Goal: Task Accomplishment & Management: Complete application form

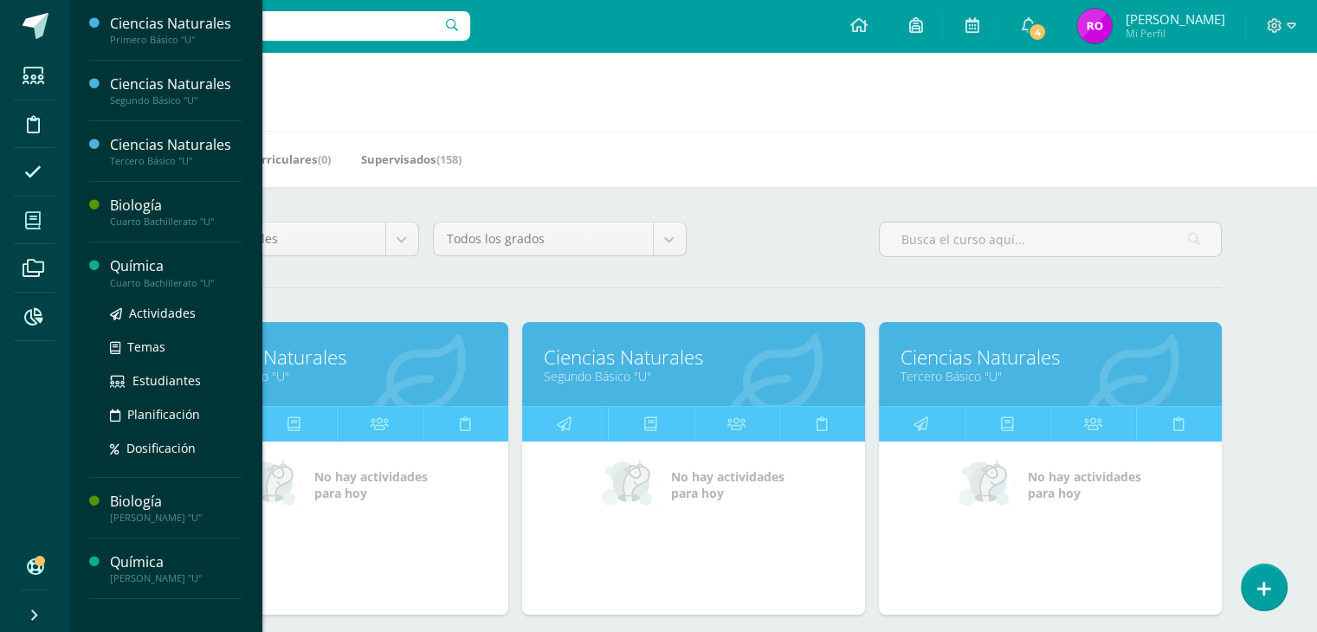
click at [147, 263] on div "Química" at bounding box center [176, 266] width 132 height 20
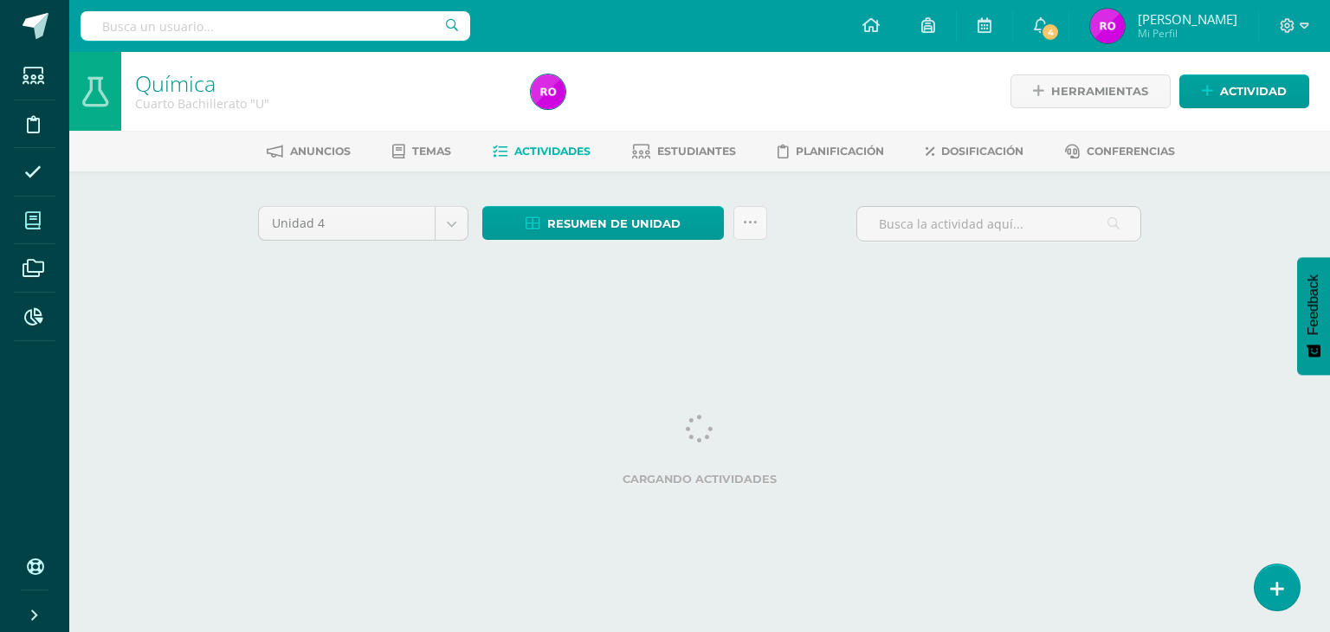
click at [42, 224] on span at bounding box center [33, 220] width 39 height 39
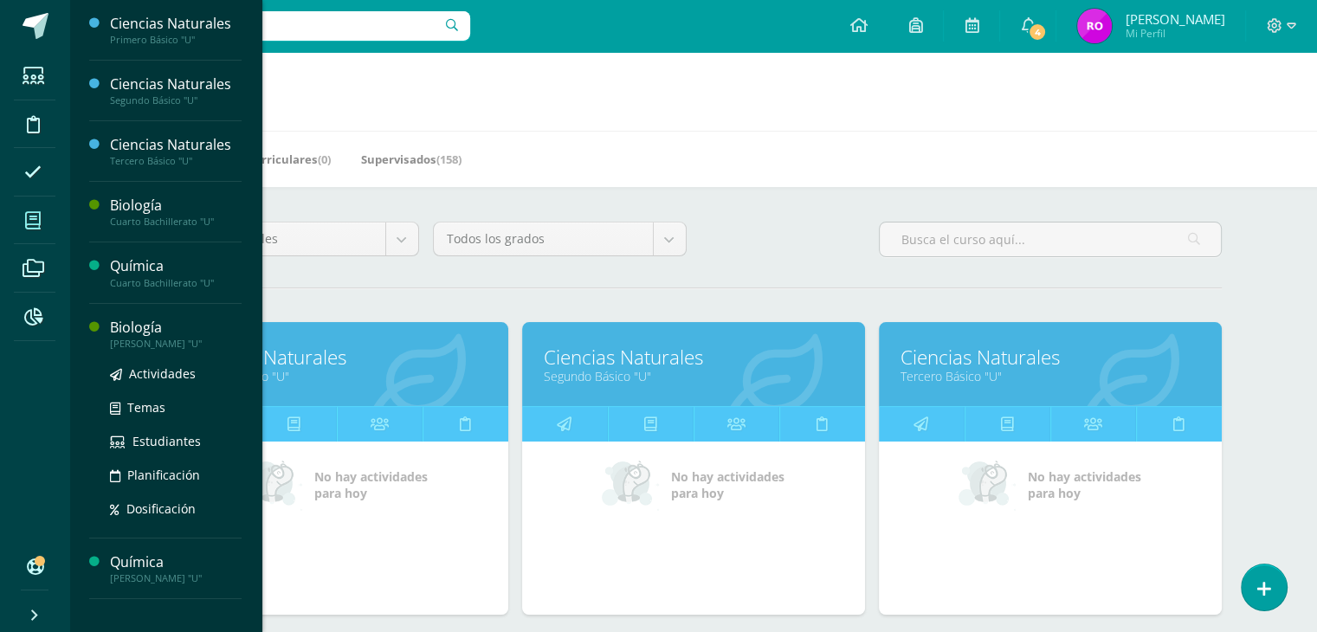
click at [146, 322] on div "Biología" at bounding box center [176, 328] width 132 height 20
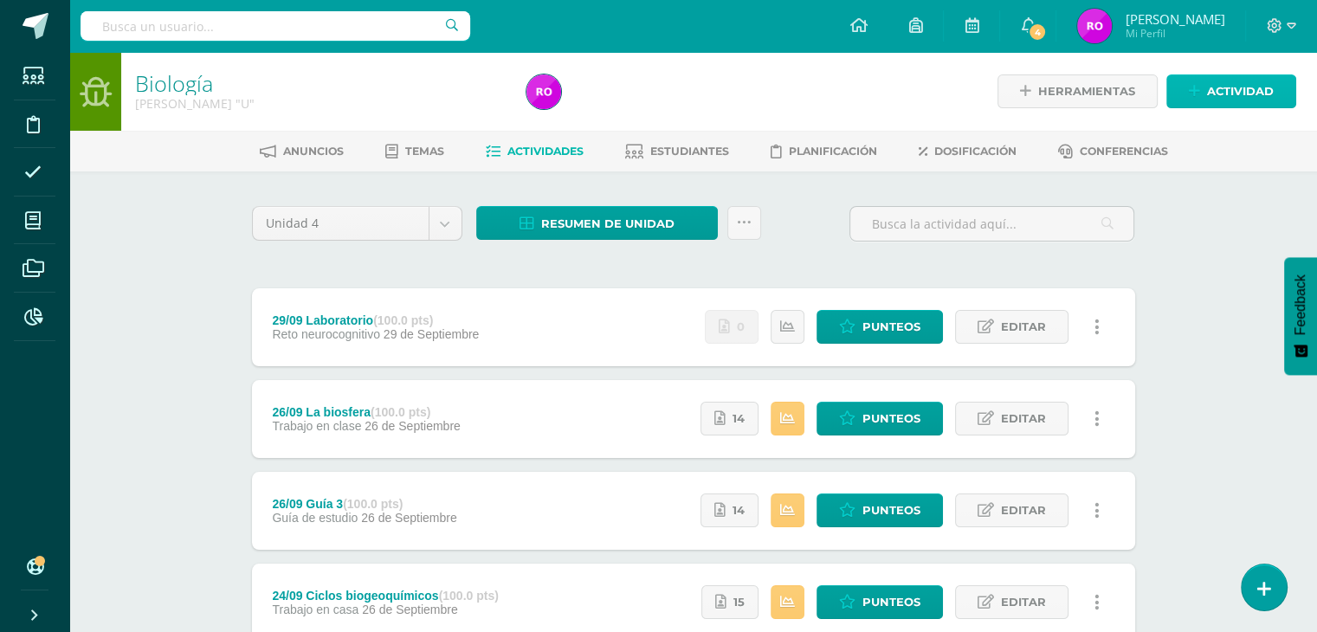
click at [1241, 100] on span "Actividad" at bounding box center [1240, 91] width 67 height 32
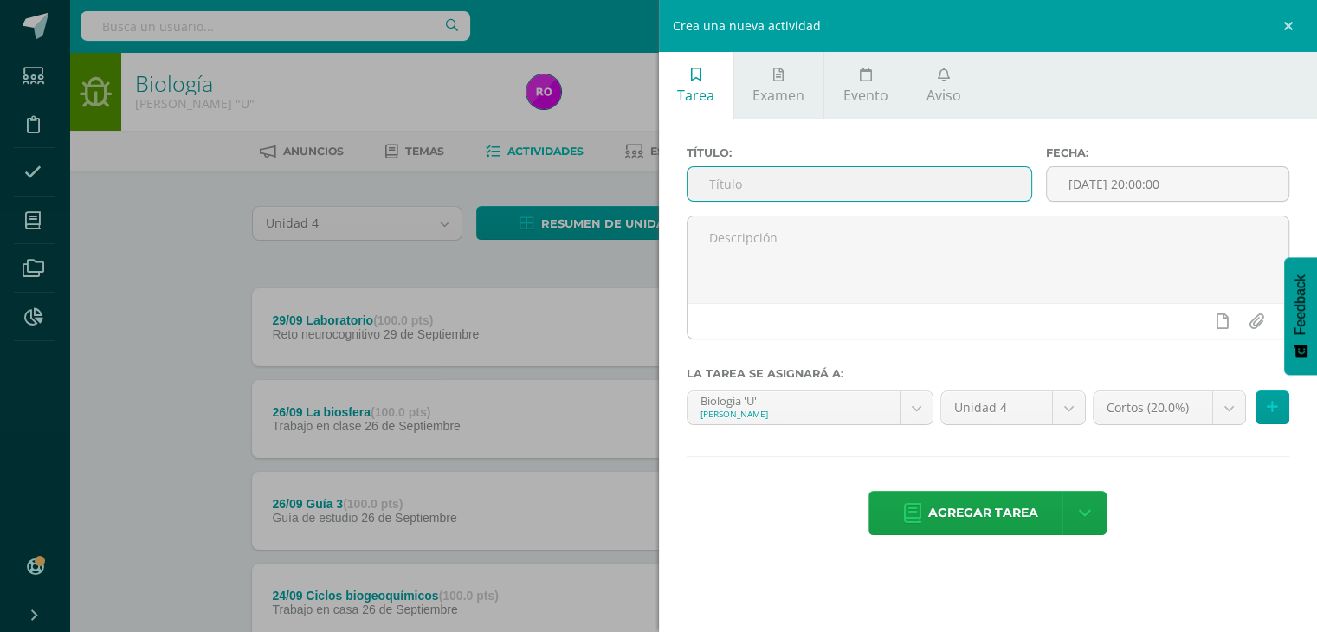
click at [904, 197] on input "text" at bounding box center [860, 184] width 345 height 34
type input "Diagnóstico de cuarta unidad"
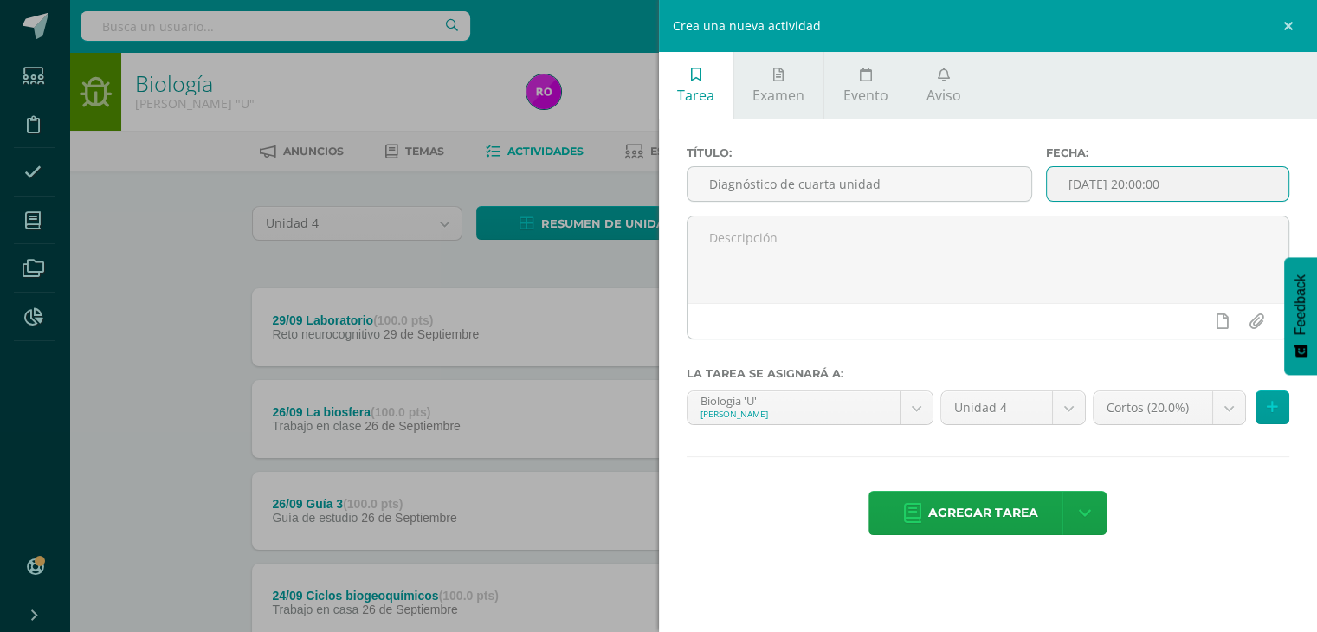
click at [1205, 174] on input "[DATE] 20:00:00" at bounding box center [1168, 184] width 242 height 34
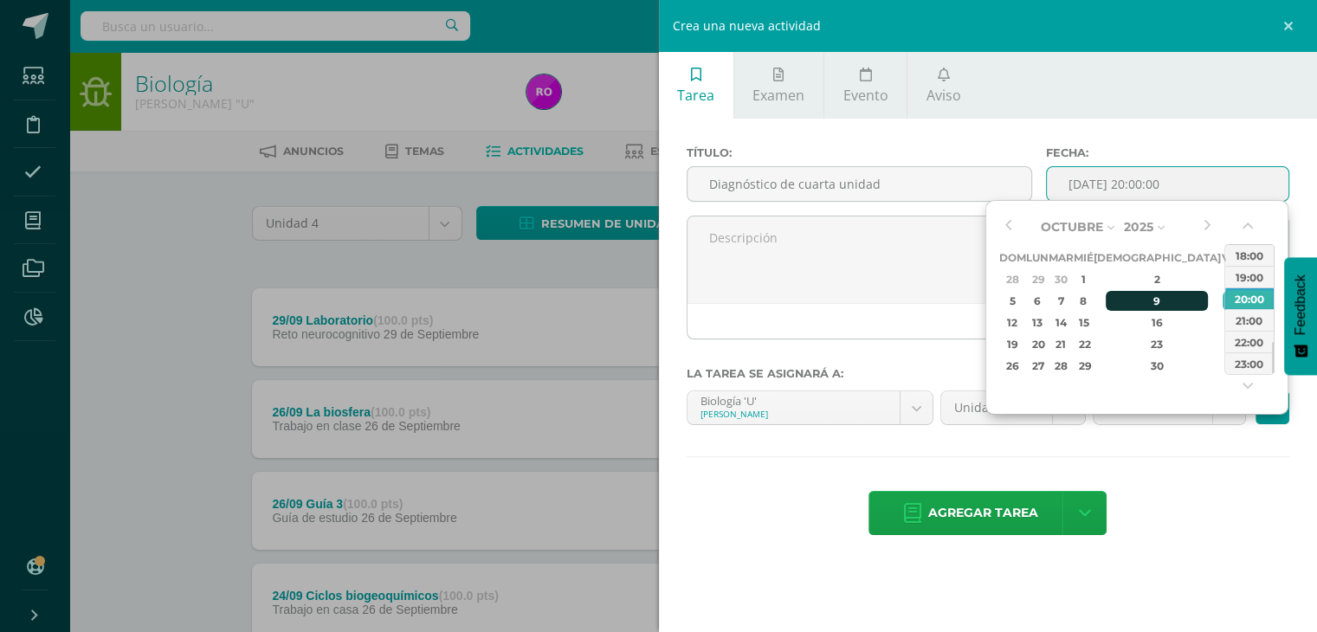
click at [1136, 301] on div "9" at bounding box center [1157, 301] width 102 height 20
type input "2025-10-09 20:00"
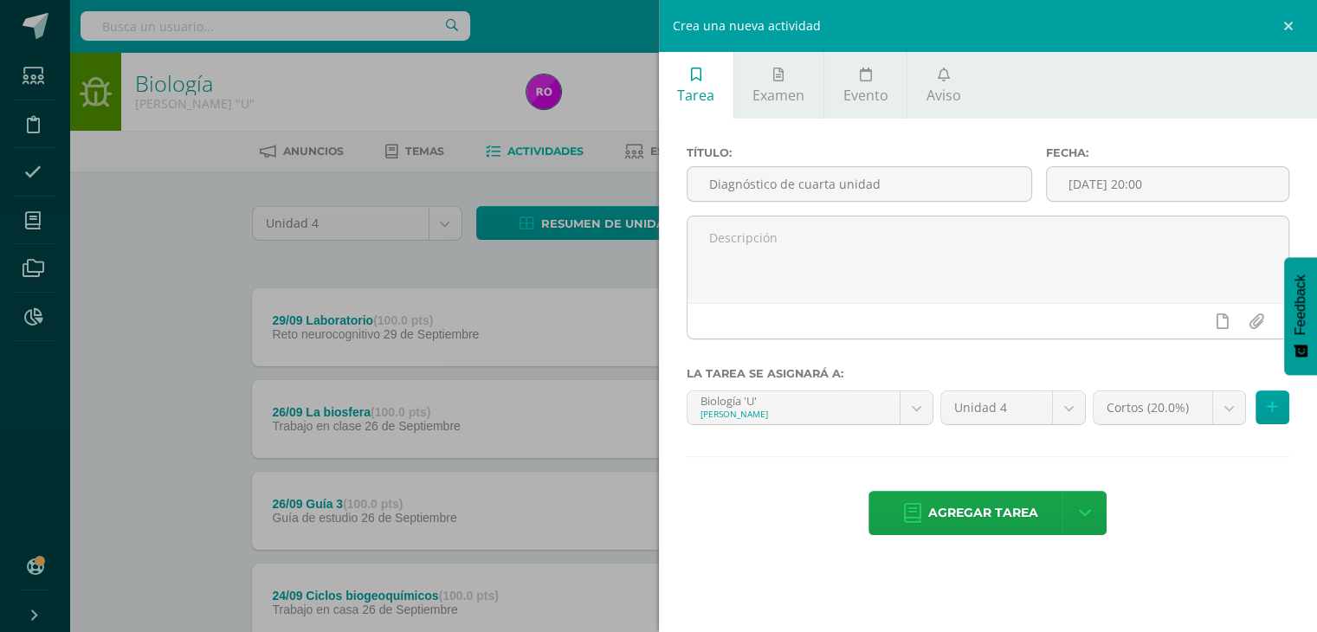
click at [936, 356] on div at bounding box center [986, 360] width 604 height 14
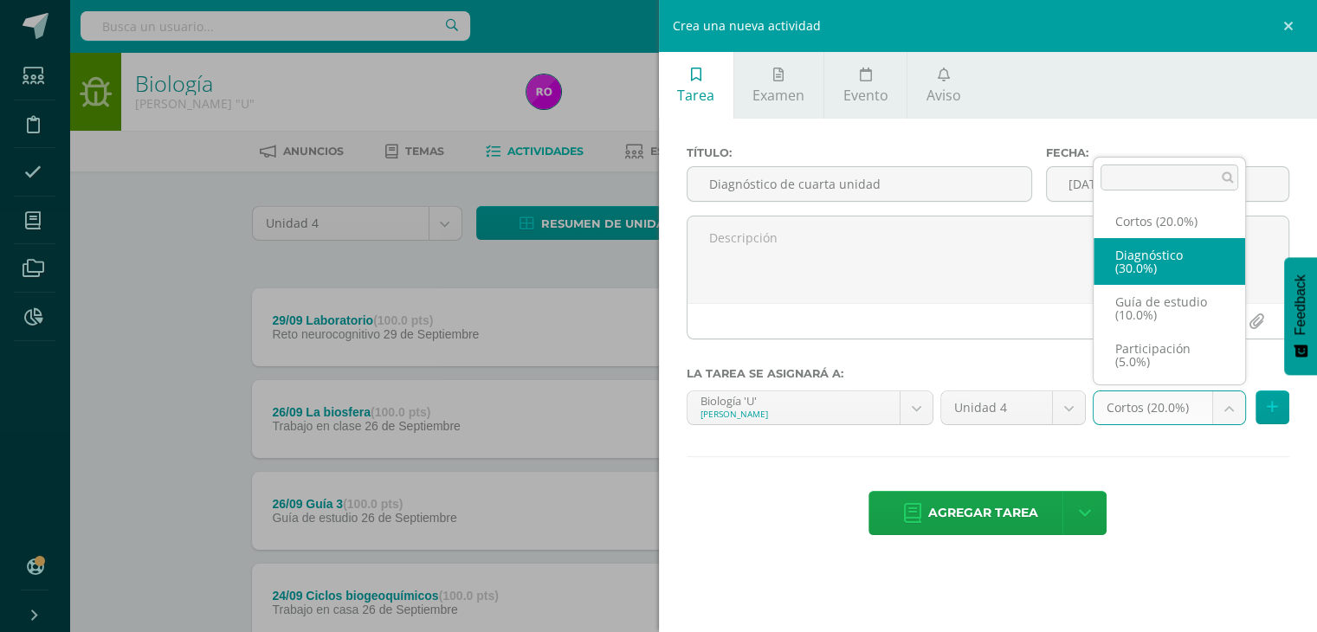
select select "202678"
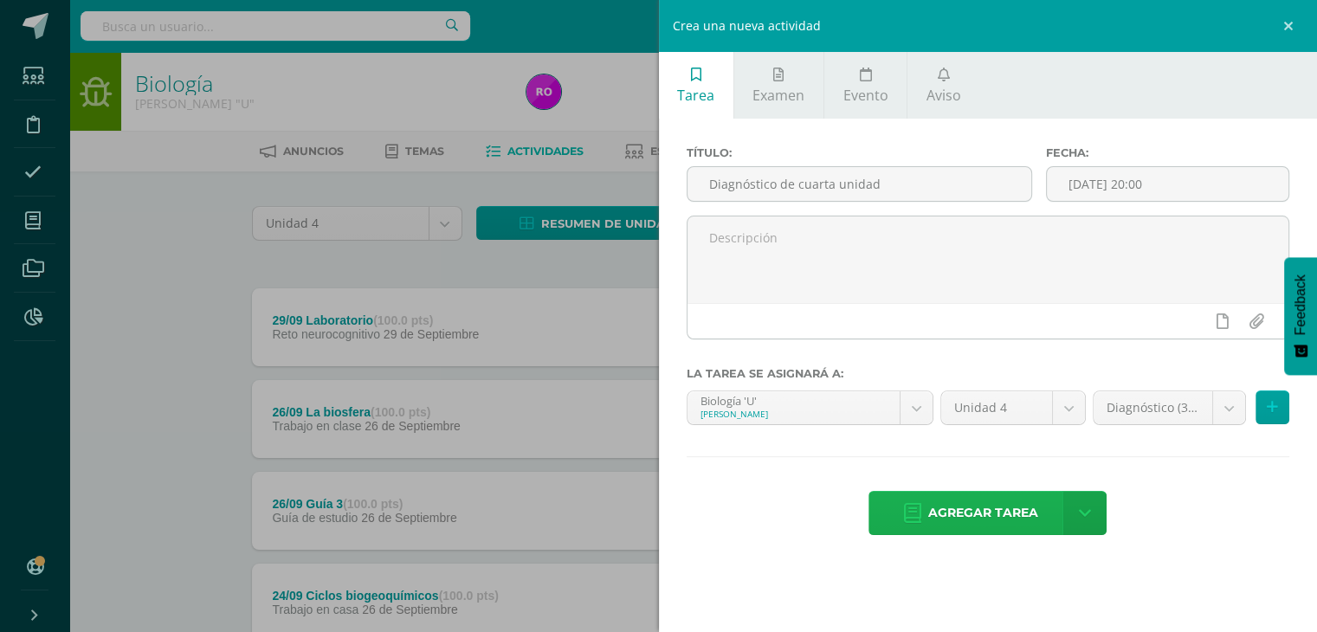
click at [985, 510] on span "Agregar tarea" at bounding box center [983, 513] width 110 height 42
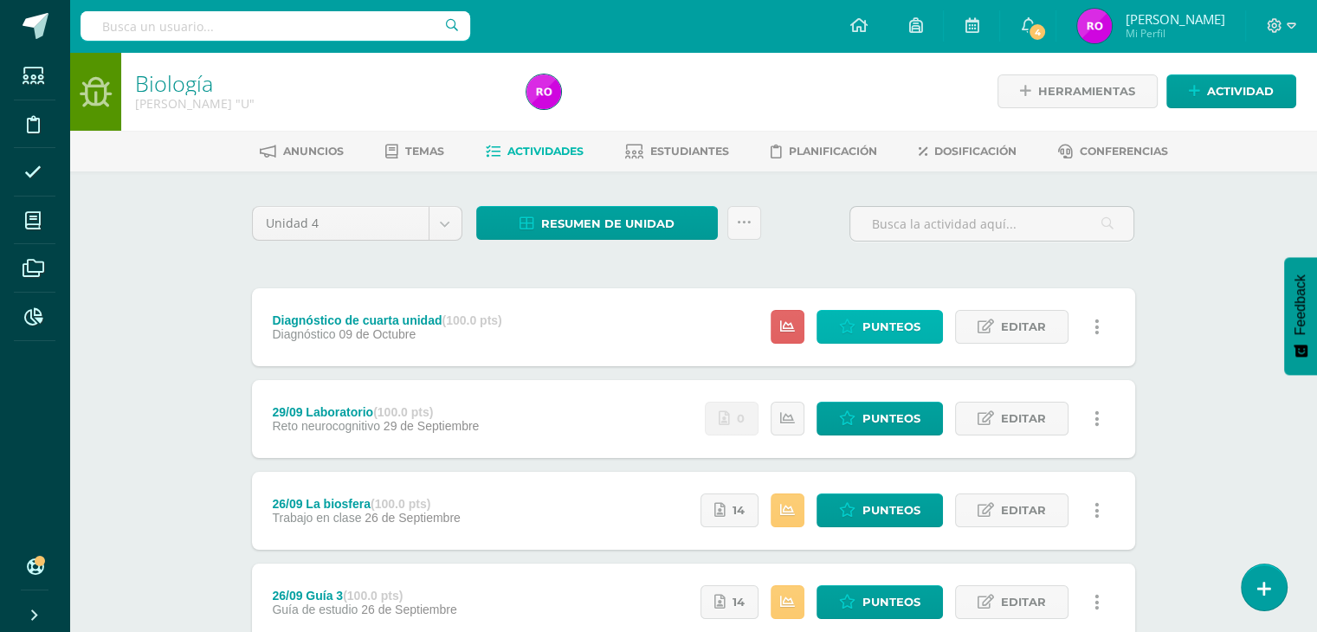
click at [911, 320] on span "Punteos" at bounding box center [892, 327] width 58 height 32
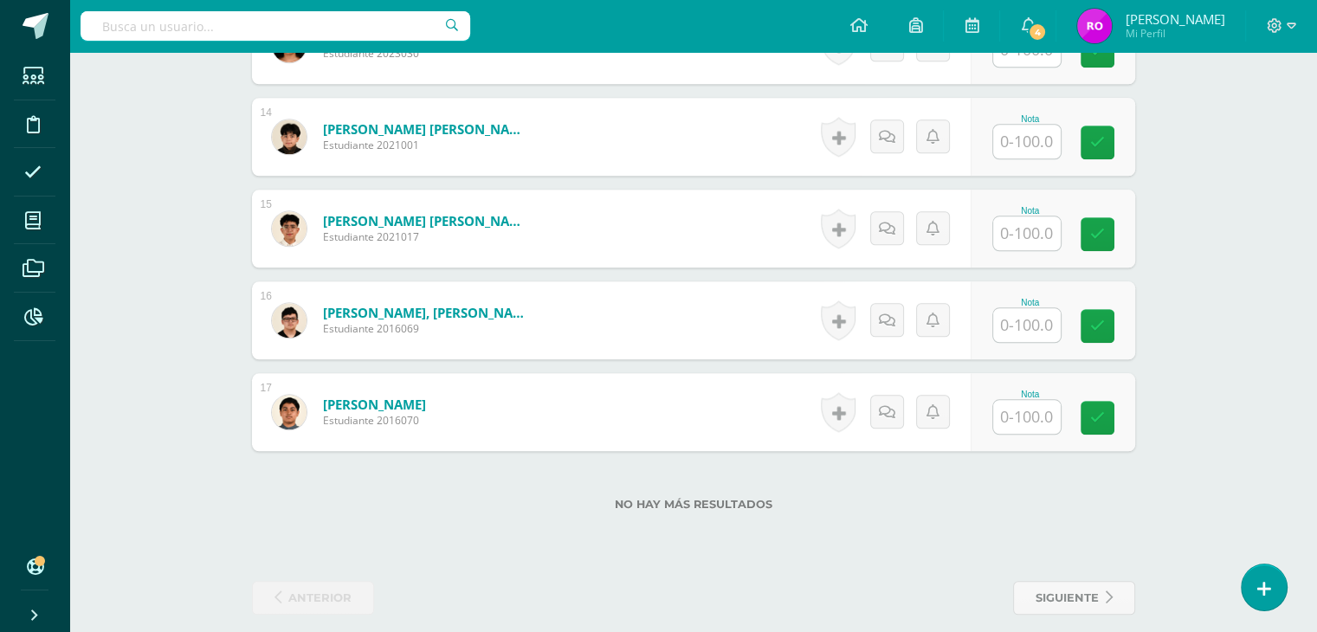
scroll to position [1701, 0]
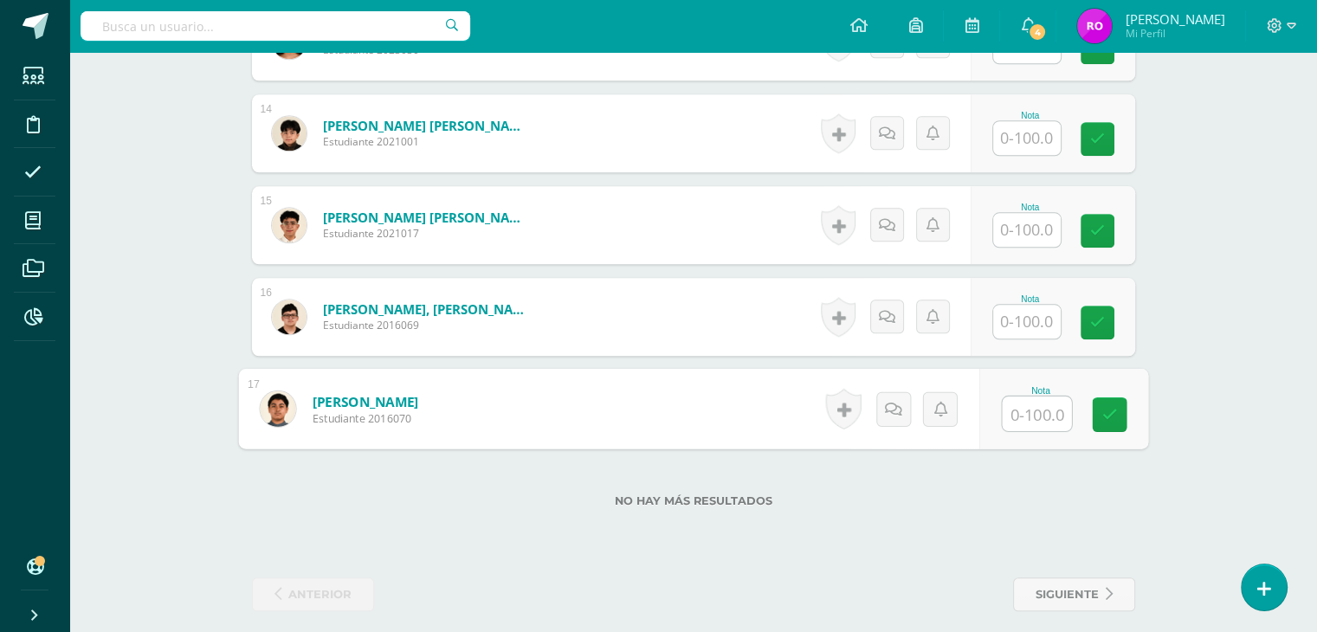
click at [1045, 410] on input "text" at bounding box center [1036, 414] width 69 height 35
type input "50"
click at [1117, 406] on link at bounding box center [1109, 415] width 35 height 35
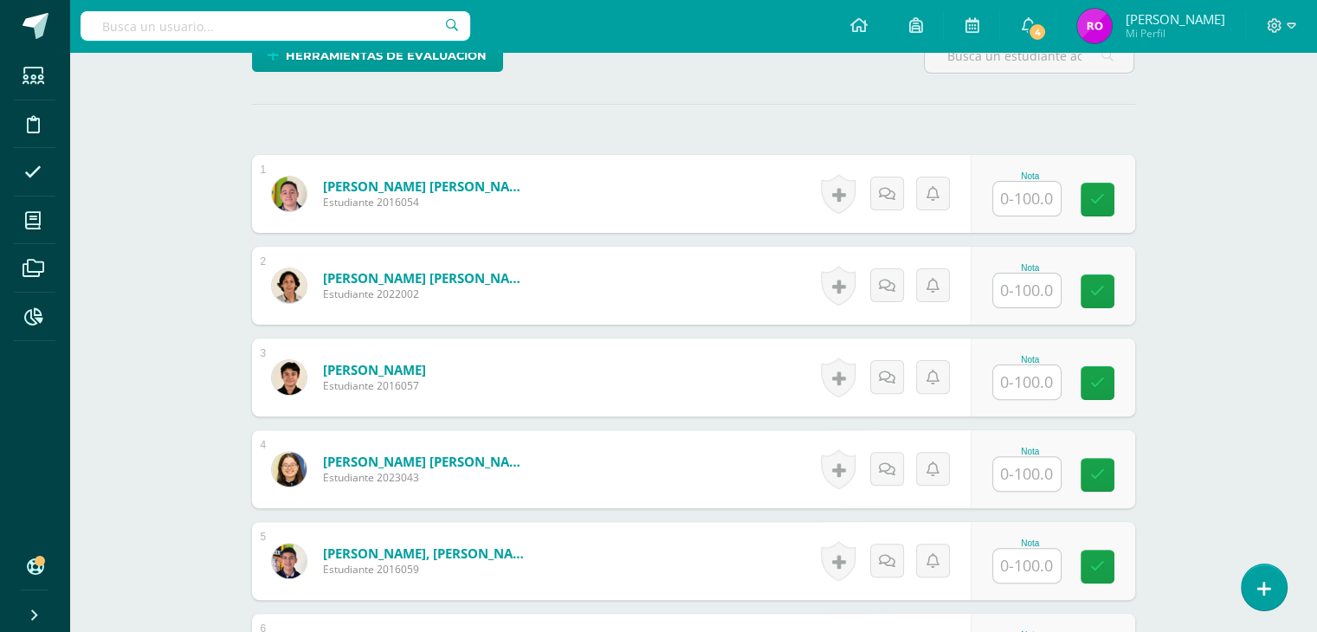
scroll to position [662, 0]
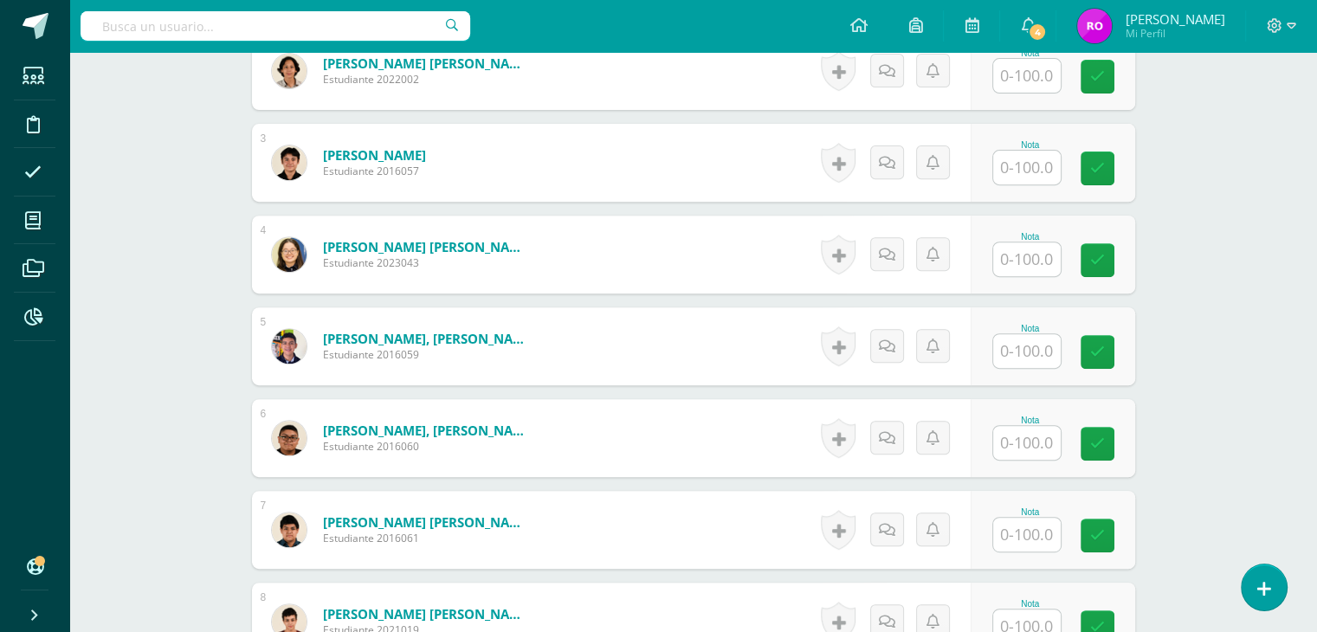
click at [1044, 452] on input "text" at bounding box center [1027, 443] width 68 height 34
type input "80"
click at [1120, 448] on link at bounding box center [1109, 444] width 35 height 35
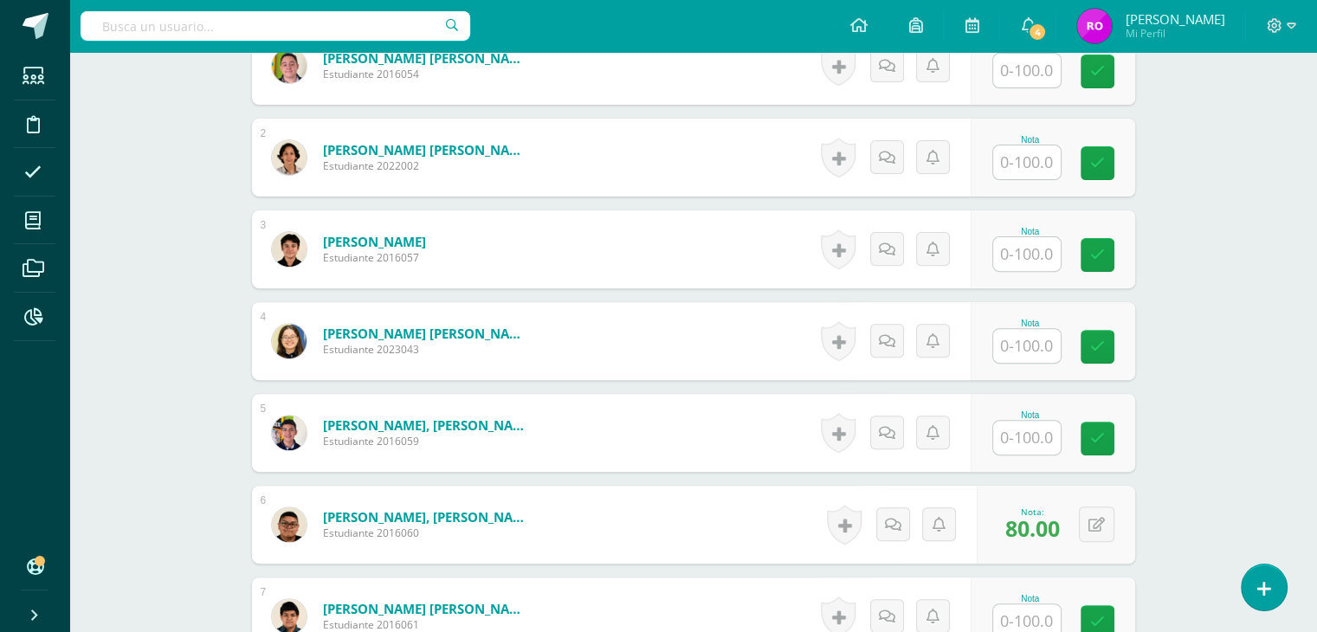
scroll to position [922, 0]
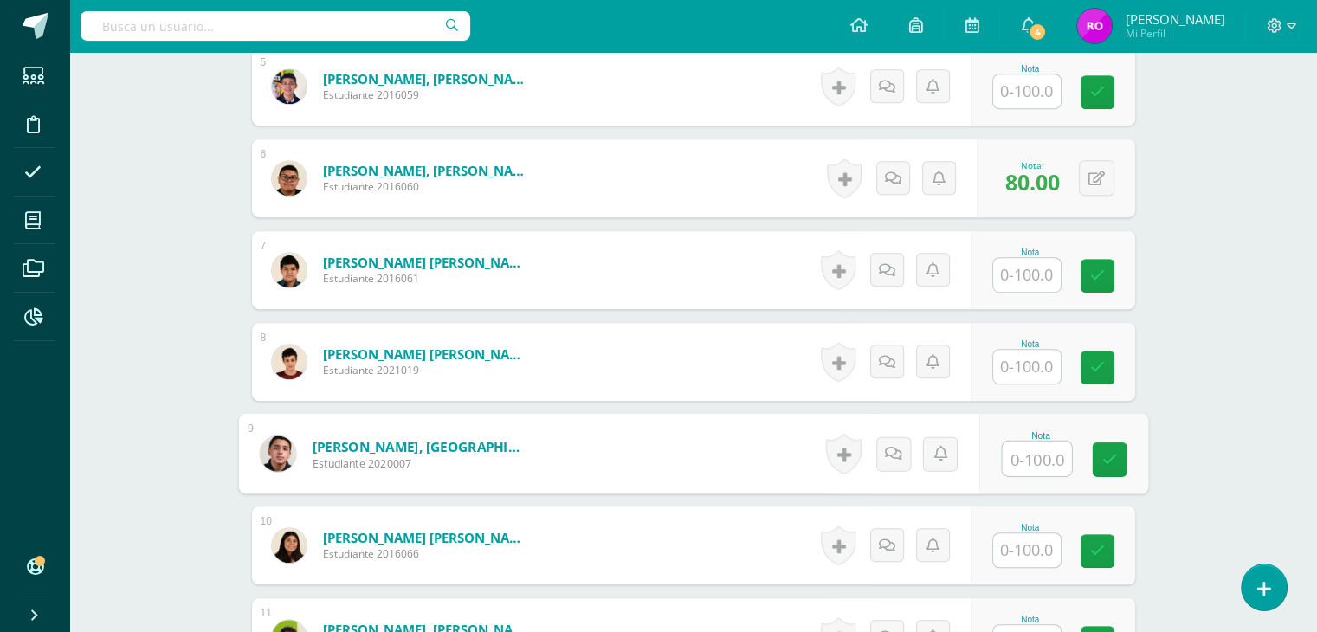
click at [1058, 458] on input "text" at bounding box center [1036, 459] width 69 height 35
type input "23"
click at [1103, 453] on icon at bounding box center [1110, 459] width 16 height 15
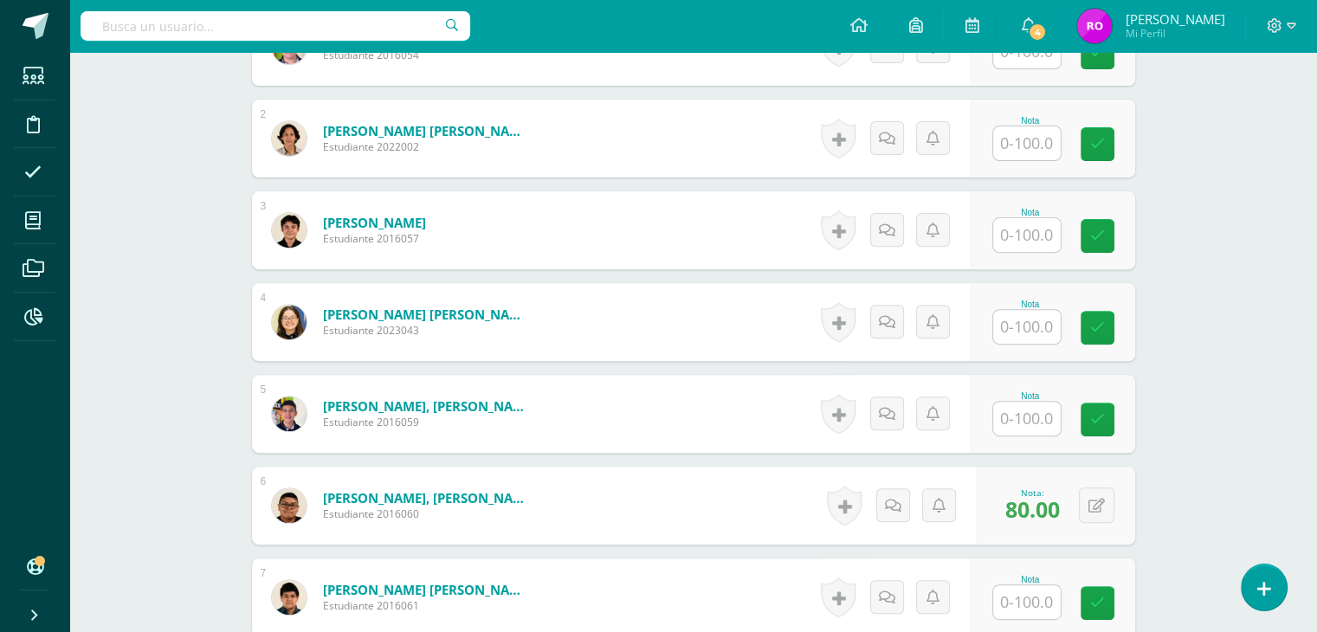
scroll to position [564, 0]
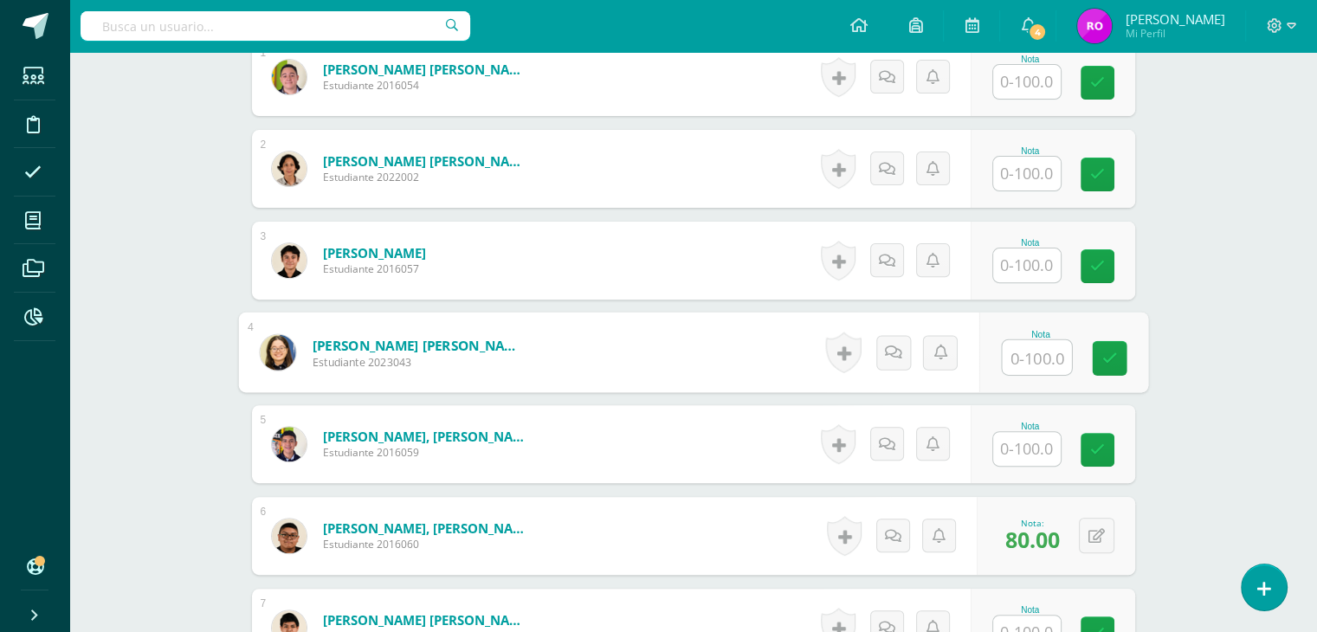
click at [1029, 366] on input "text" at bounding box center [1036, 357] width 69 height 35
type input "79"
click at [1116, 359] on link at bounding box center [1109, 358] width 35 height 35
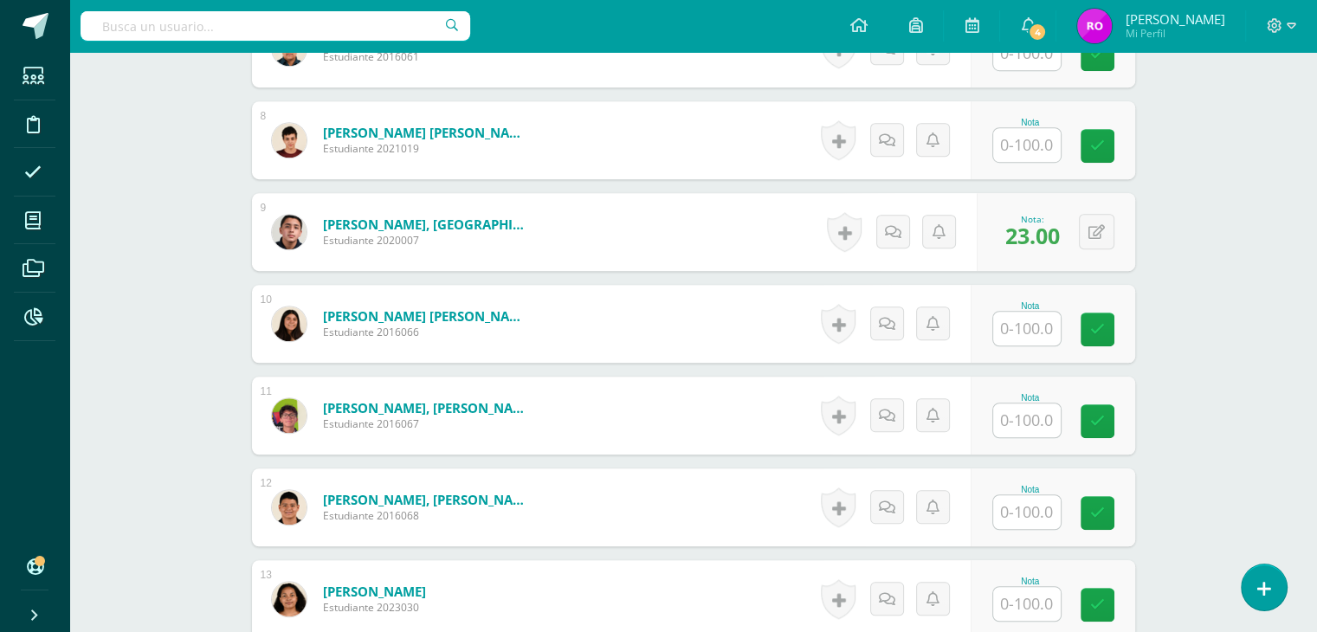
scroll to position [1170, 0]
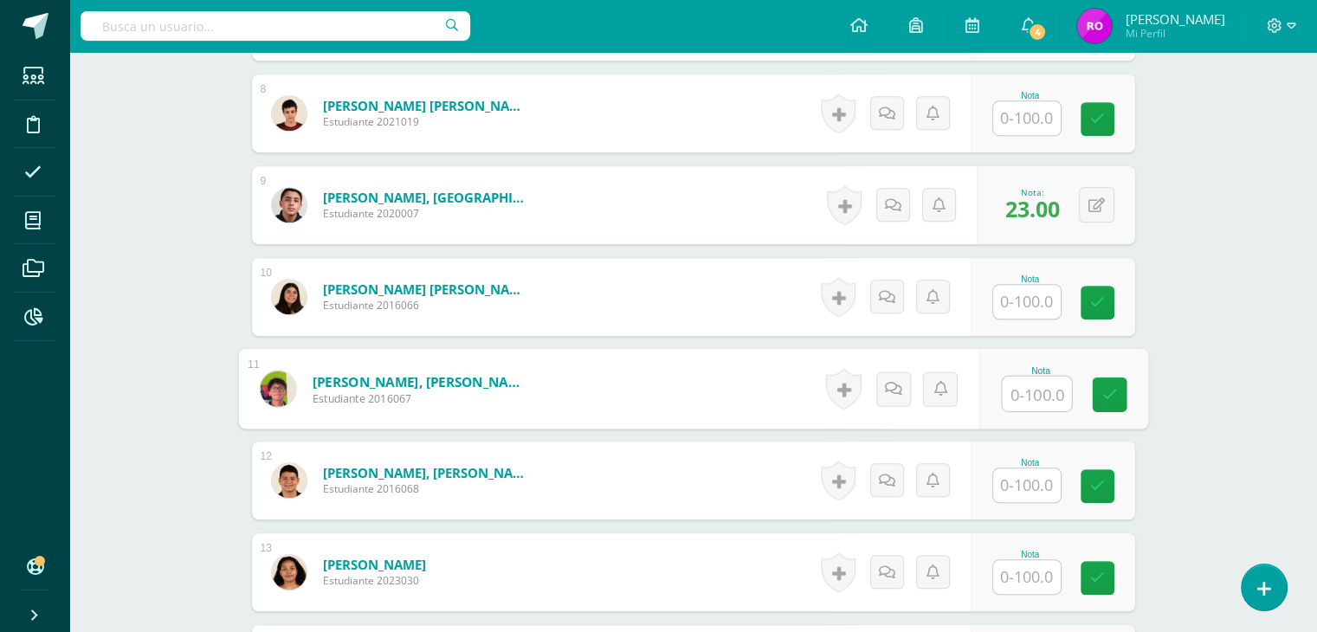
drag, startPoint x: 1016, startPoint y: 391, endPoint x: 1214, endPoint y: 419, distance: 200.4
click at [1018, 391] on input "text" at bounding box center [1036, 394] width 69 height 35
type input "35"
click at [1114, 405] on link at bounding box center [1109, 395] width 35 height 35
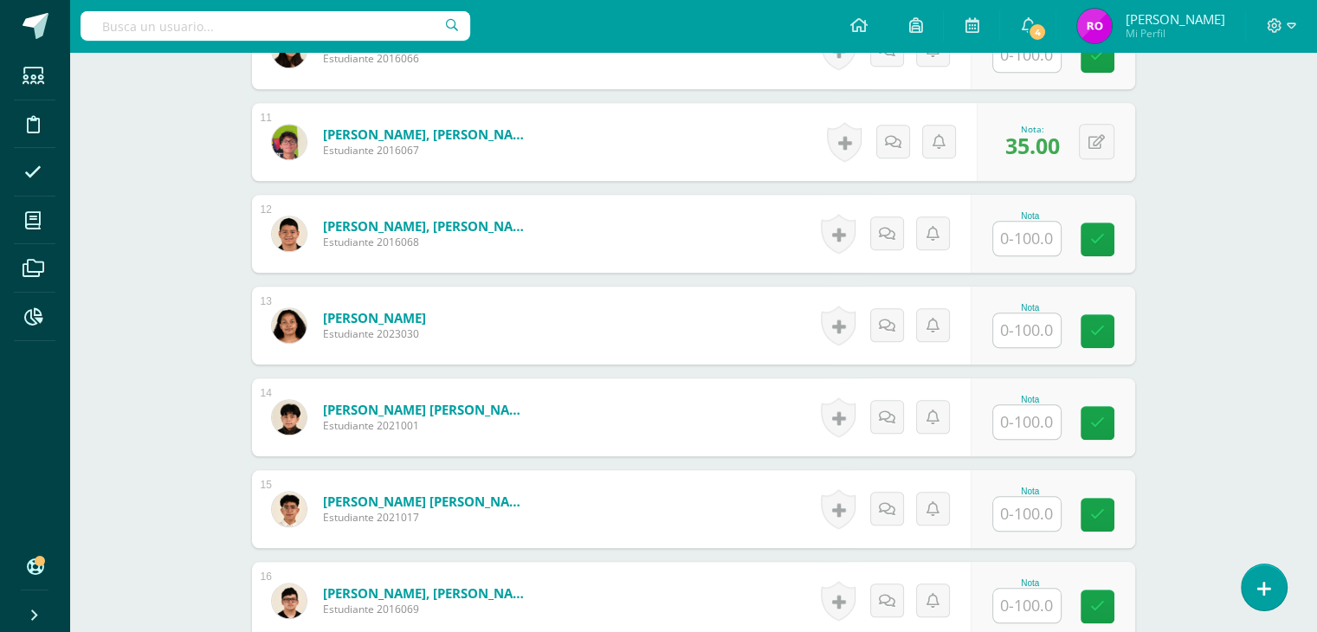
scroll to position [1430, 0]
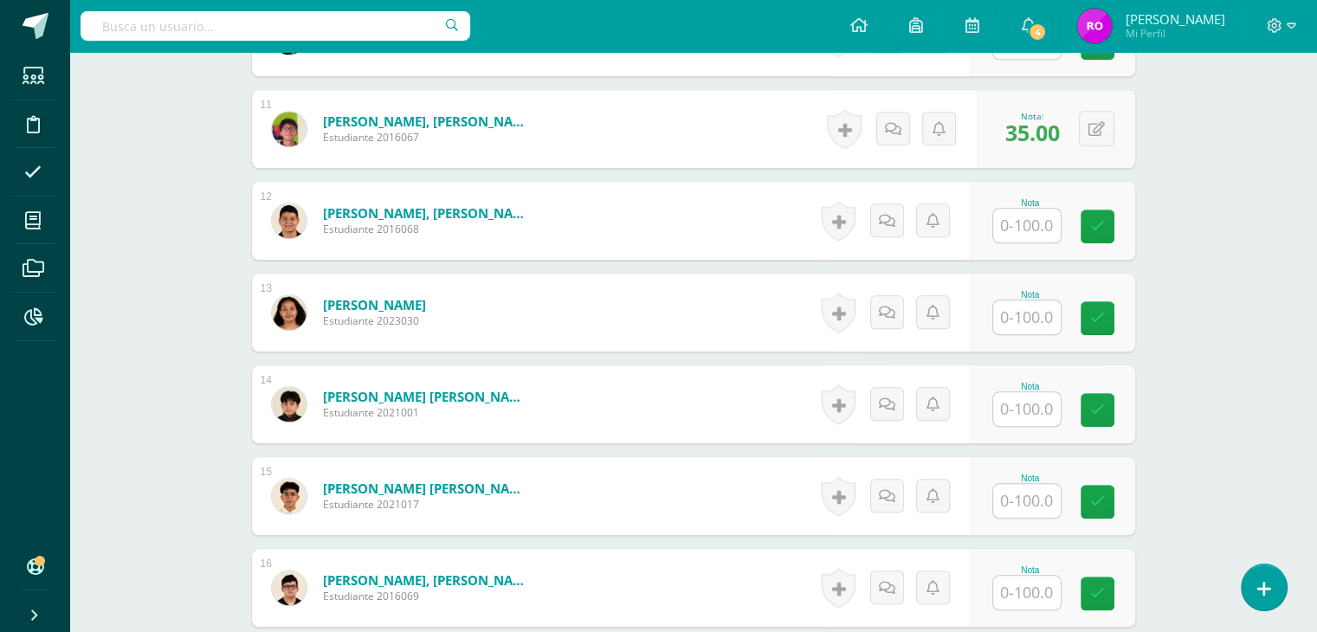
click at [1047, 485] on input "text" at bounding box center [1027, 501] width 68 height 34
click at [1032, 226] on input "text" at bounding box center [1027, 226] width 68 height 34
type input "66"
click at [1107, 223] on icon at bounding box center [1110, 226] width 16 height 15
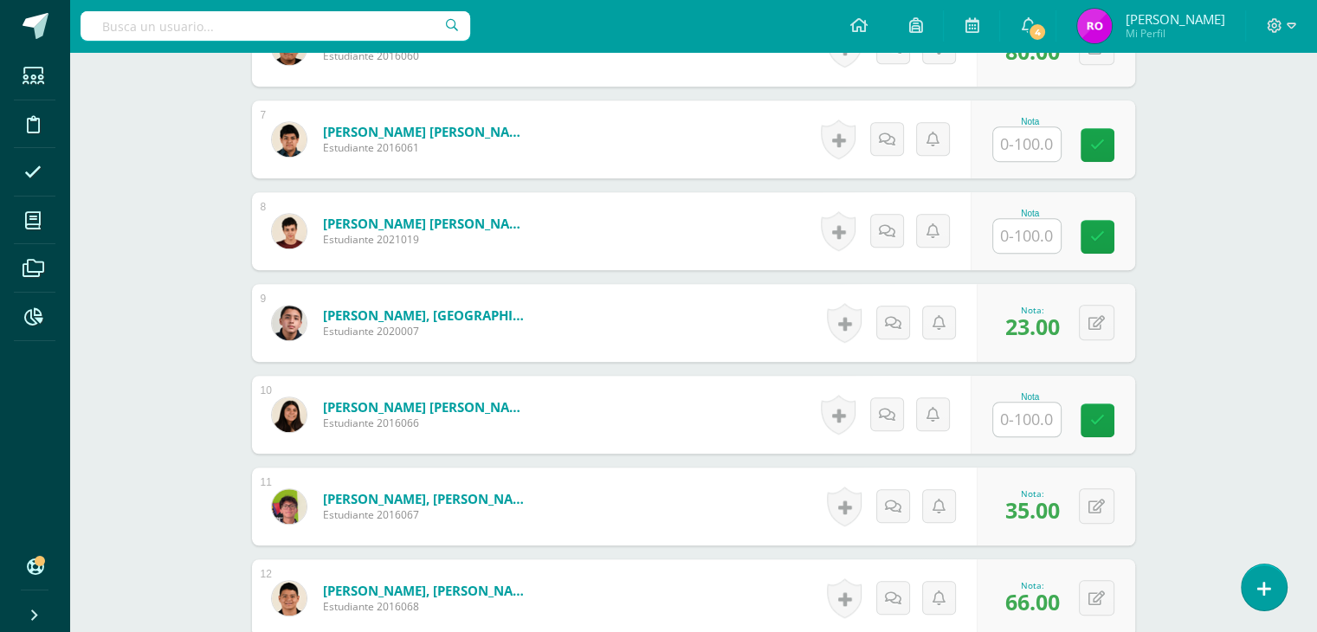
scroll to position [1170, 0]
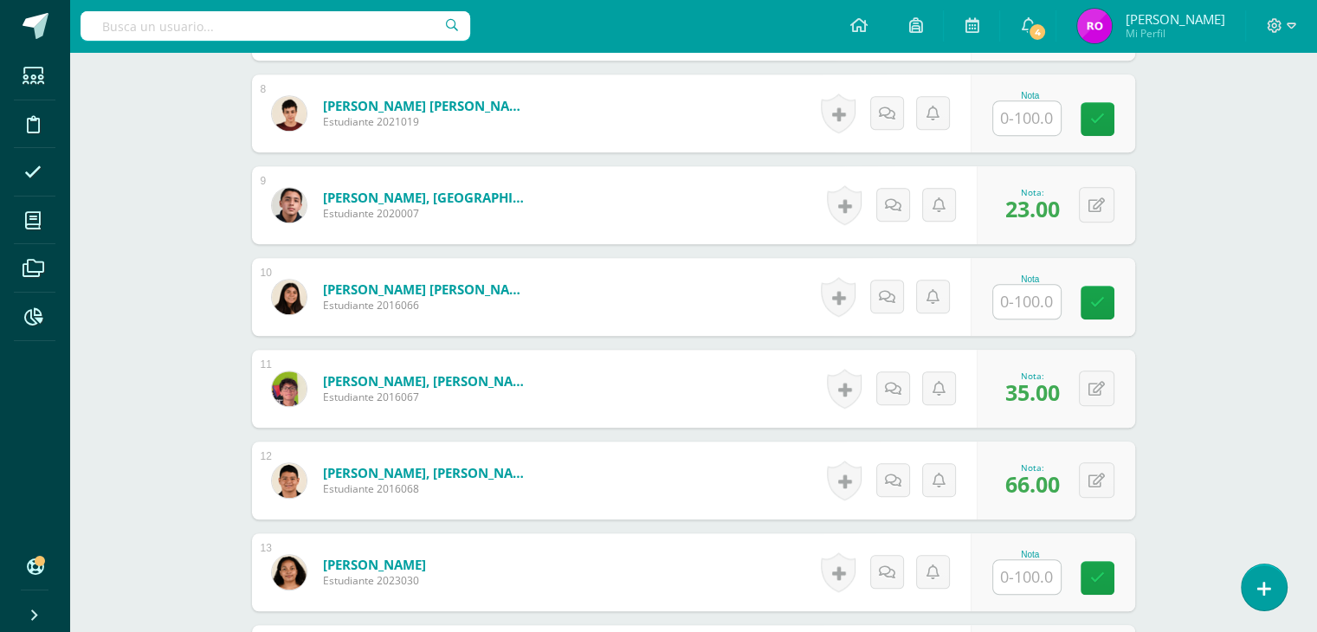
click at [1265, 331] on div "Biología Quinto Bachillerato "U" Herramientas Detalle de asistencias Actividad …" at bounding box center [693, 29] width 1248 height 2295
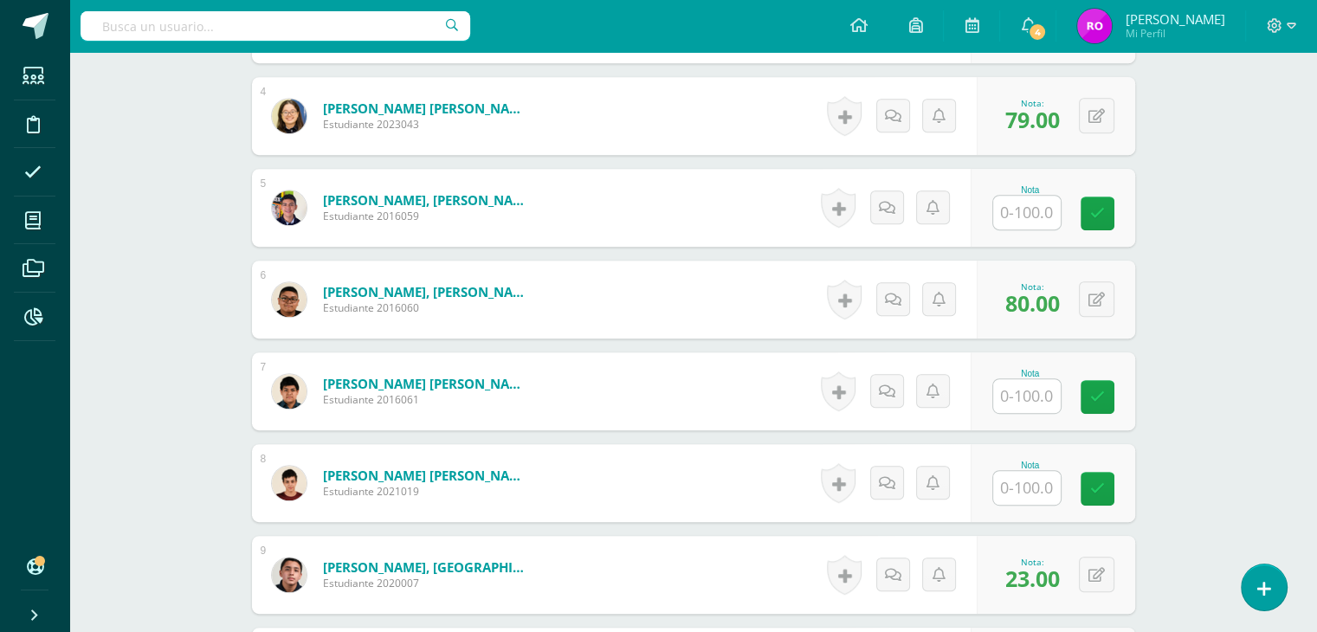
scroll to position [770, 0]
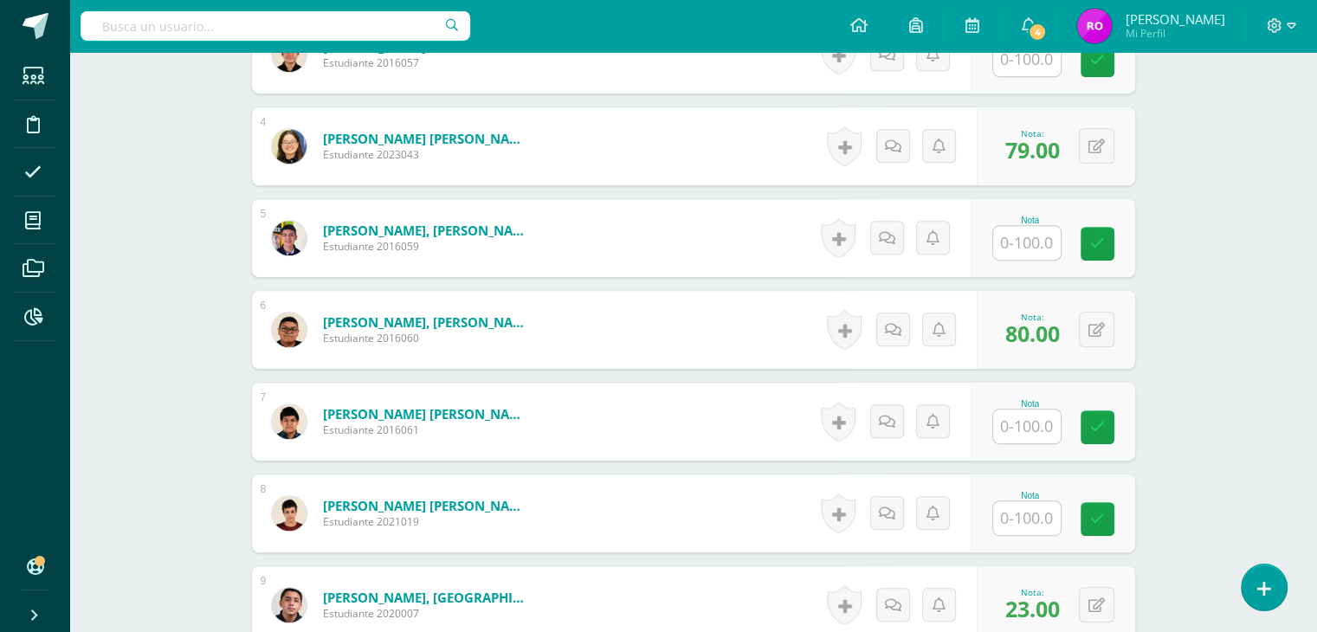
click at [1017, 243] on input "text" at bounding box center [1027, 243] width 68 height 34
type input "32"
click at [1113, 253] on link at bounding box center [1109, 244] width 35 height 35
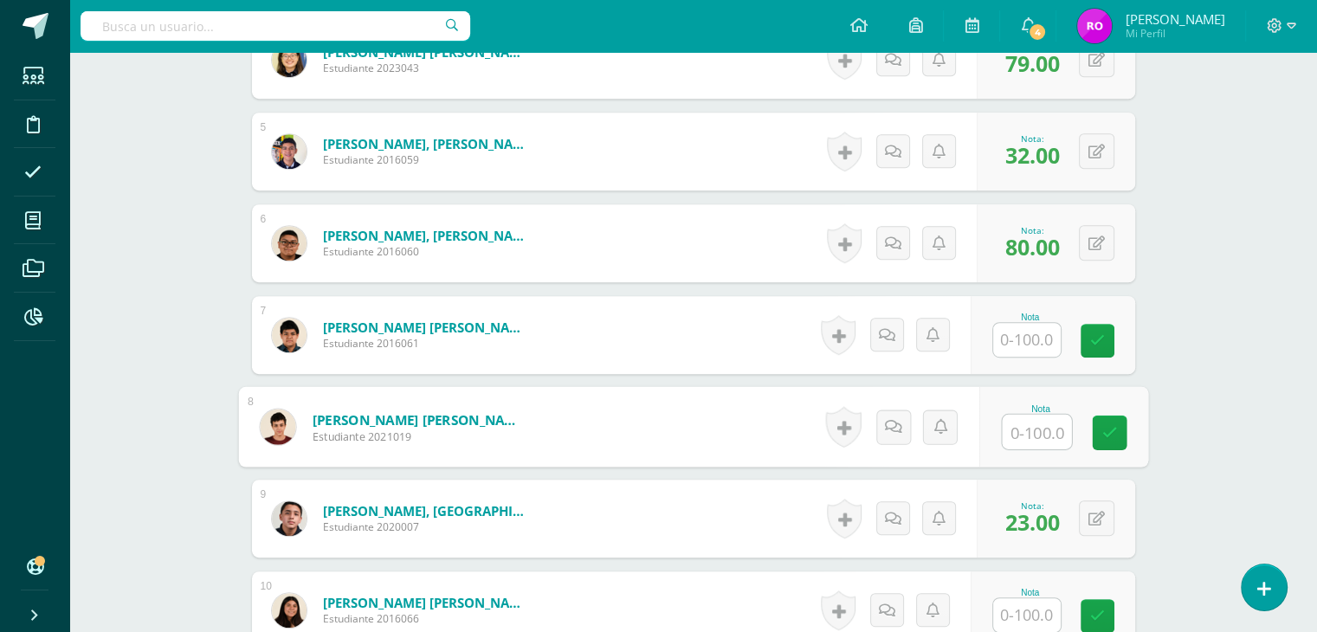
click at [1050, 430] on input "text" at bounding box center [1036, 432] width 69 height 35
type input "67"
click at [1122, 430] on link at bounding box center [1109, 433] width 35 height 35
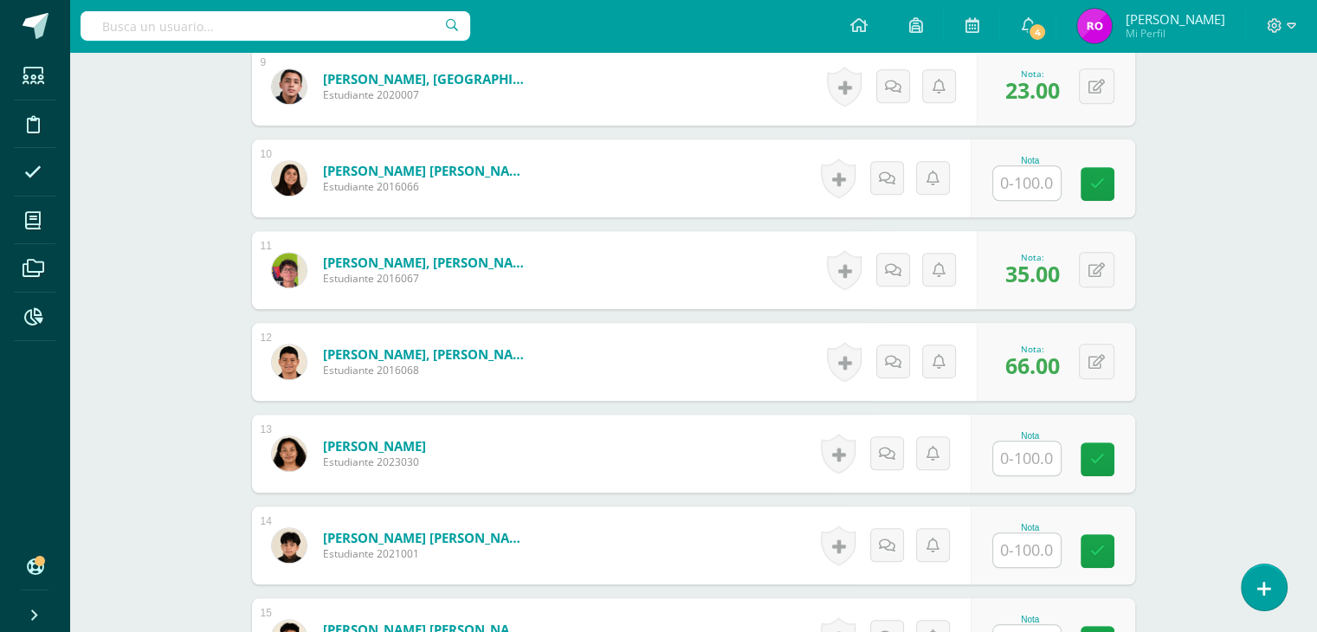
scroll to position [1376, 0]
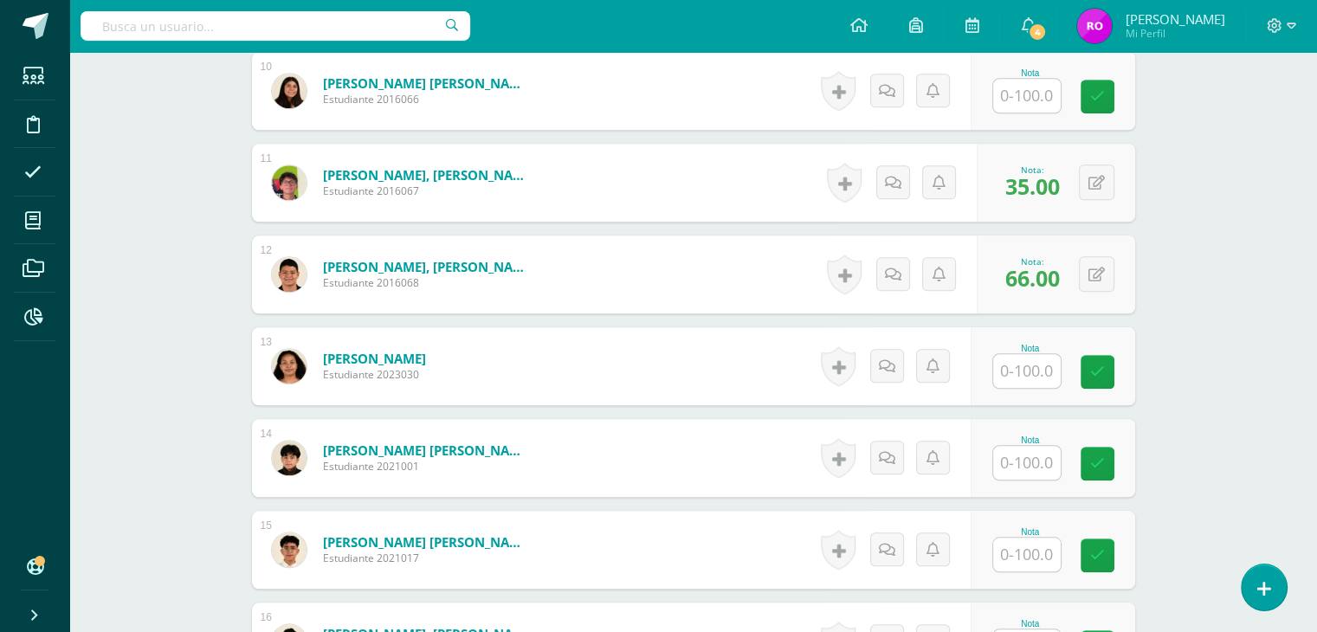
click at [1036, 467] on input "text" at bounding box center [1027, 463] width 68 height 34
type input "30"
click at [1122, 468] on link at bounding box center [1109, 464] width 35 height 35
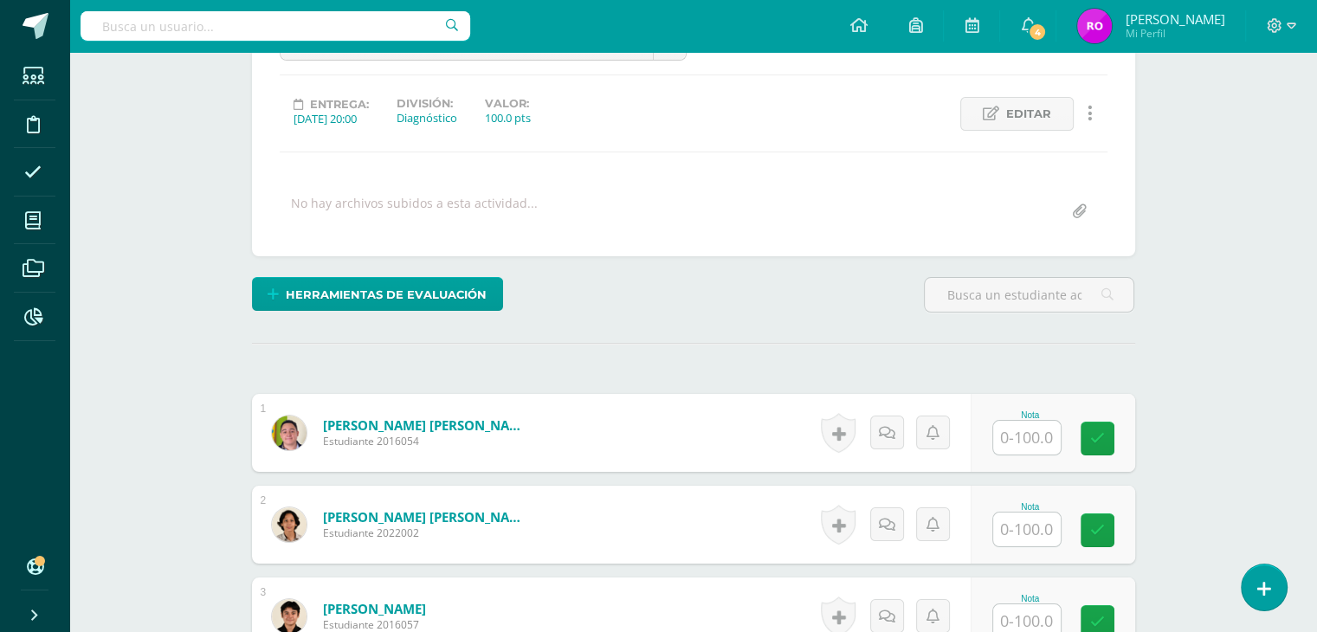
scroll to position [433, 0]
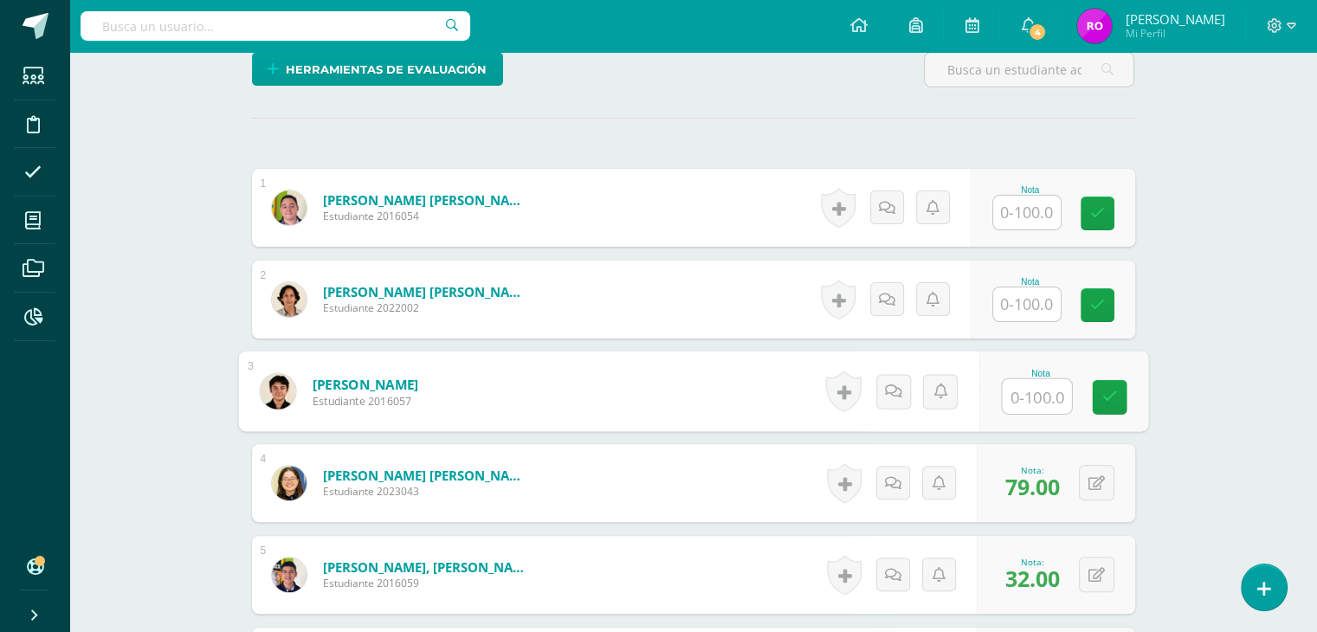
click at [1045, 398] on input "text" at bounding box center [1036, 396] width 69 height 35
type input "69"
click at [1104, 392] on icon at bounding box center [1110, 397] width 16 height 15
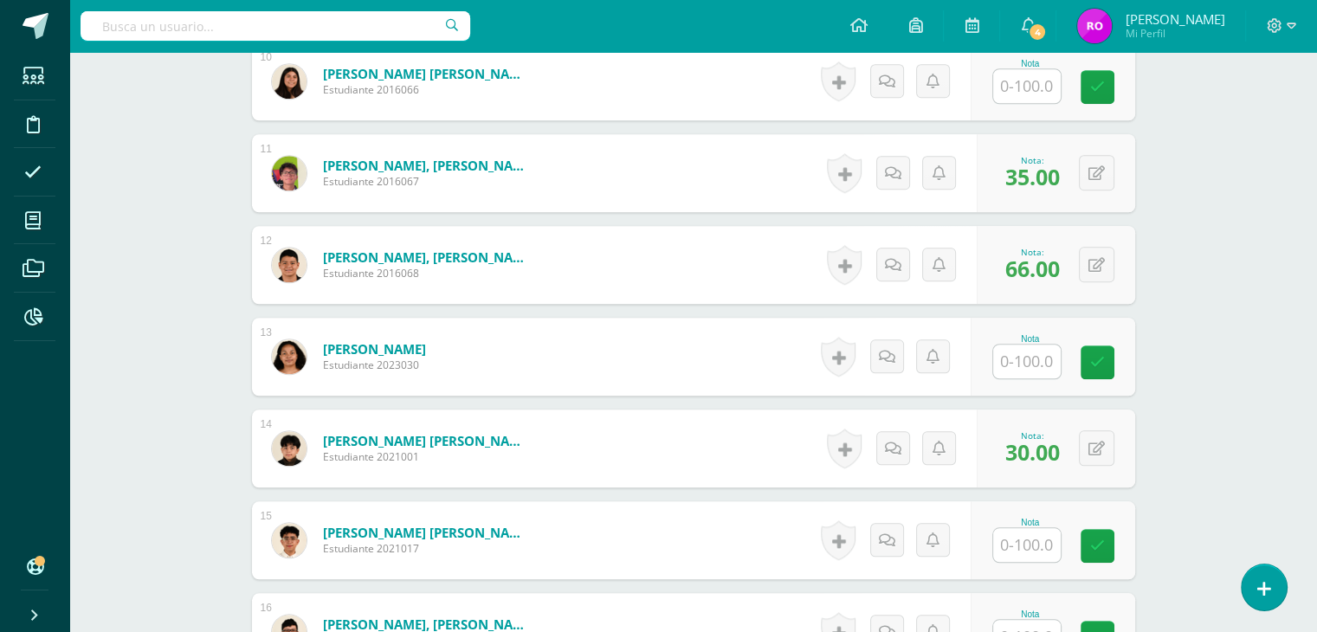
scroll to position [1715, 0]
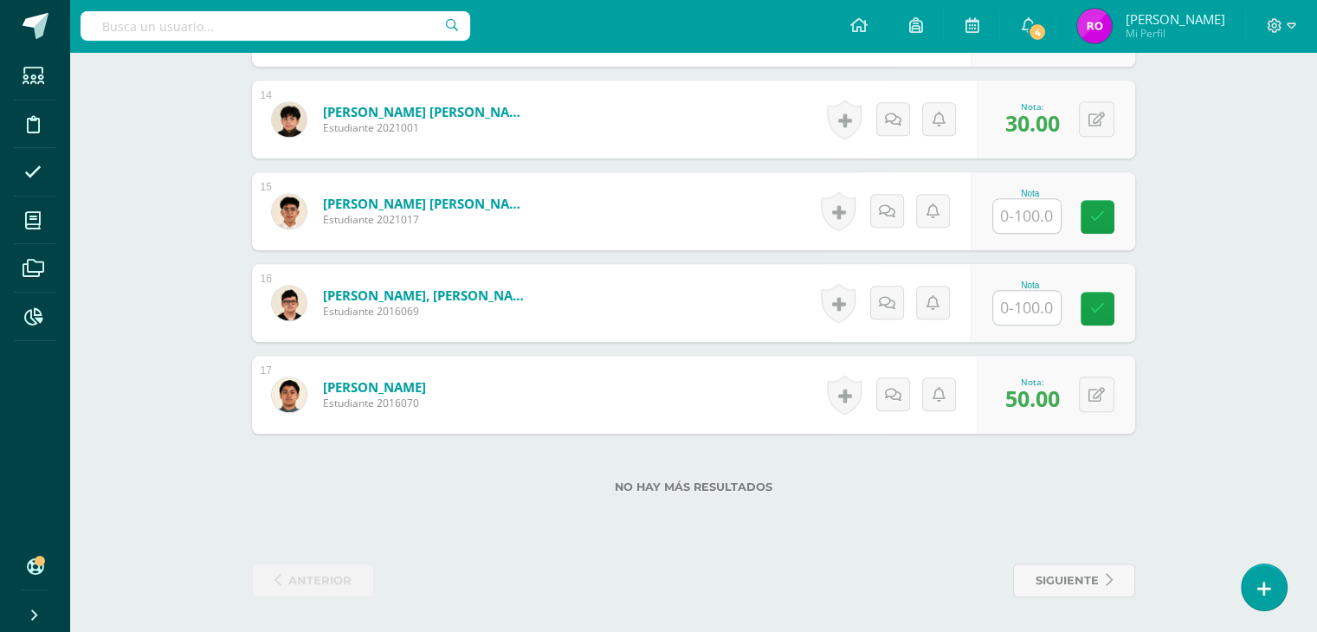
click at [1036, 314] on input "text" at bounding box center [1027, 308] width 68 height 34
type input "69"
click at [1108, 314] on icon at bounding box center [1110, 308] width 16 height 15
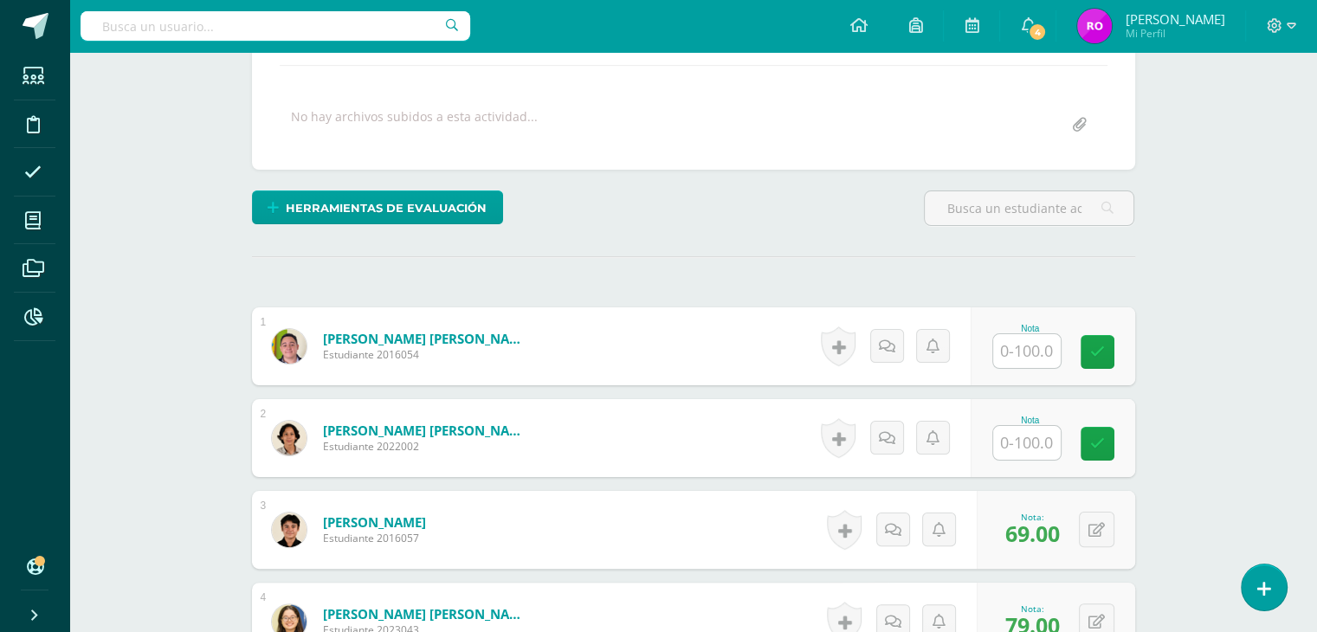
scroll to position [243, 0]
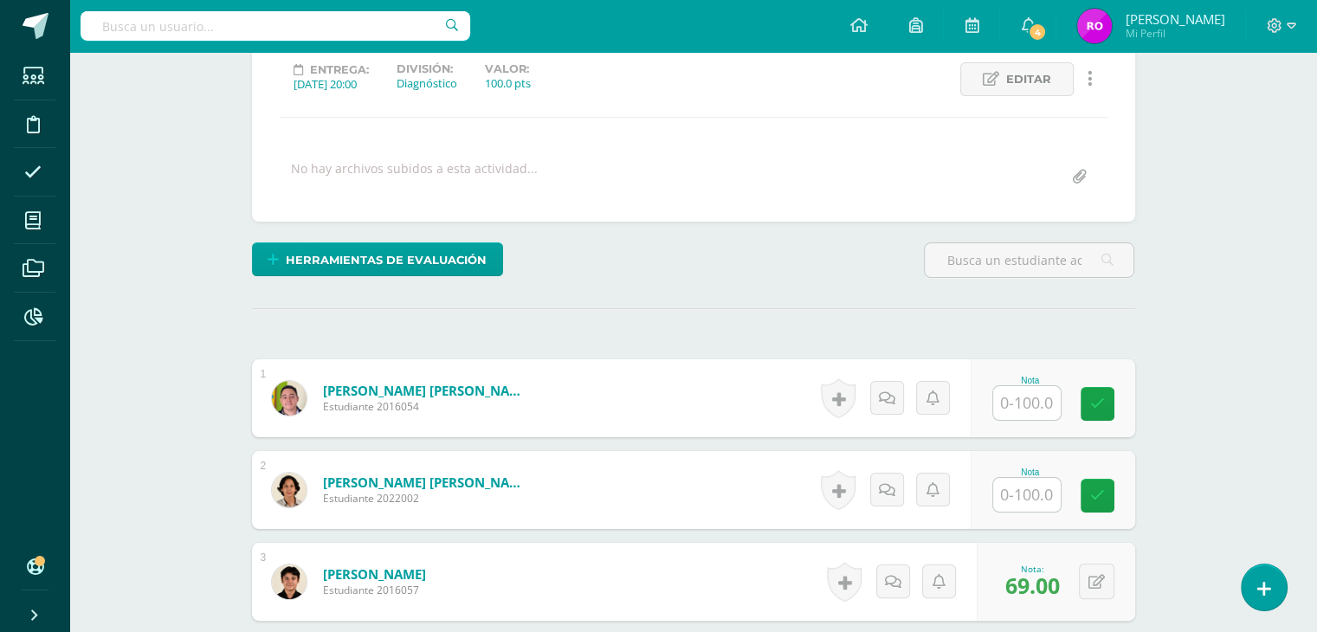
click at [1031, 502] on input "text" at bounding box center [1027, 495] width 68 height 34
type input "17"
click at [1111, 496] on icon at bounding box center [1110, 495] width 16 height 15
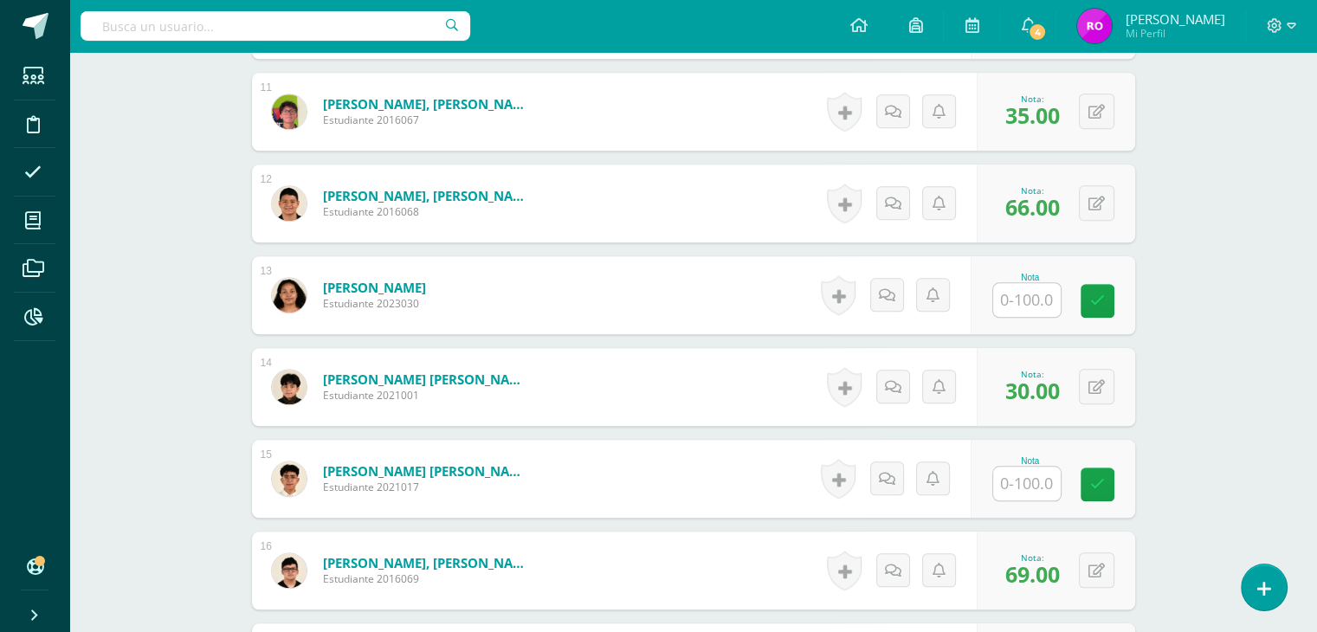
scroll to position [1455, 0]
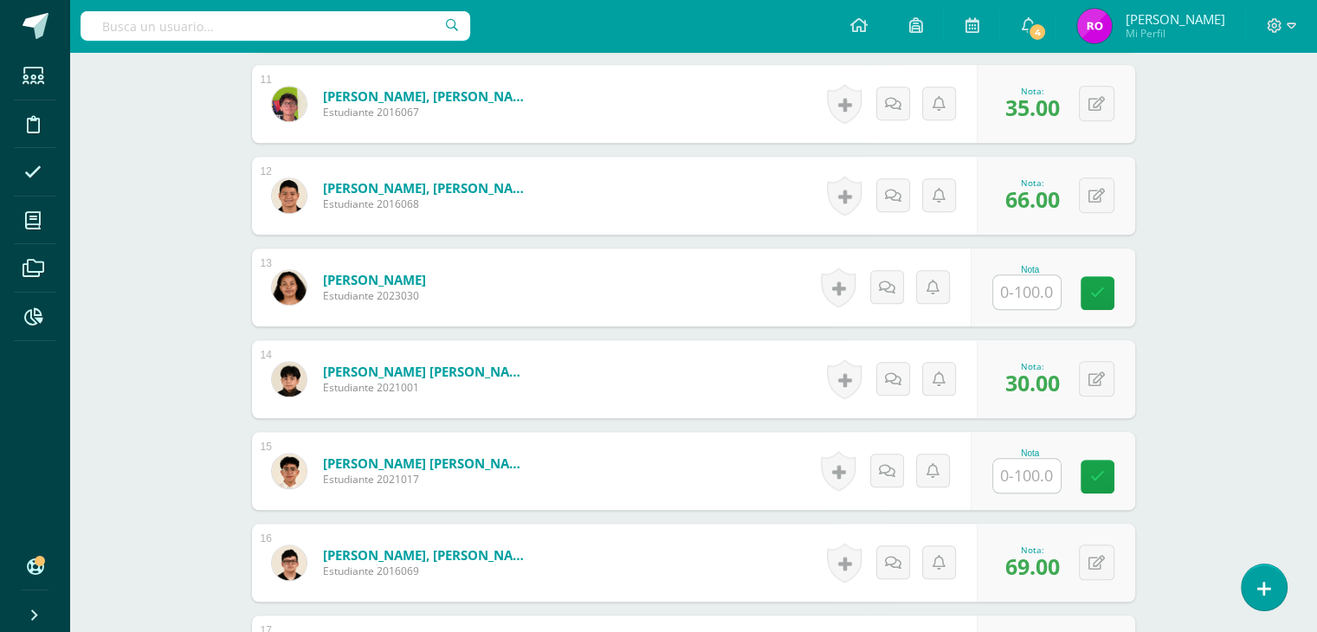
click at [1033, 472] on input "text" at bounding box center [1027, 476] width 68 height 34
type input "46"
click at [1115, 487] on link at bounding box center [1109, 477] width 35 height 35
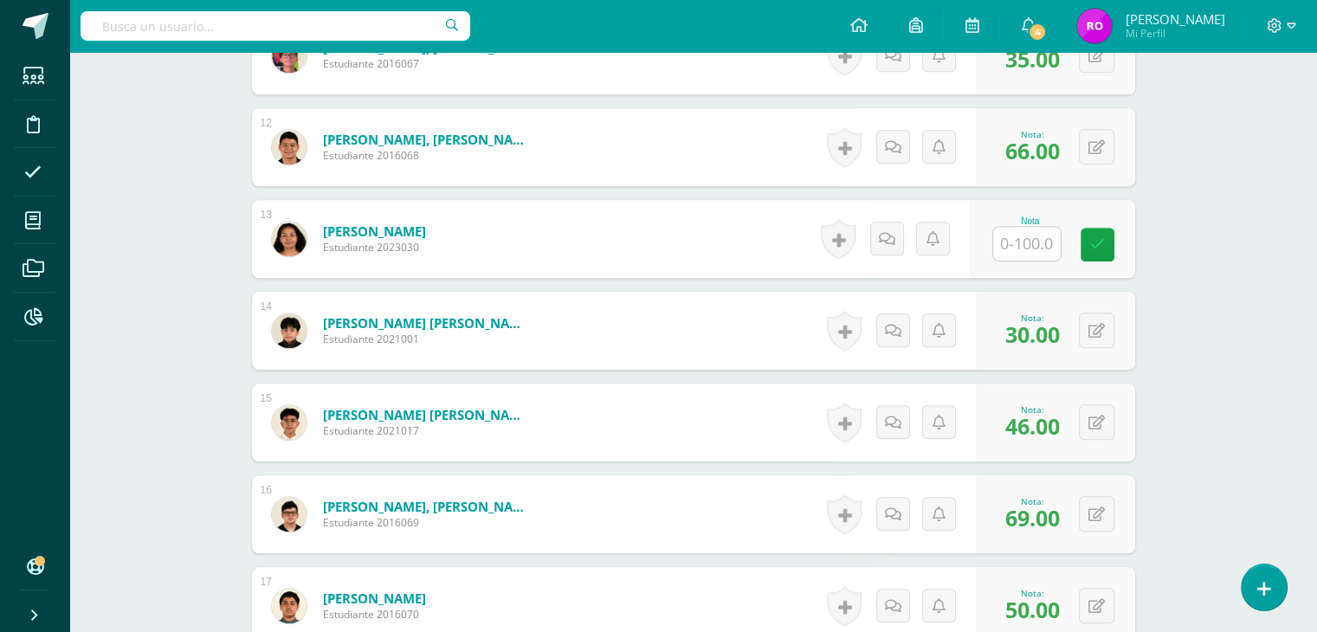
scroll to position [1559, 0]
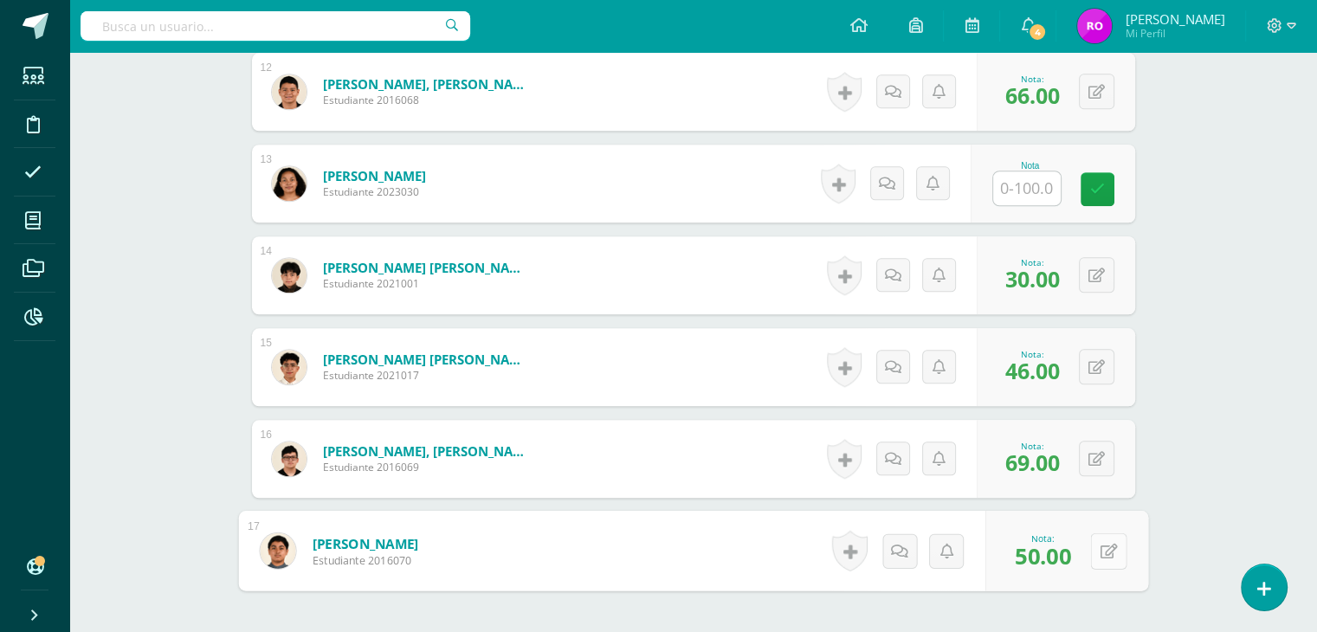
click at [1100, 552] on icon at bounding box center [1108, 550] width 17 height 15
type input "78"
click at [1057, 559] on icon at bounding box center [1063, 556] width 16 height 15
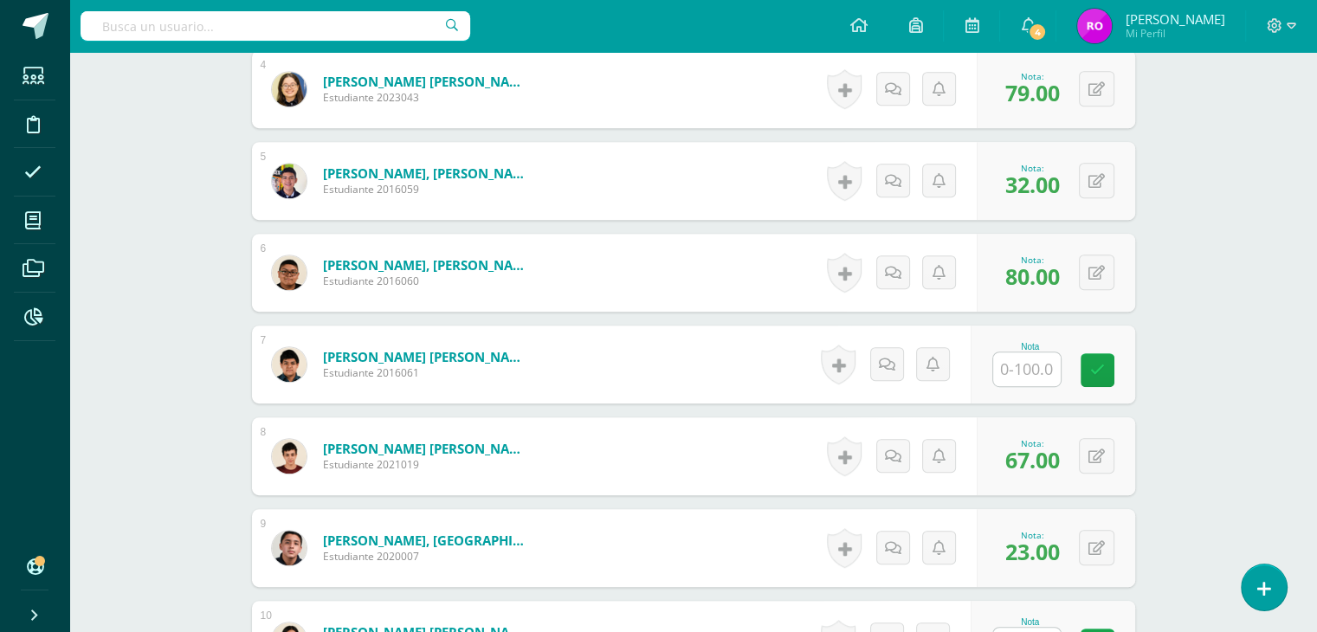
scroll to position [780, 0]
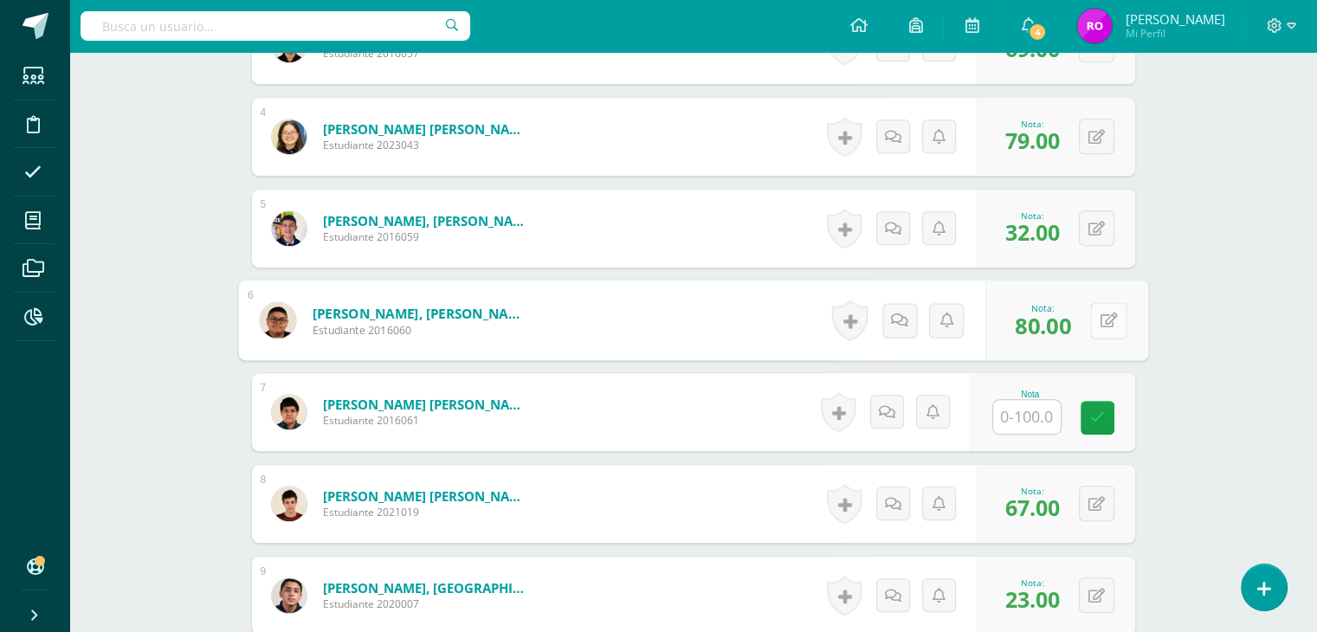
click at [1106, 326] on button at bounding box center [1108, 320] width 36 height 36
type input "86"
click at [1057, 328] on icon at bounding box center [1063, 326] width 16 height 15
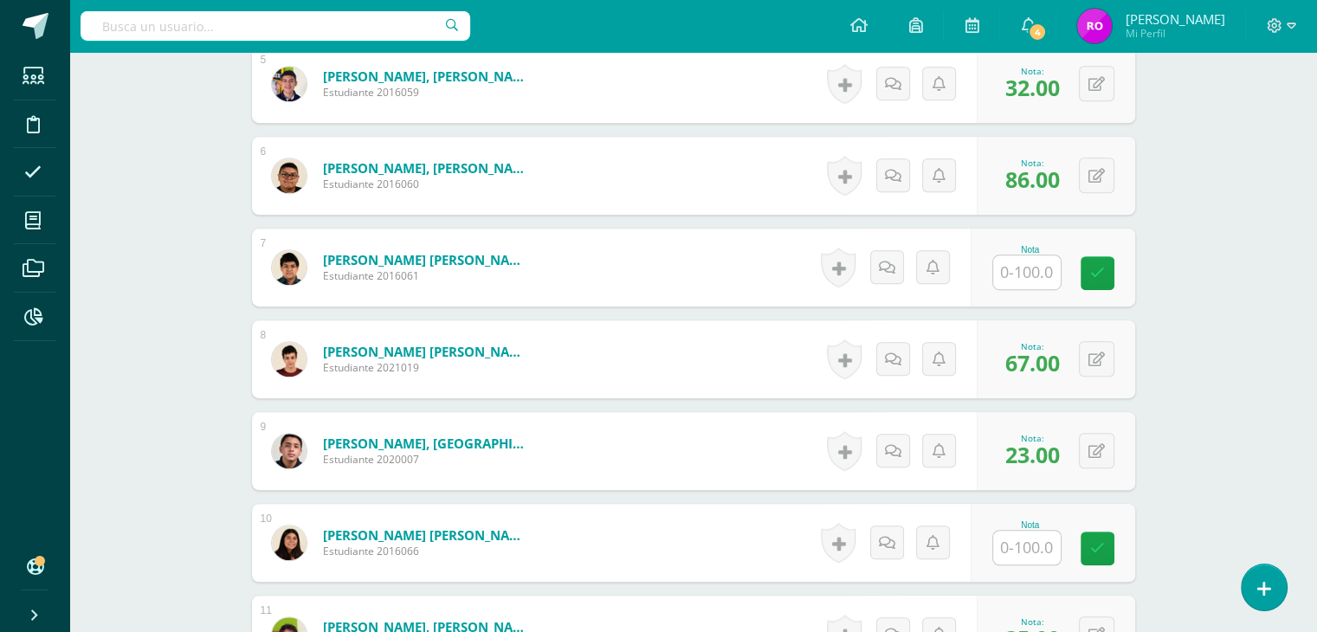
scroll to position [953, 0]
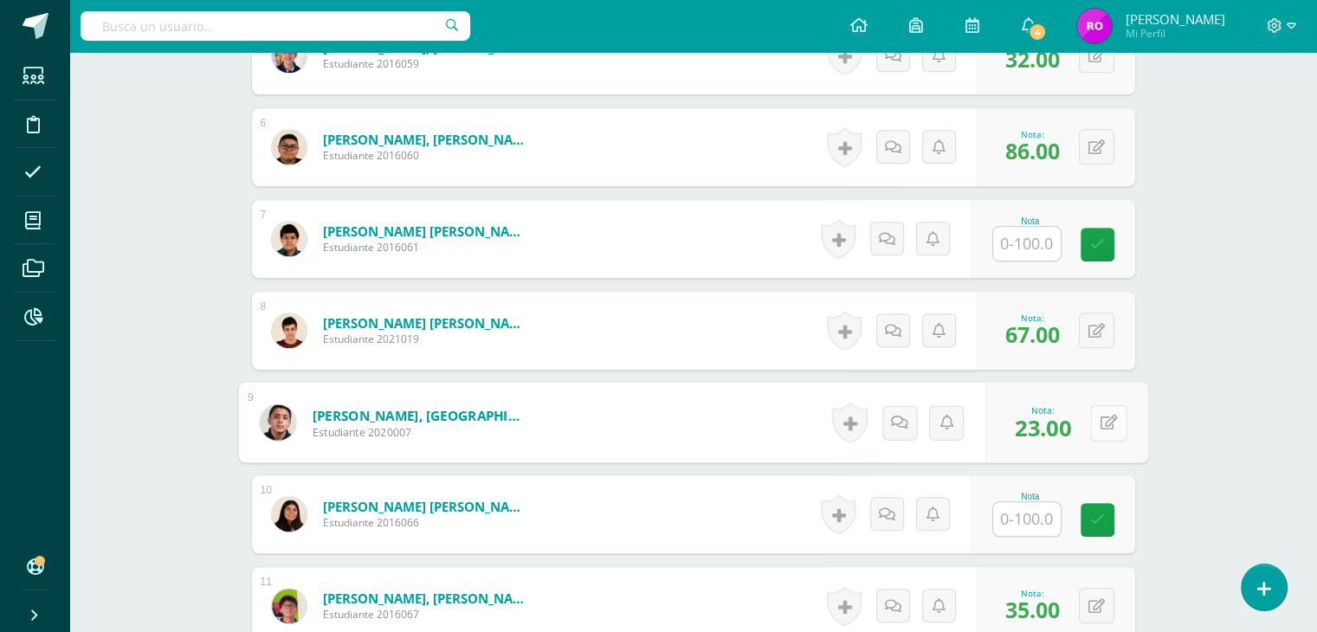
click at [1100, 423] on icon at bounding box center [1108, 422] width 17 height 15
type input "83"
click at [1064, 413] on link at bounding box center [1062, 428] width 35 height 35
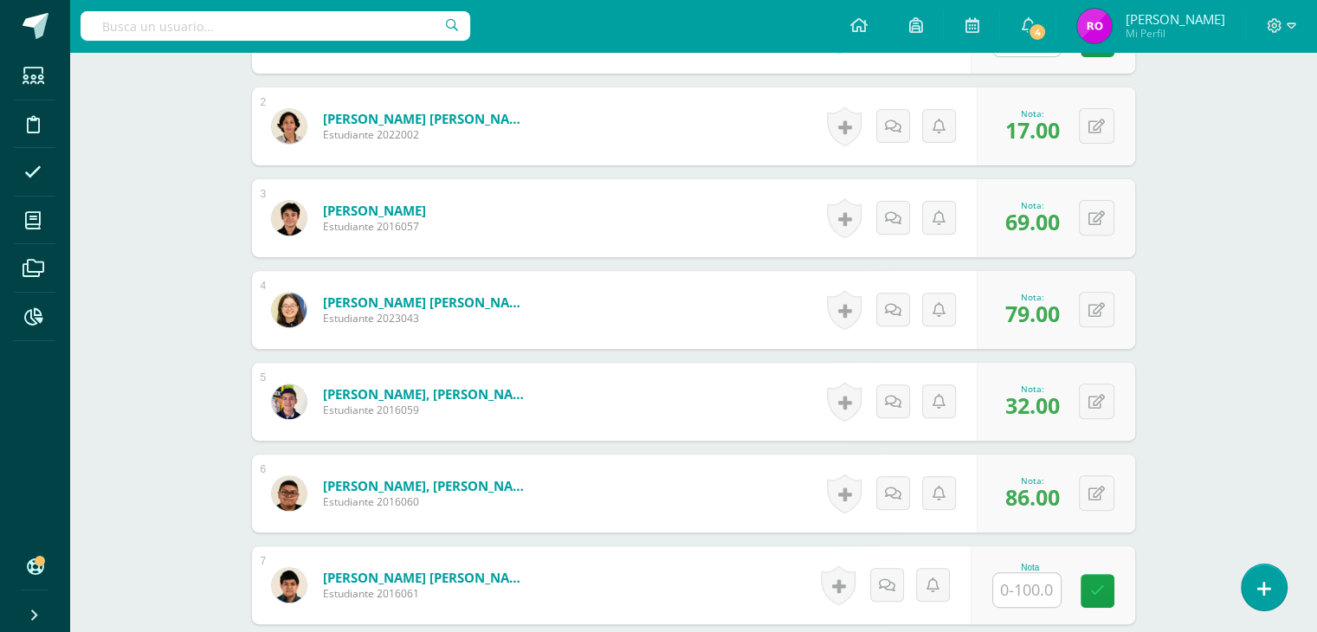
scroll to position [606, 0]
click at [1095, 313] on button at bounding box center [1097, 310] width 36 height 36
type input "85"
click at [1068, 317] on link at bounding box center [1062, 316] width 35 height 35
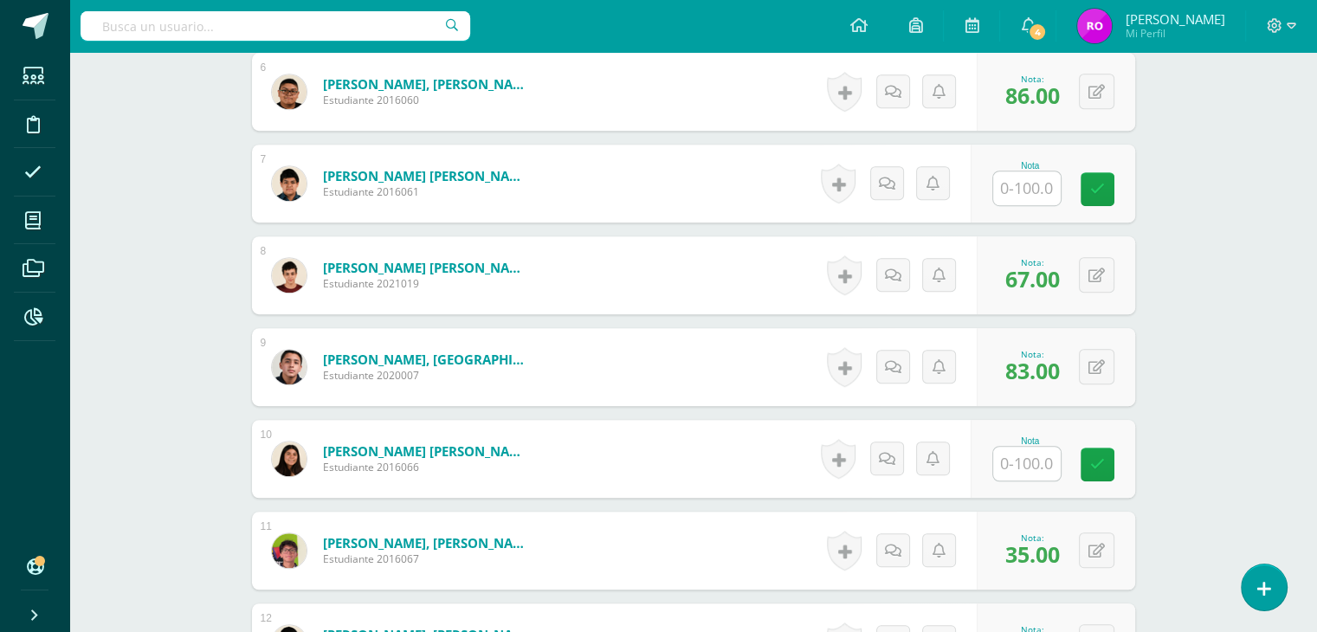
scroll to position [1039, 0]
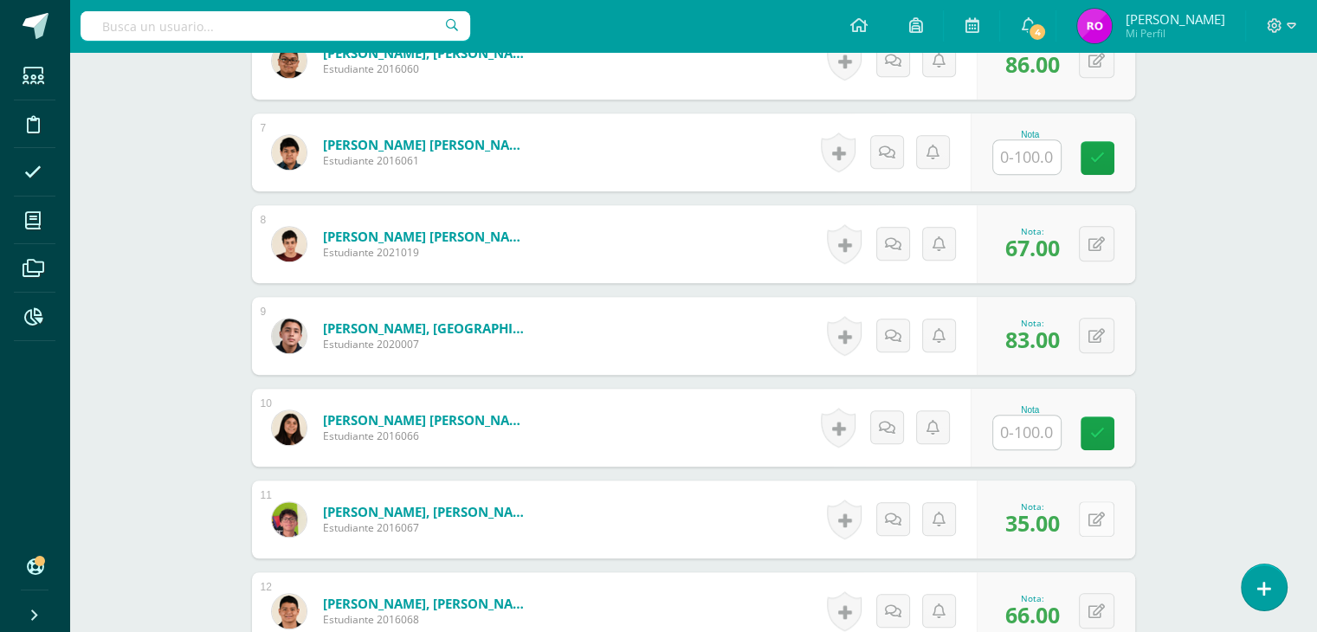
click at [1102, 514] on icon at bounding box center [1097, 520] width 16 height 15
type input "70"
click at [1071, 530] on link at bounding box center [1062, 525] width 35 height 35
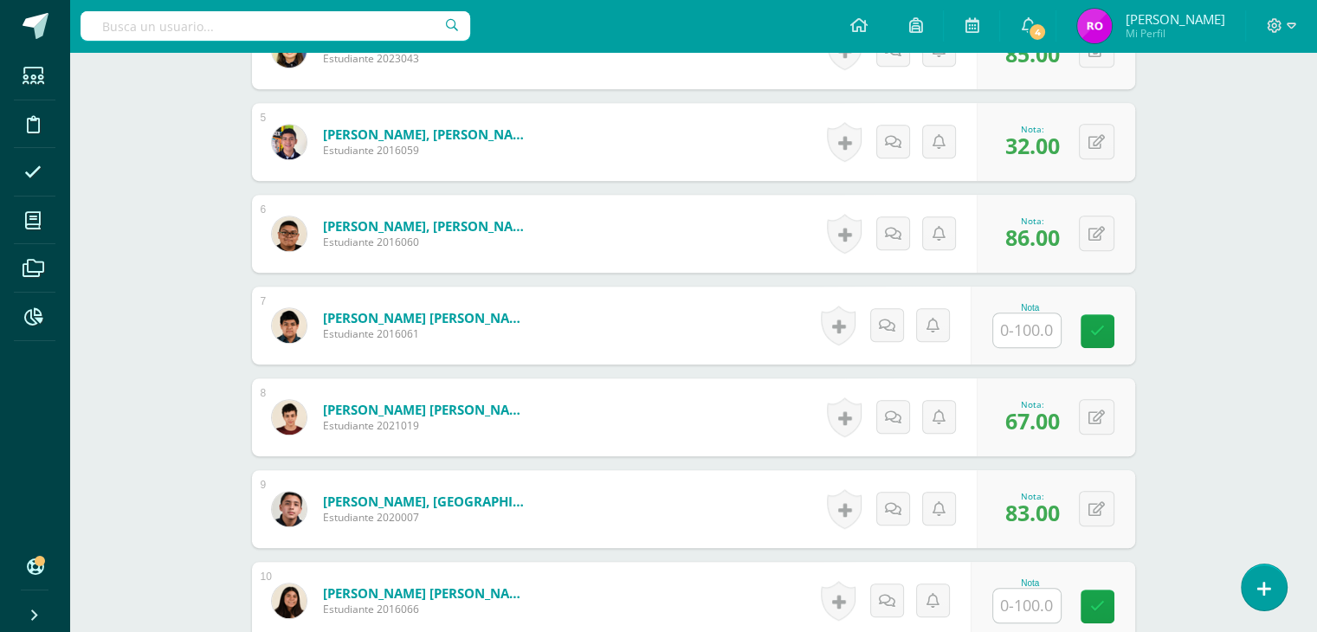
scroll to position [1213, 0]
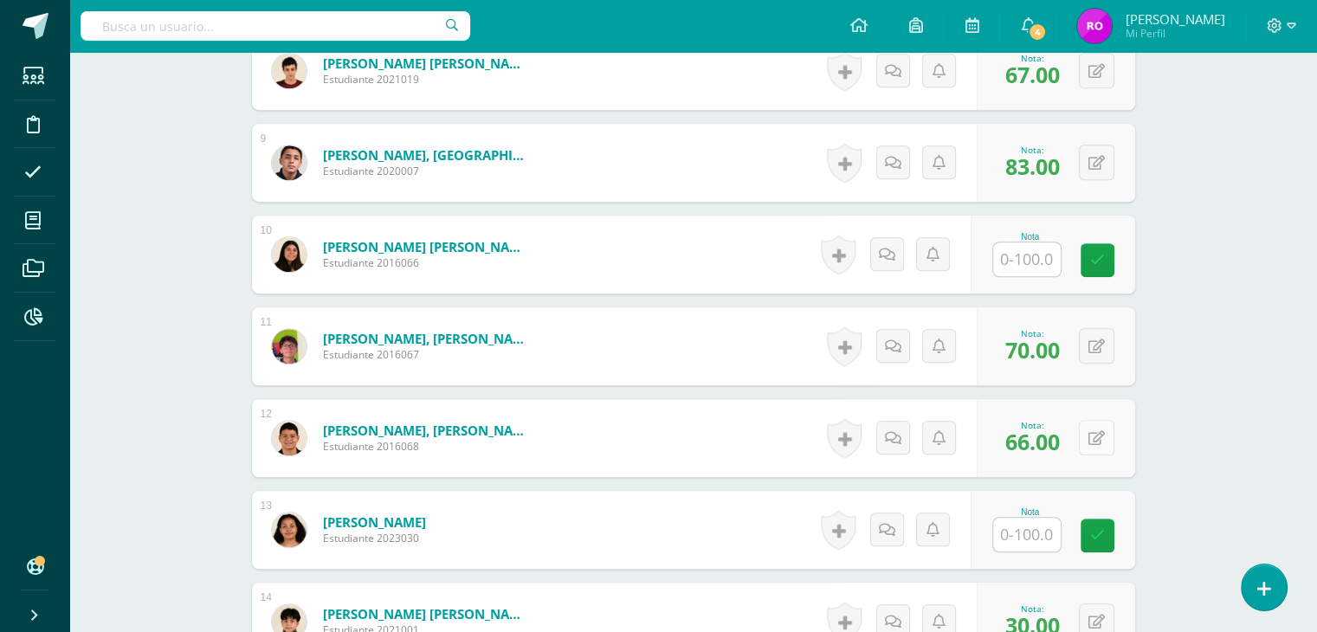
click at [1099, 436] on icon at bounding box center [1097, 438] width 16 height 15
type input "87"
click at [1064, 440] on icon at bounding box center [1063, 444] width 16 height 15
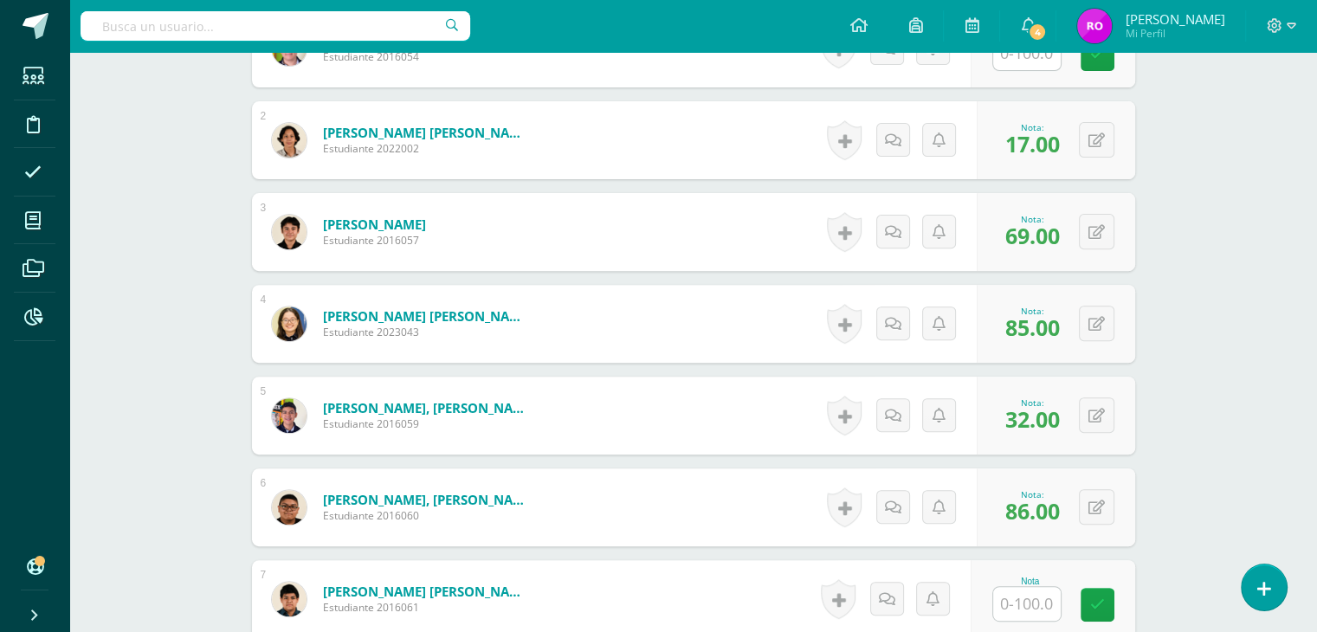
scroll to position [433, 0]
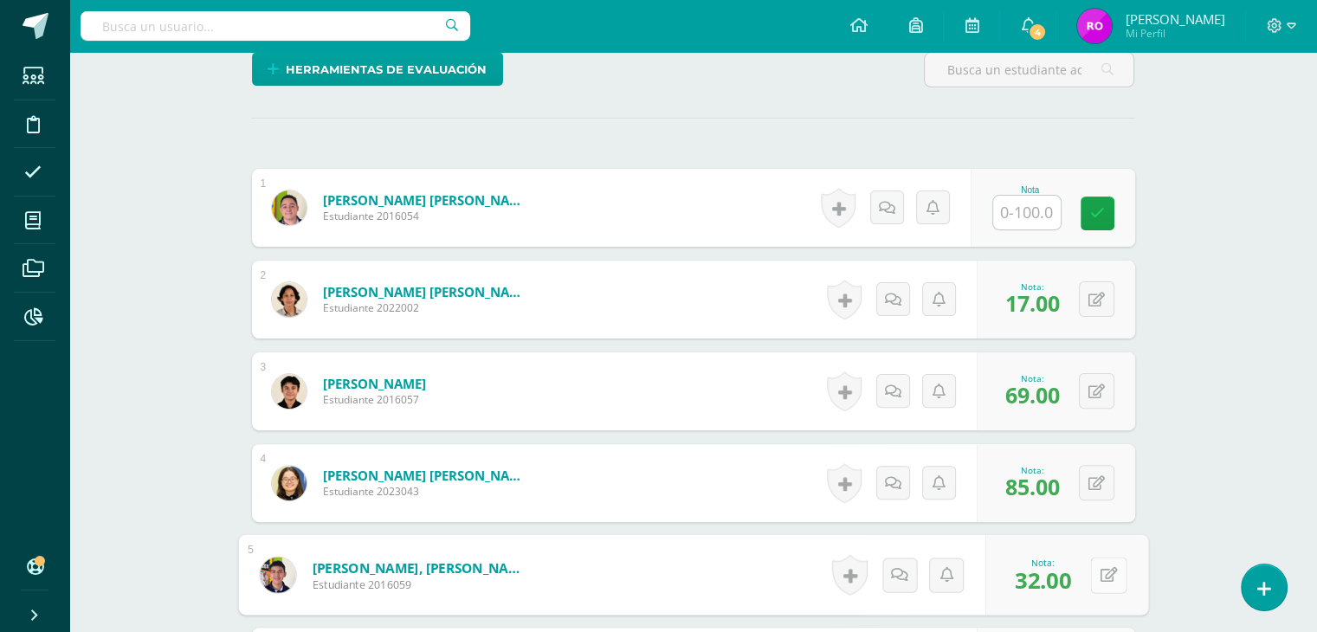
click at [1100, 577] on icon at bounding box center [1108, 574] width 17 height 15
type input "53"
click at [1071, 578] on link at bounding box center [1062, 581] width 35 height 35
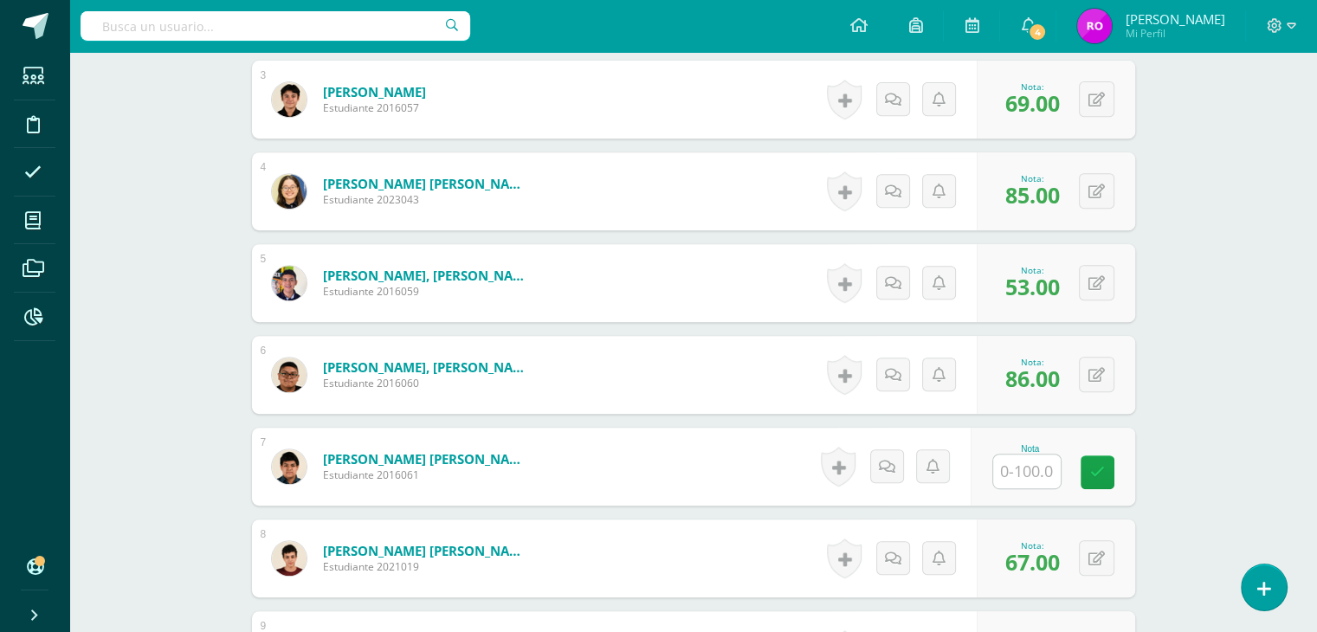
scroll to position [780, 0]
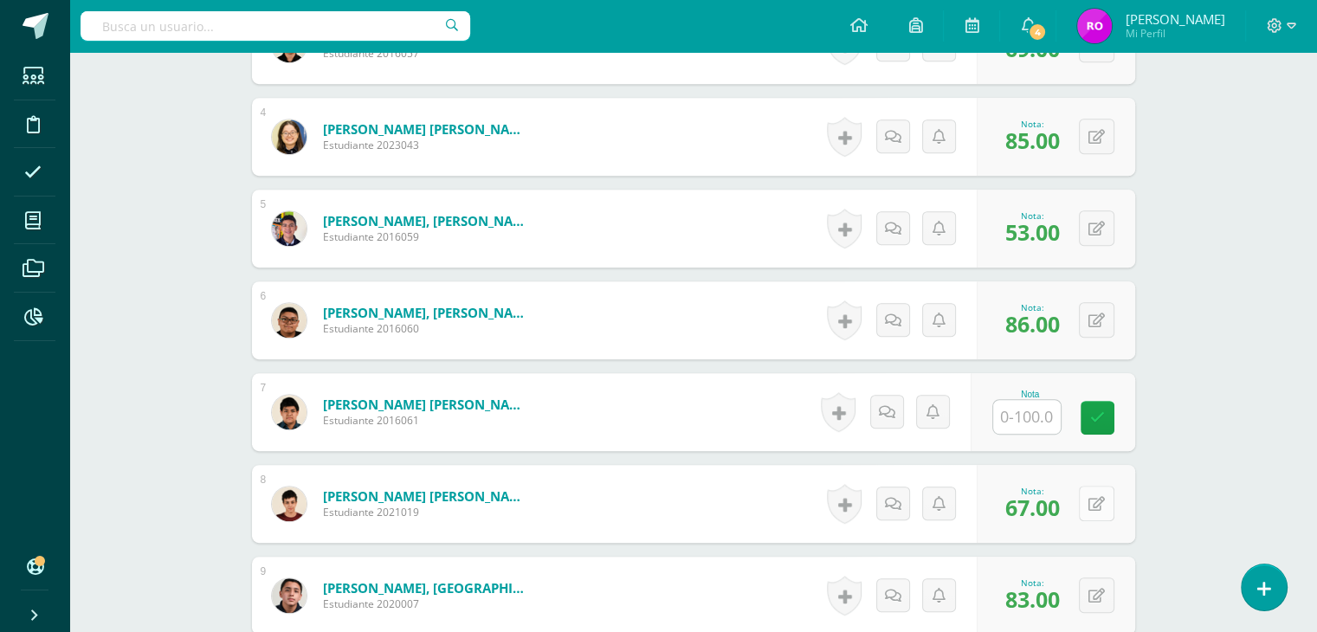
click at [1095, 498] on button at bounding box center [1097, 504] width 36 height 36
type input "70"
click at [1064, 508] on icon at bounding box center [1063, 509] width 16 height 15
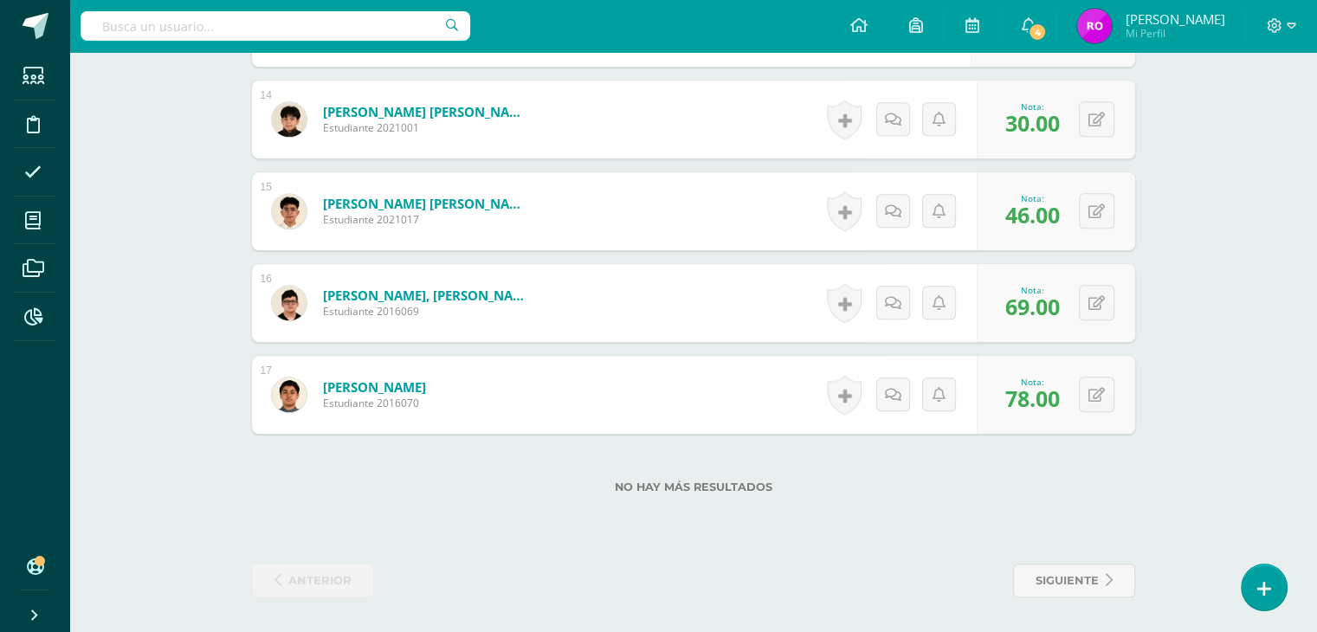
scroll to position [1542, 0]
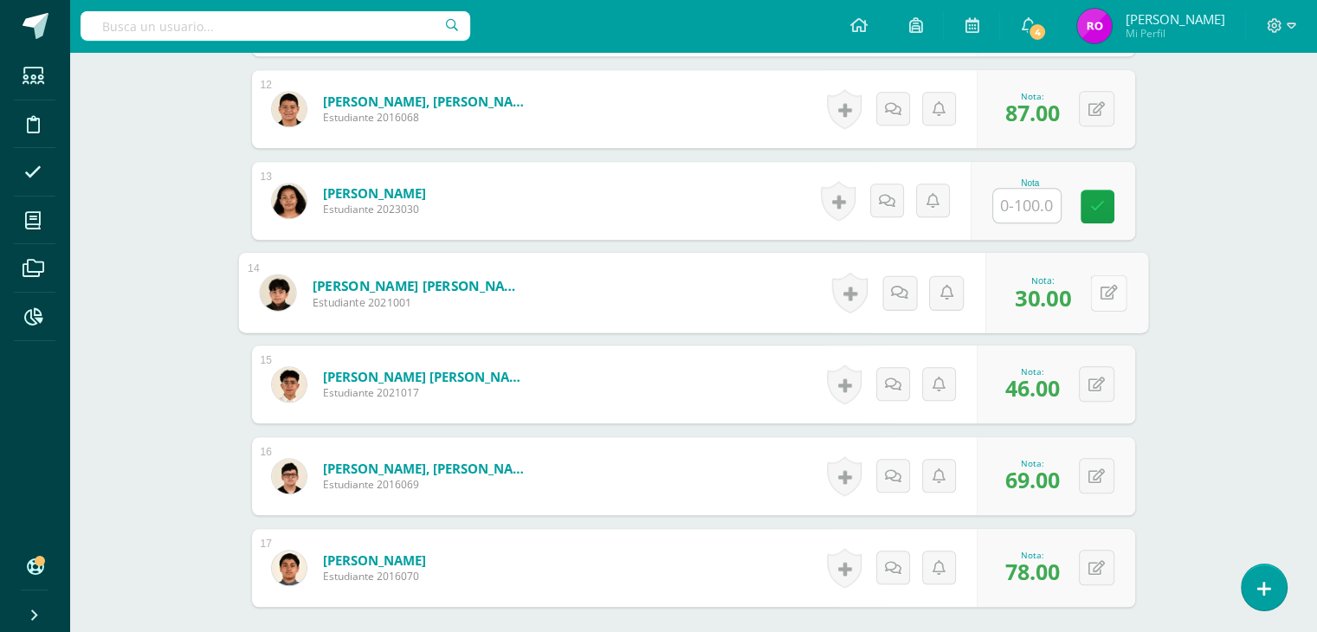
click at [1103, 288] on icon at bounding box center [1108, 292] width 17 height 15
type input "68"
click at [1051, 299] on link at bounding box center [1062, 298] width 35 height 35
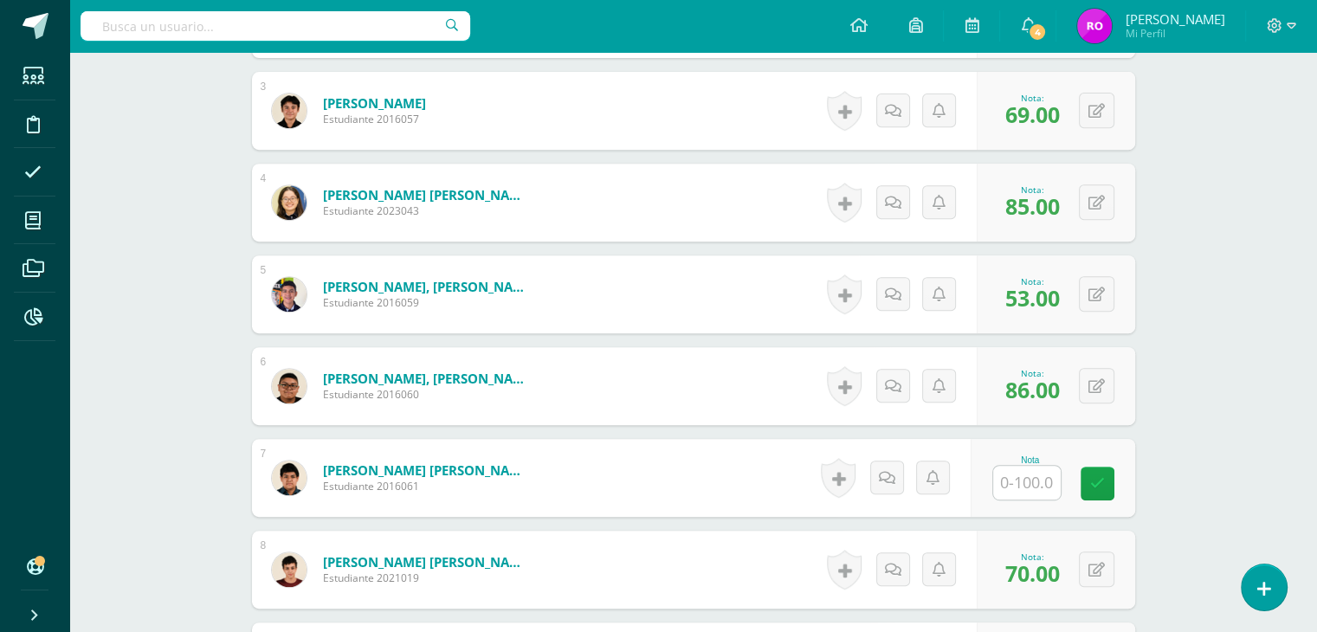
scroll to position [676, 0]
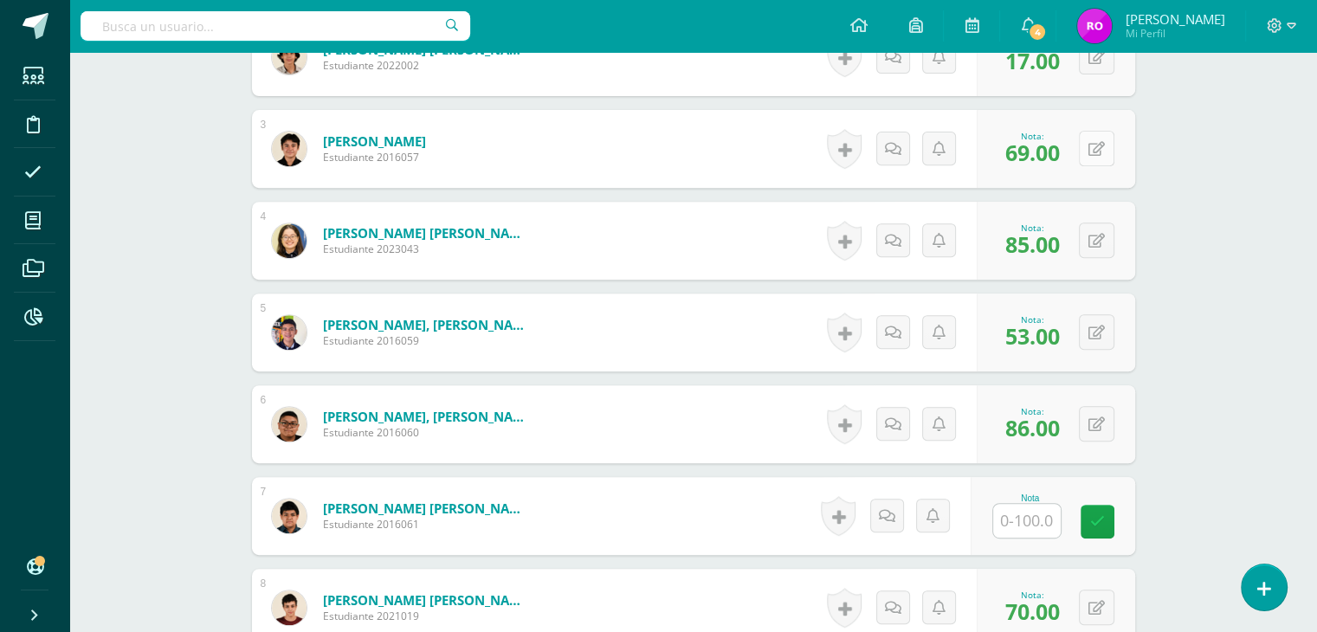
click at [1092, 146] on button at bounding box center [1097, 149] width 36 height 36
type input "92"
click at [1058, 151] on icon at bounding box center [1063, 154] width 16 height 15
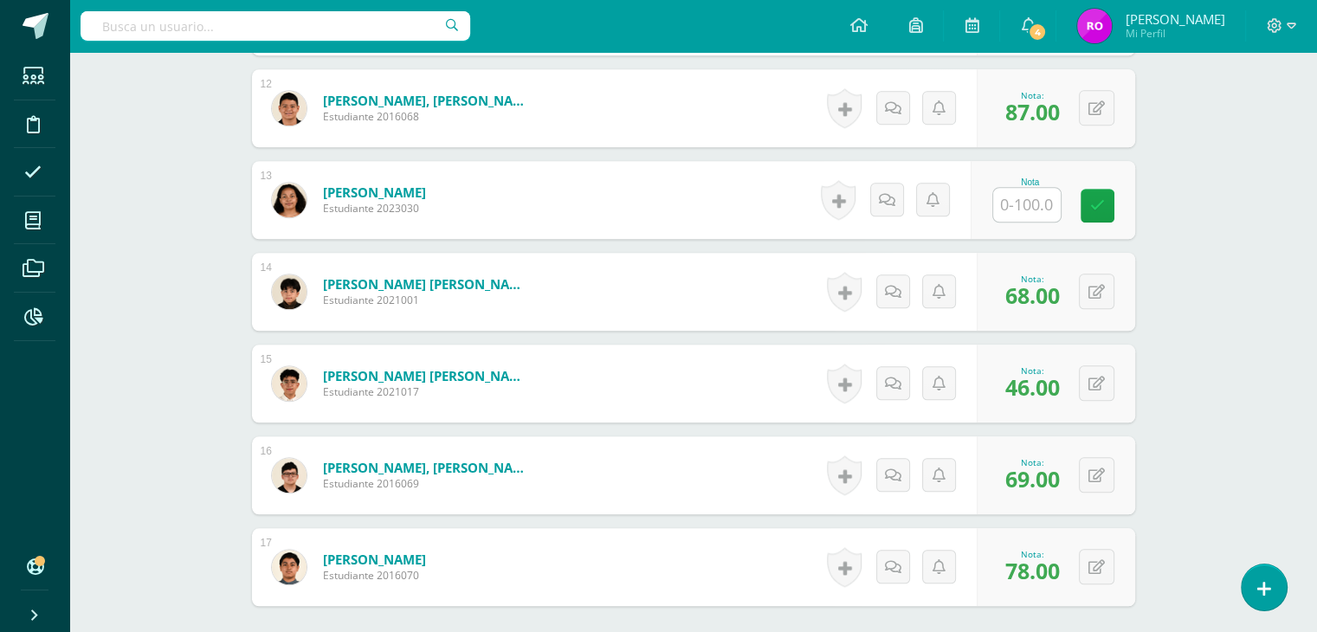
scroll to position [1628, 0]
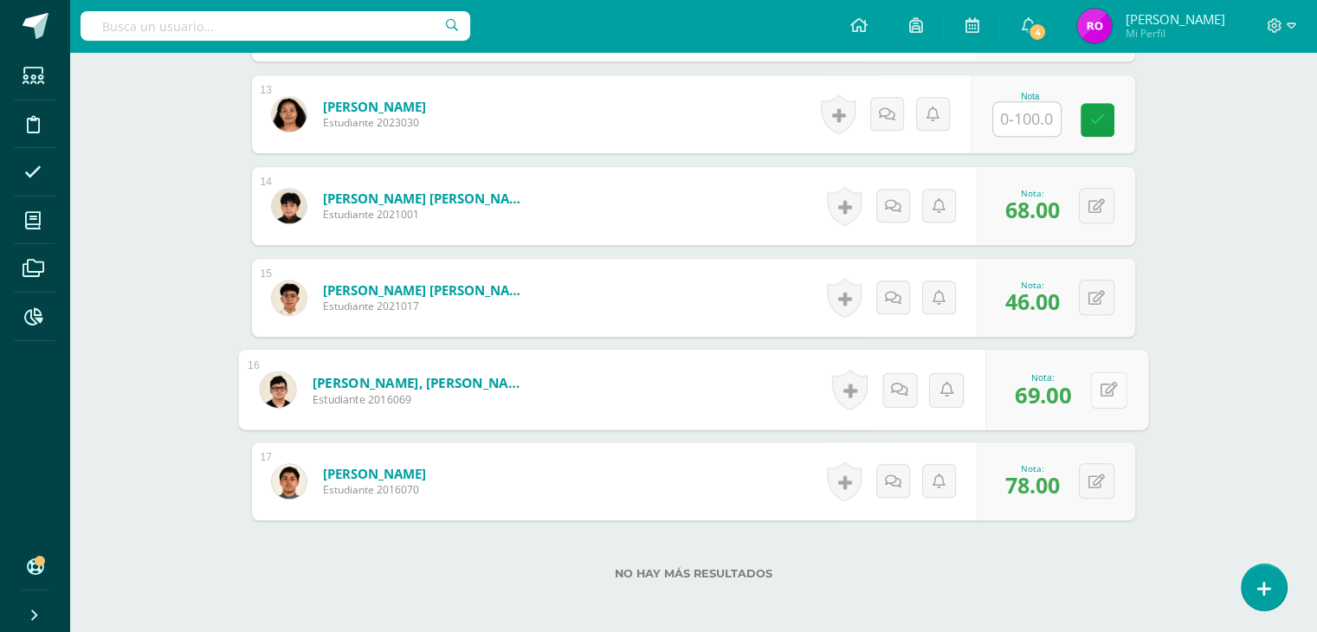
click at [1103, 389] on icon at bounding box center [1108, 389] width 17 height 15
type input "75"
click at [1059, 391] on icon at bounding box center [1063, 395] width 16 height 15
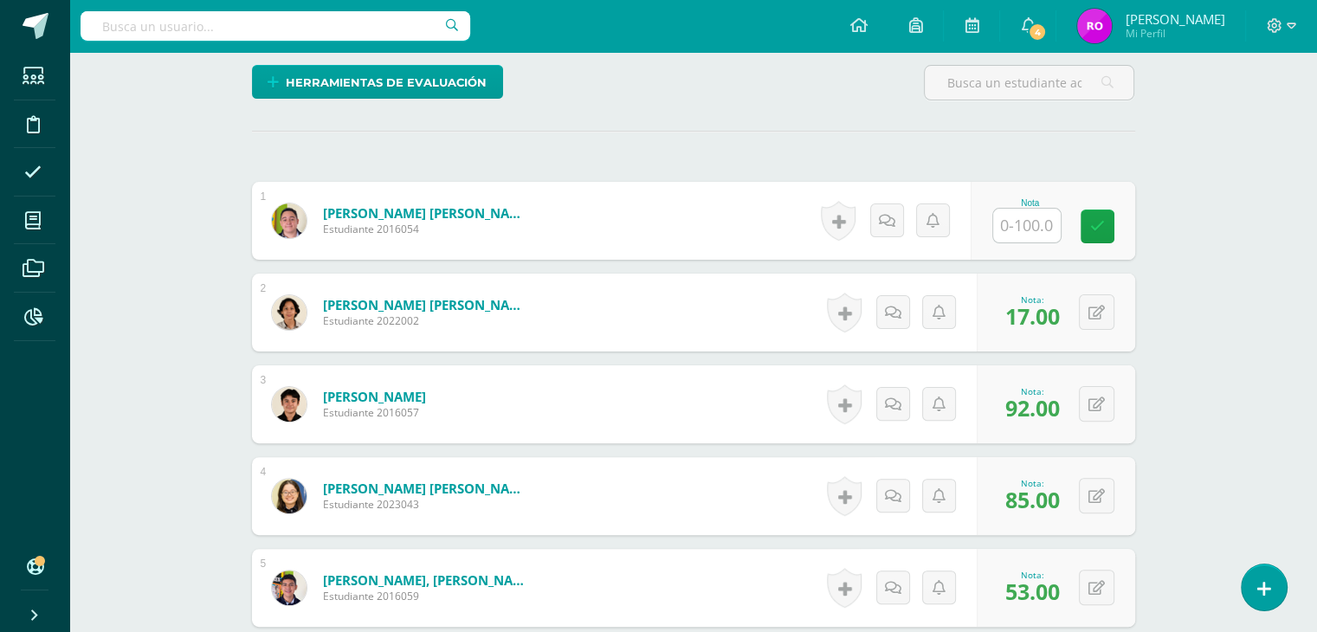
scroll to position [433, 0]
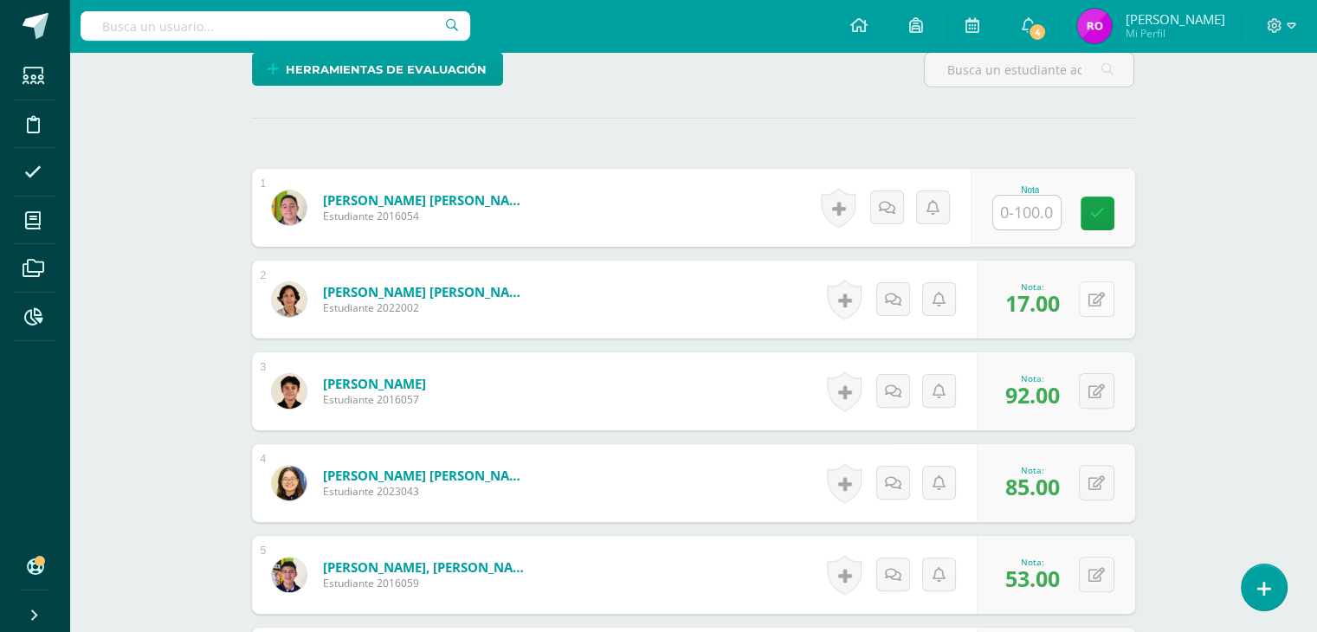
click at [1099, 306] on button at bounding box center [1097, 299] width 36 height 36
type input "55"
click at [1072, 303] on link at bounding box center [1062, 305] width 35 height 35
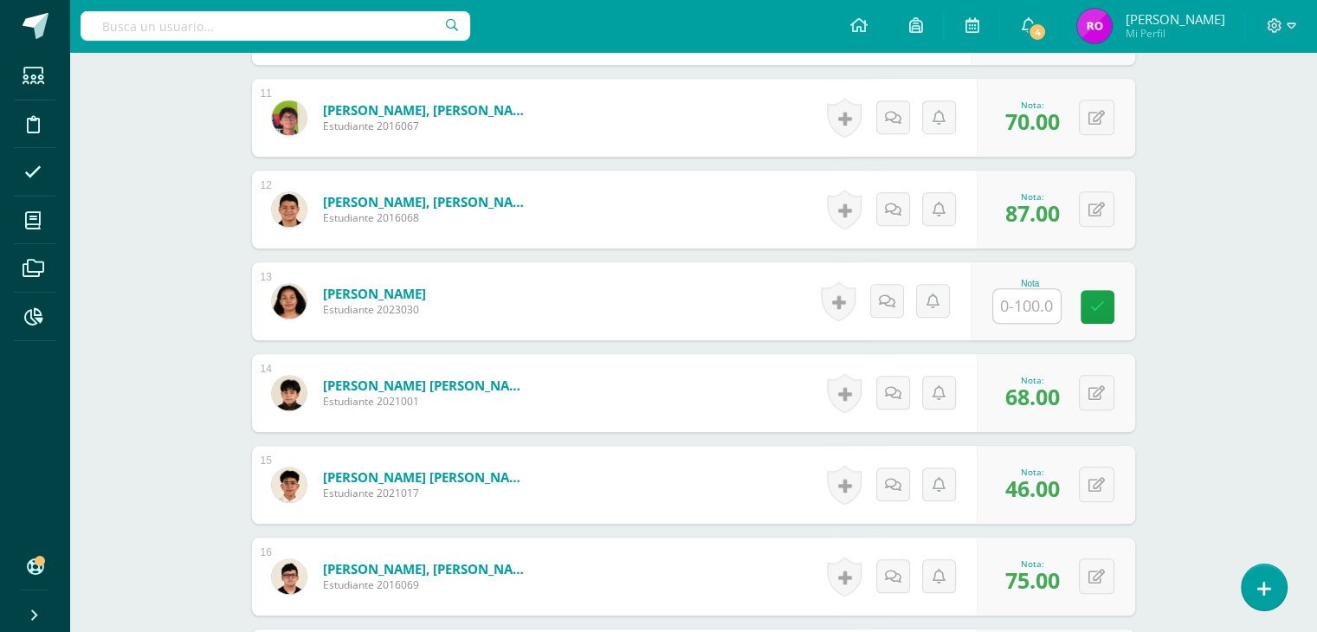
scroll to position [1472, 0]
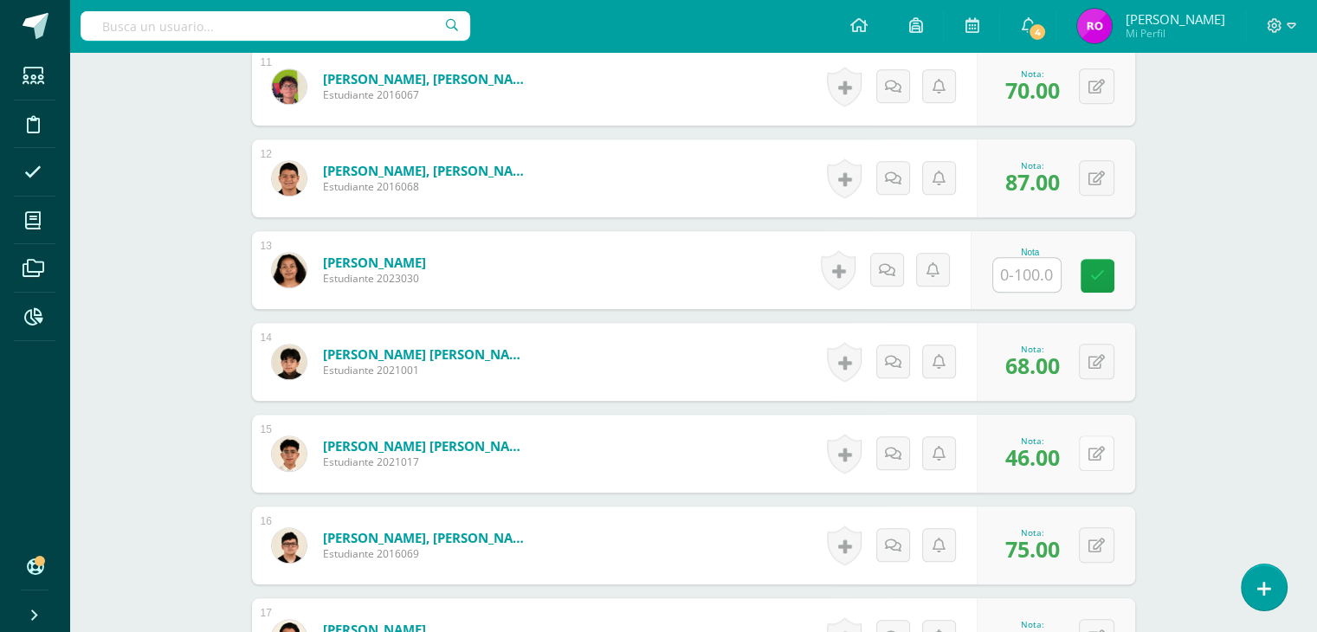
click at [1102, 452] on icon at bounding box center [1097, 454] width 16 height 15
type input "80"
click at [1064, 462] on icon at bounding box center [1063, 459] width 16 height 15
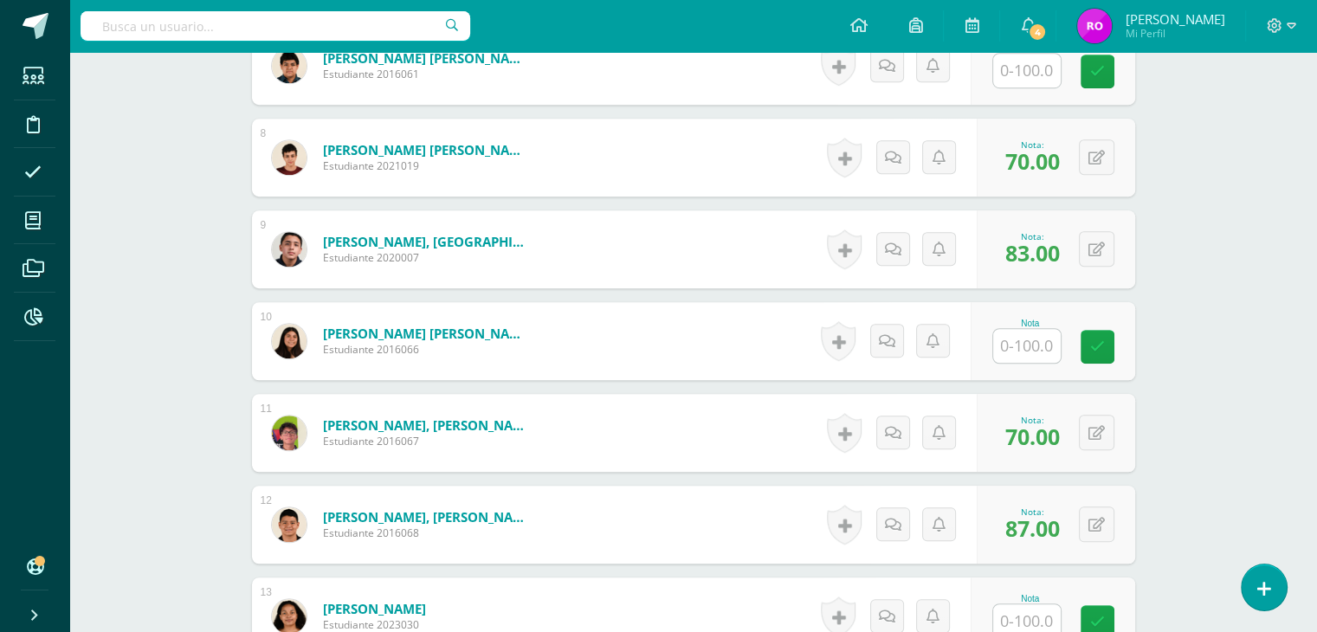
scroll to position [1039, 0]
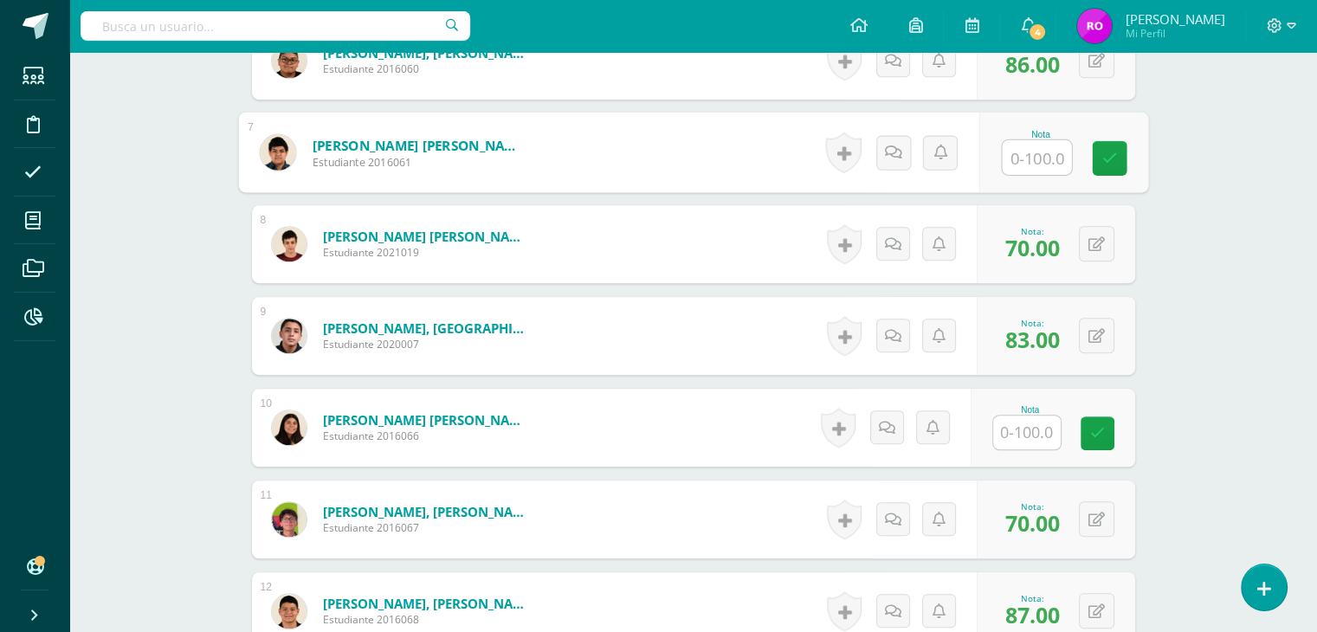
click at [1032, 156] on input "text" at bounding box center [1036, 157] width 69 height 35
type input "63"
click at [1109, 165] on link at bounding box center [1109, 158] width 35 height 35
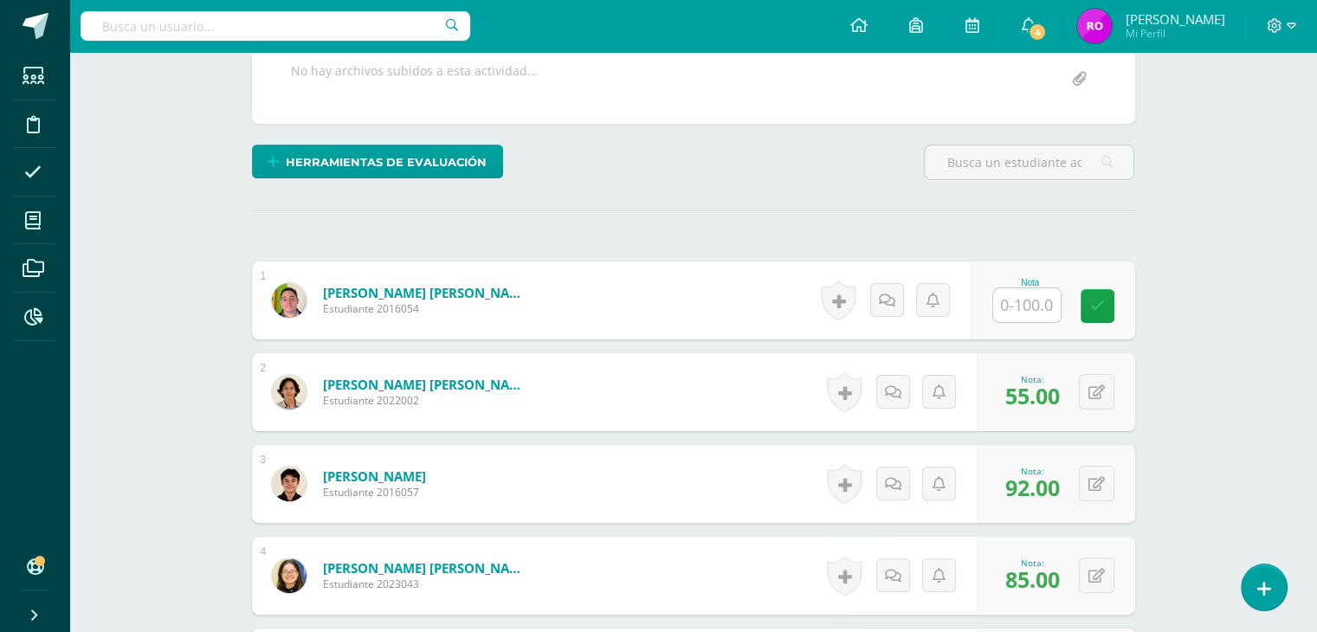
scroll to position [0, 0]
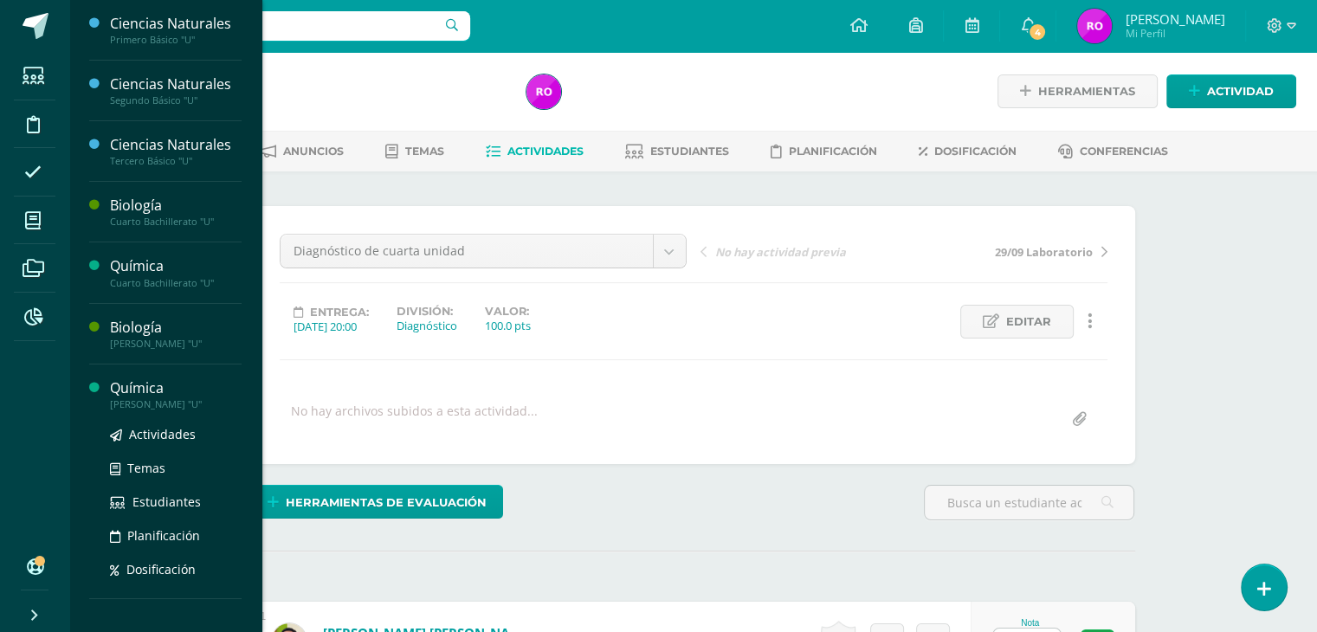
click at [133, 391] on div "Química" at bounding box center [176, 388] width 132 height 20
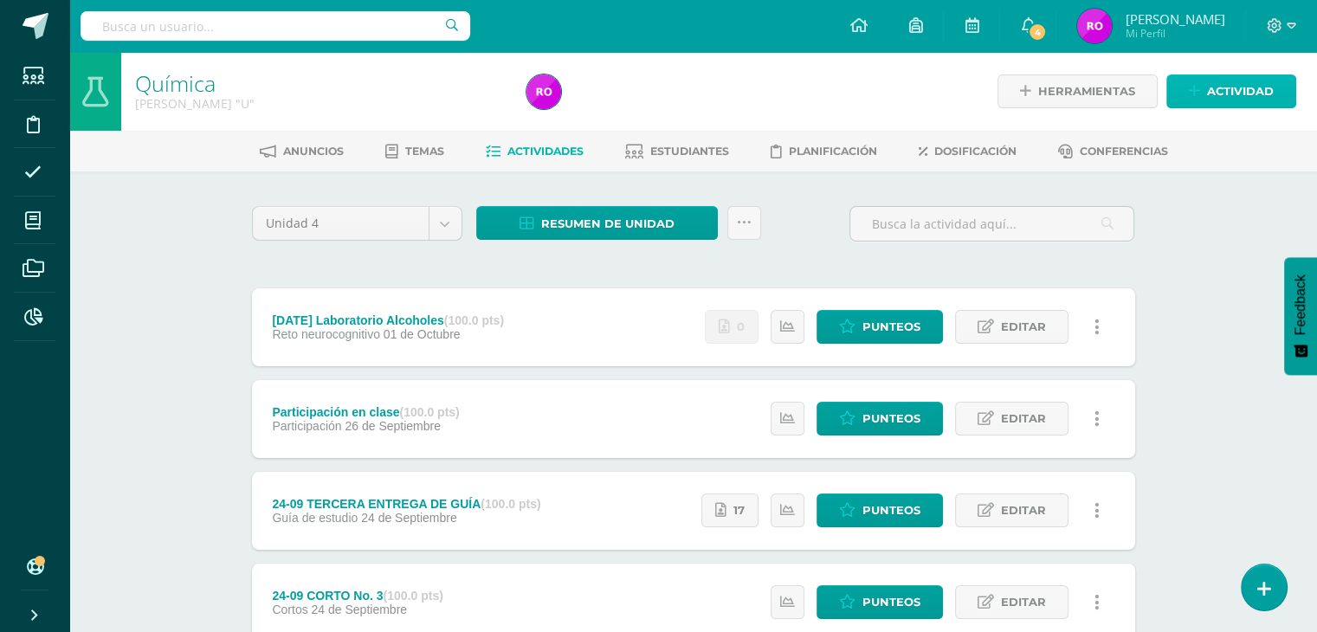
click at [1216, 101] on span "Actividad" at bounding box center [1240, 91] width 67 height 32
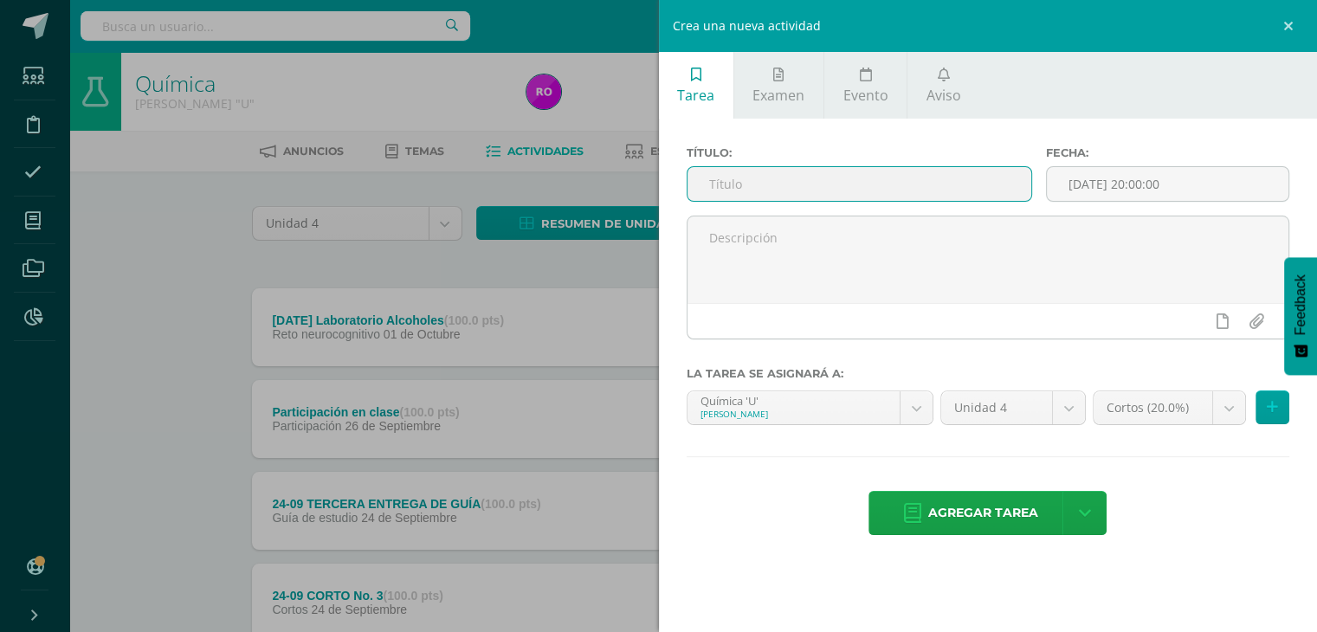
click at [789, 190] on input "text" at bounding box center [860, 184] width 345 height 34
type input "C"
type input "Diagnóstico Cuarta Unidad"
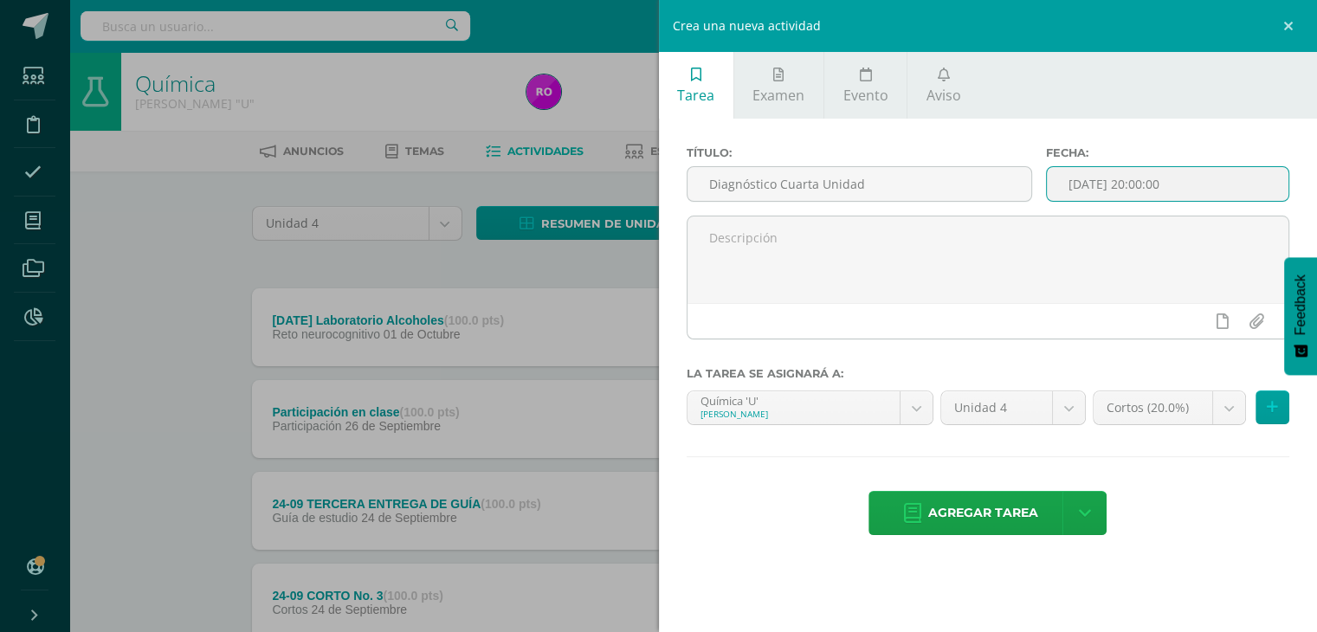
click at [1209, 184] on input "[DATE] 20:00:00" at bounding box center [1168, 184] width 242 height 34
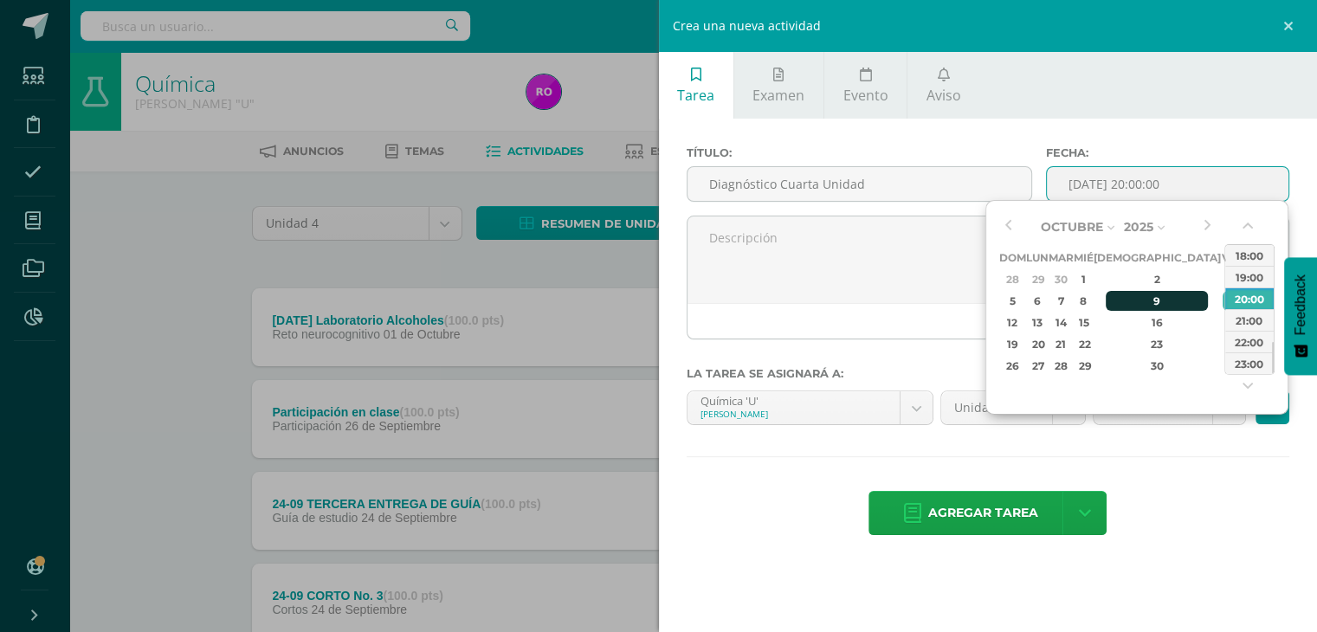
click at [1143, 299] on div "9" at bounding box center [1157, 301] width 102 height 20
type input "2025-10-09 20:00"
click at [1209, 465] on div "Título: Diagnóstico Cuarta Unidad Fecha: 2025-10-09 20:00 La tarea se asignará …" at bounding box center [988, 343] width 659 height 448
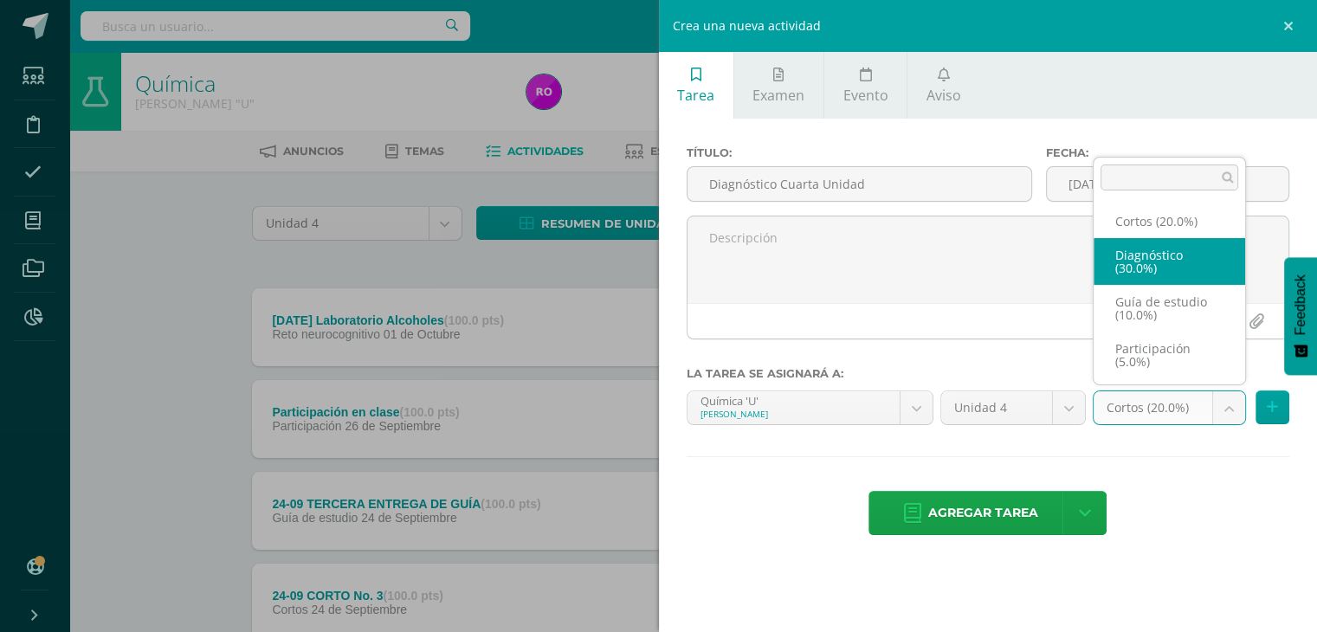
select select "202734"
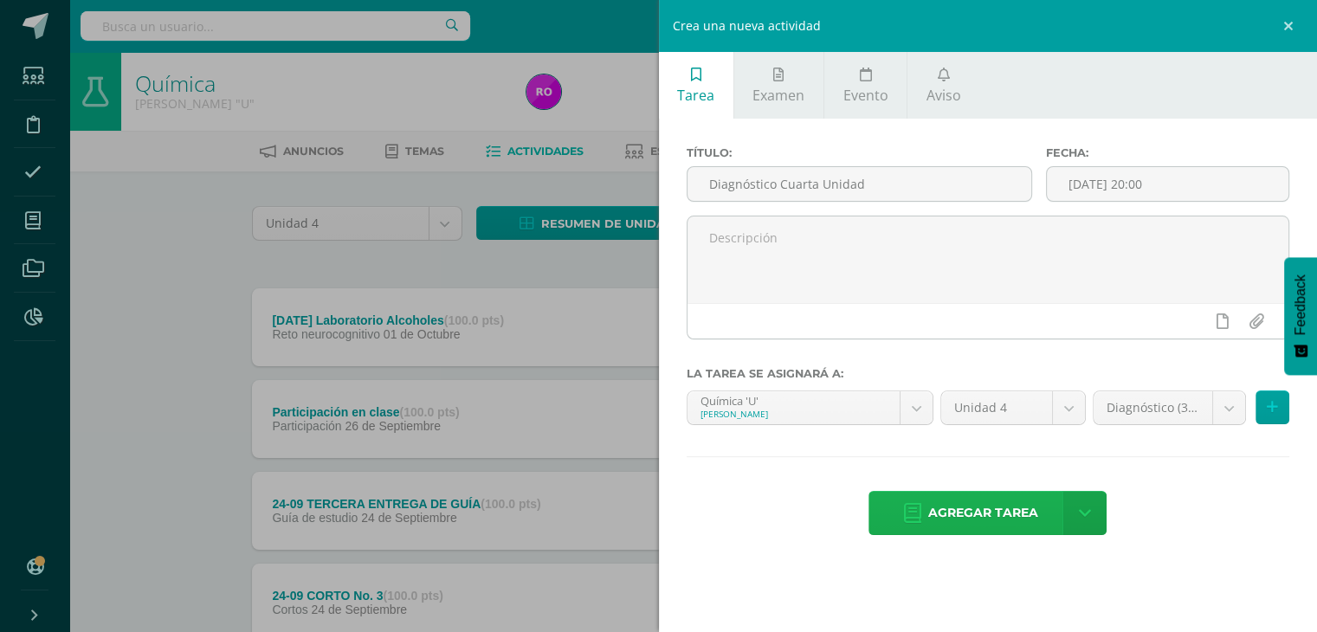
click at [1005, 521] on span "Agregar tarea" at bounding box center [983, 513] width 110 height 42
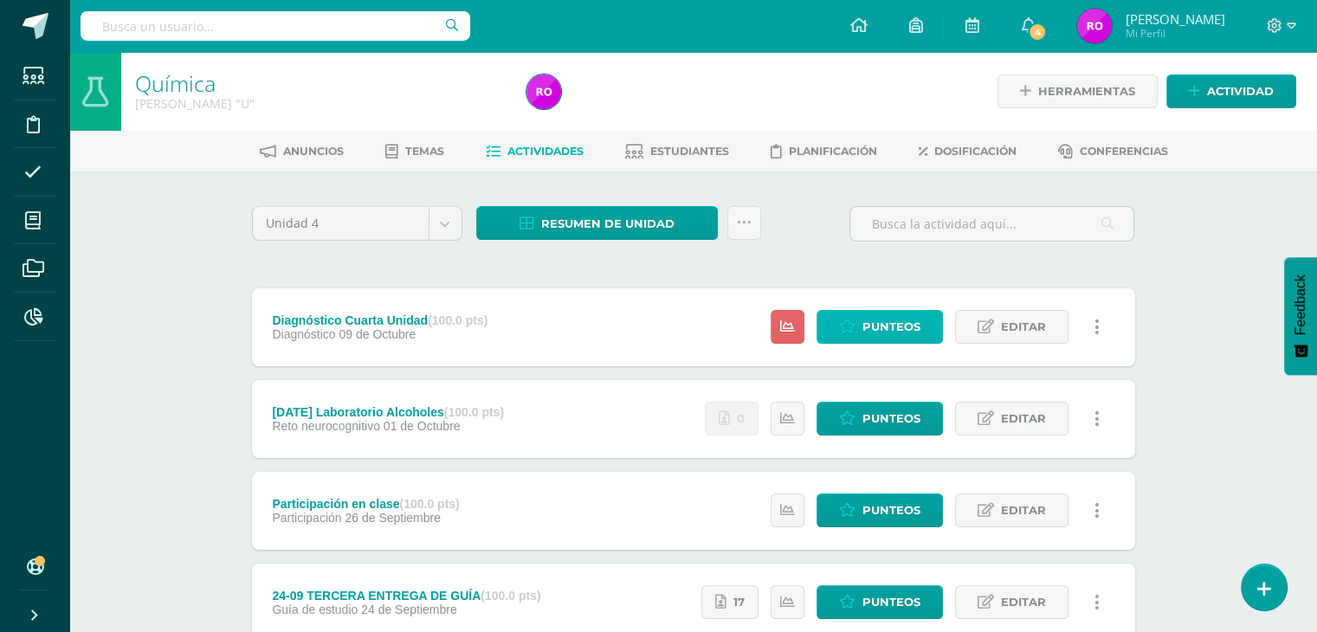
click at [852, 338] on link "Punteos" at bounding box center [880, 327] width 126 height 34
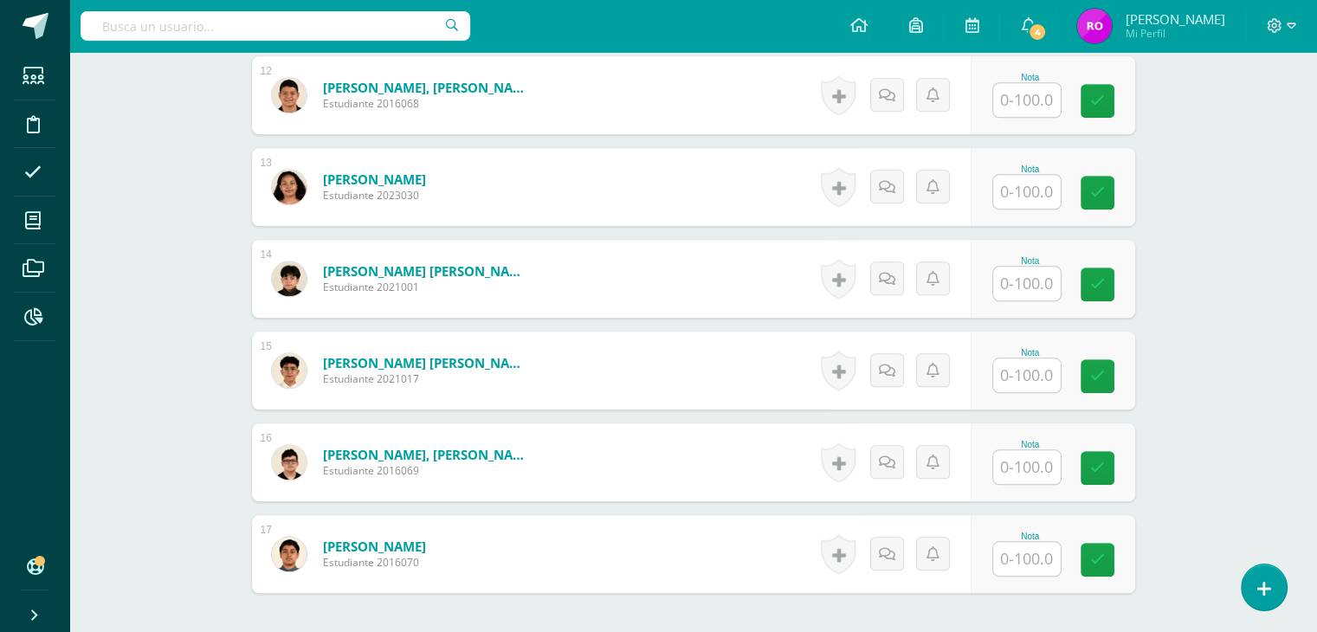
scroll to position [1715, 0]
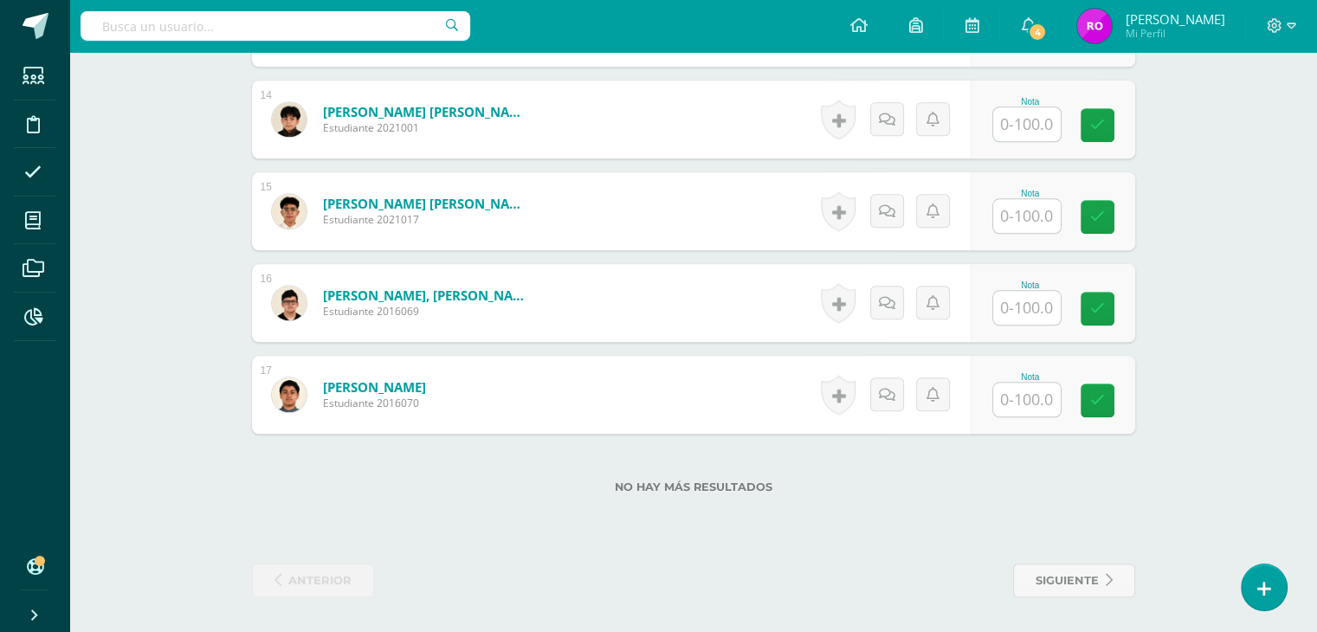
click at [1039, 401] on input "text" at bounding box center [1027, 400] width 68 height 34
type input "50"
click at [1119, 390] on link at bounding box center [1109, 401] width 35 height 35
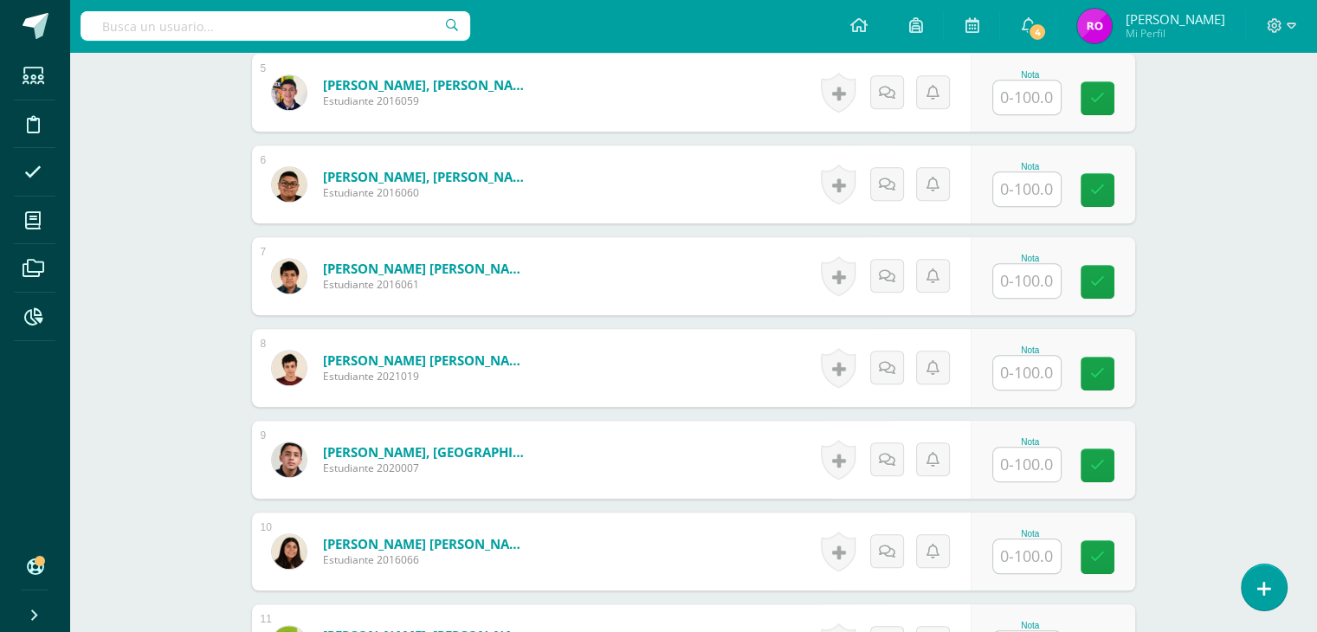
scroll to position [849, 0]
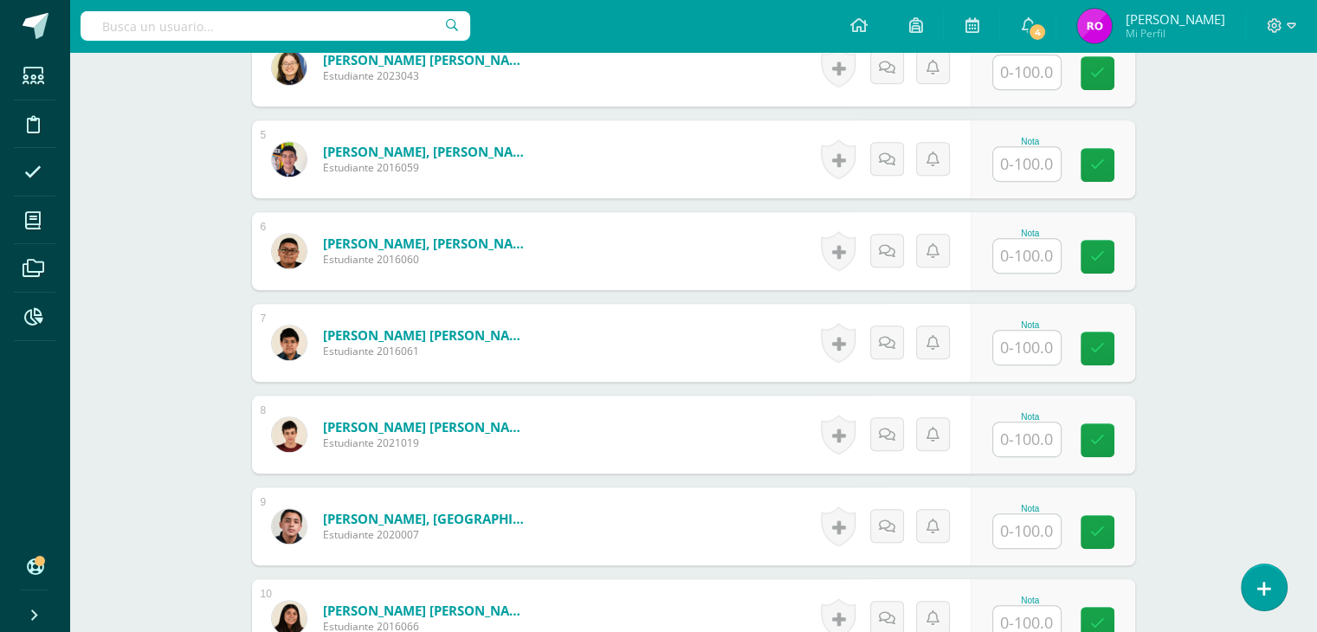
click at [1039, 256] on input "text" at bounding box center [1027, 256] width 68 height 34
type input "80"
click at [1112, 262] on icon at bounding box center [1110, 256] width 16 height 15
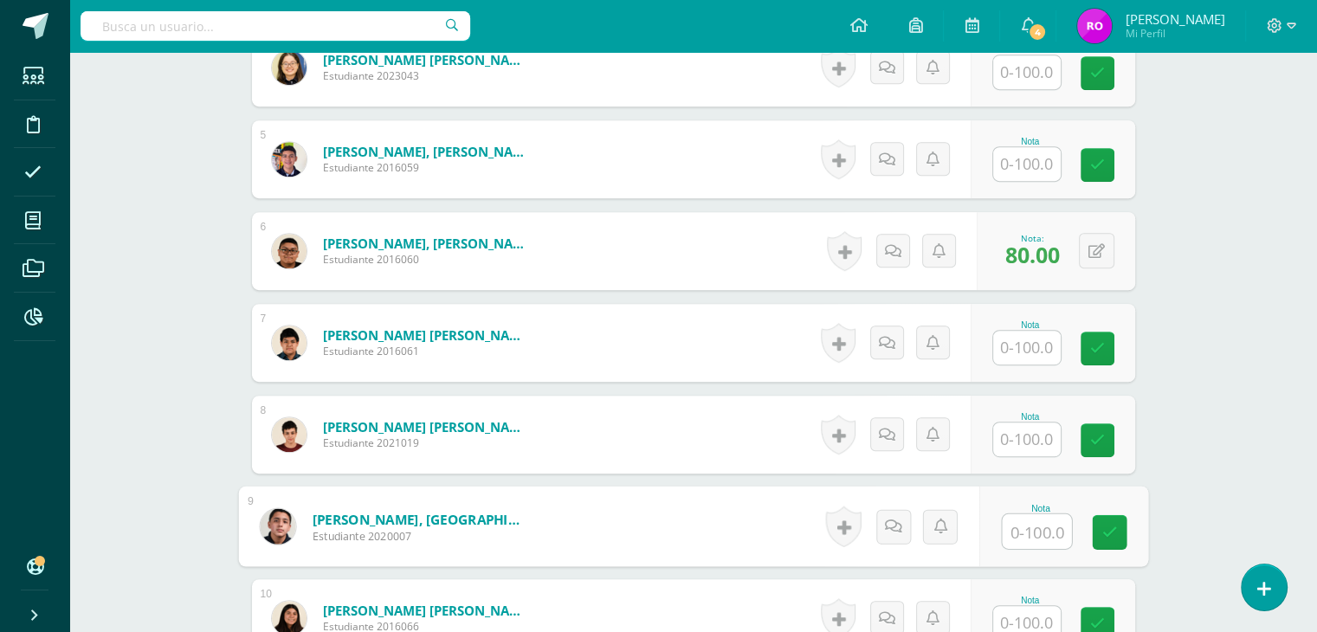
drag, startPoint x: 1022, startPoint y: 536, endPoint x: 1329, endPoint y: 566, distance: 308.9
click at [1024, 536] on input "text" at bounding box center [1036, 531] width 69 height 35
type input "23"
click at [1107, 536] on icon at bounding box center [1110, 532] width 16 height 15
click at [1050, 68] on input "text" at bounding box center [1027, 72] width 68 height 34
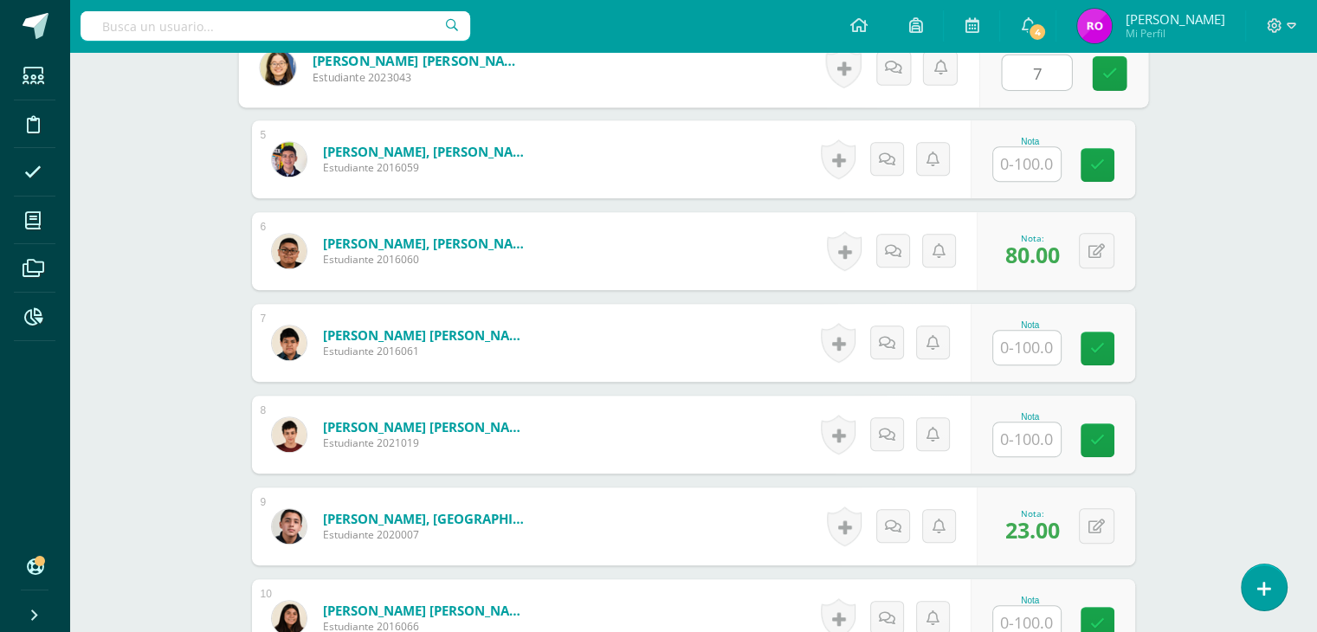
type input "79"
click at [1119, 70] on link at bounding box center [1109, 73] width 35 height 35
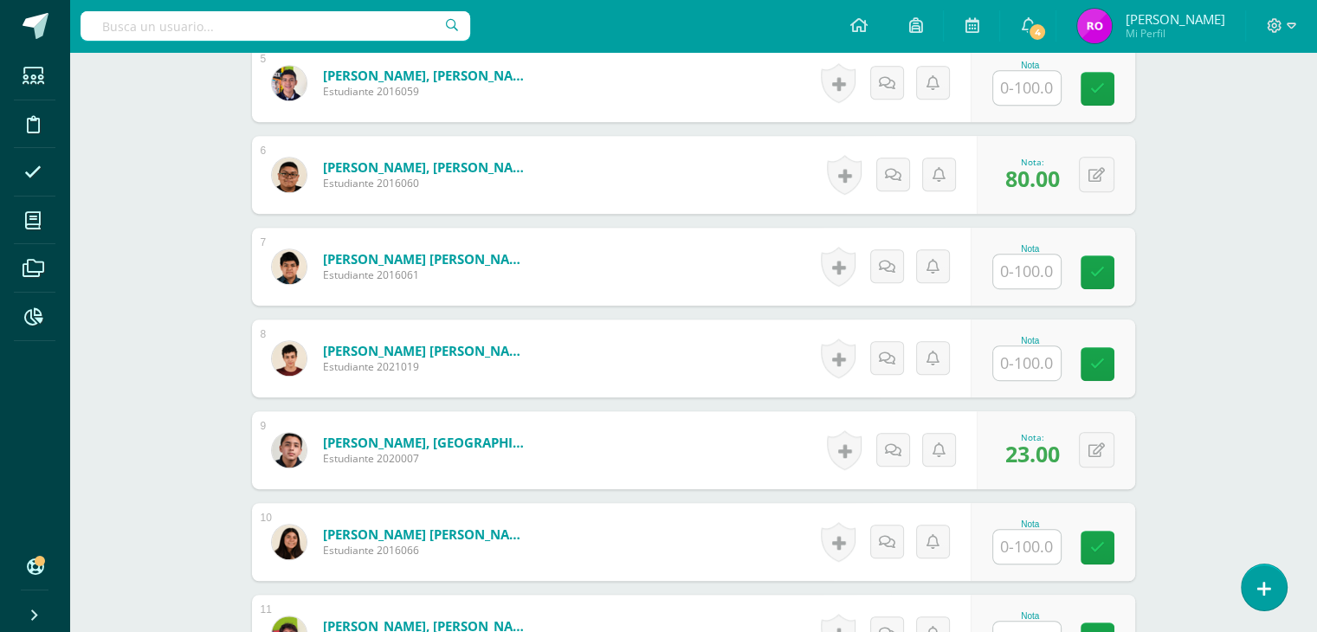
scroll to position [953, 0]
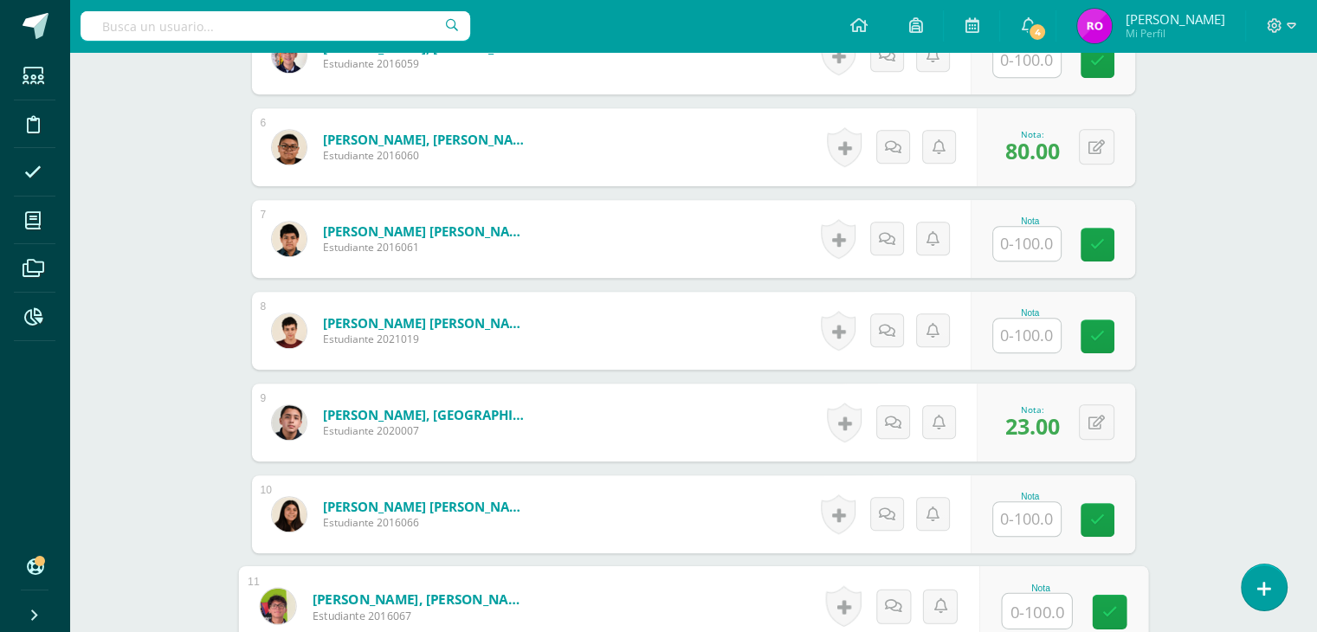
click at [1045, 600] on input "text" at bounding box center [1036, 611] width 69 height 35
type input "35"
click at [1118, 597] on link at bounding box center [1109, 612] width 35 height 35
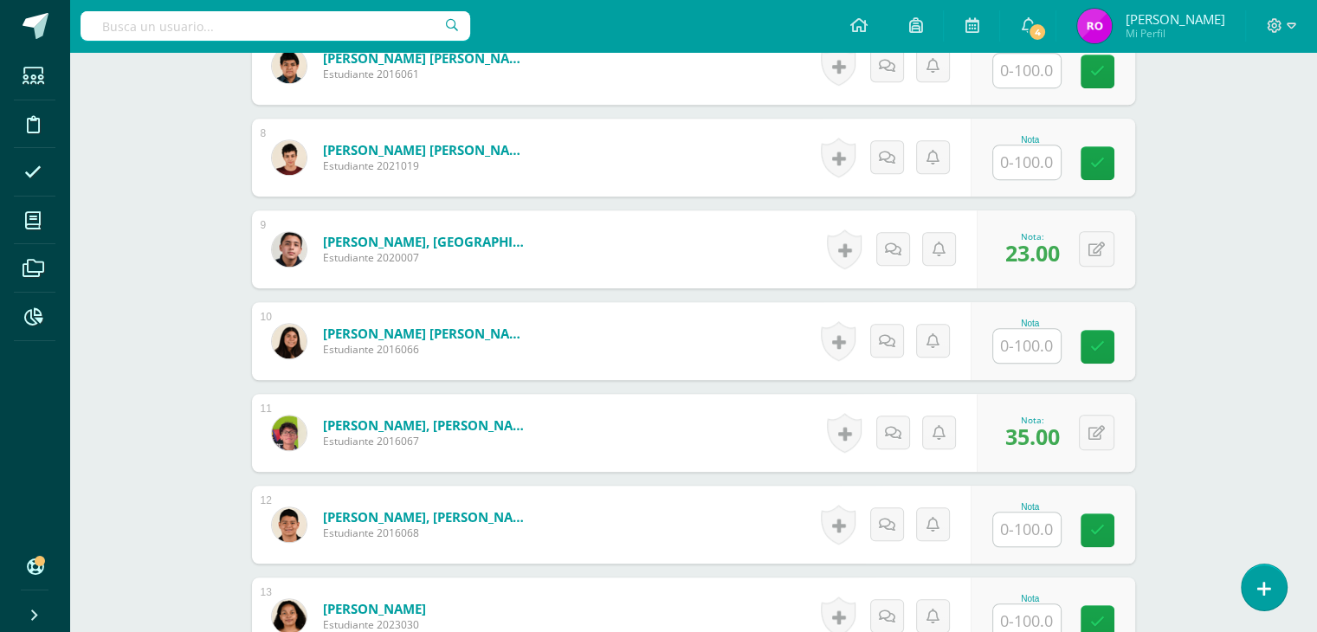
scroll to position [1213, 0]
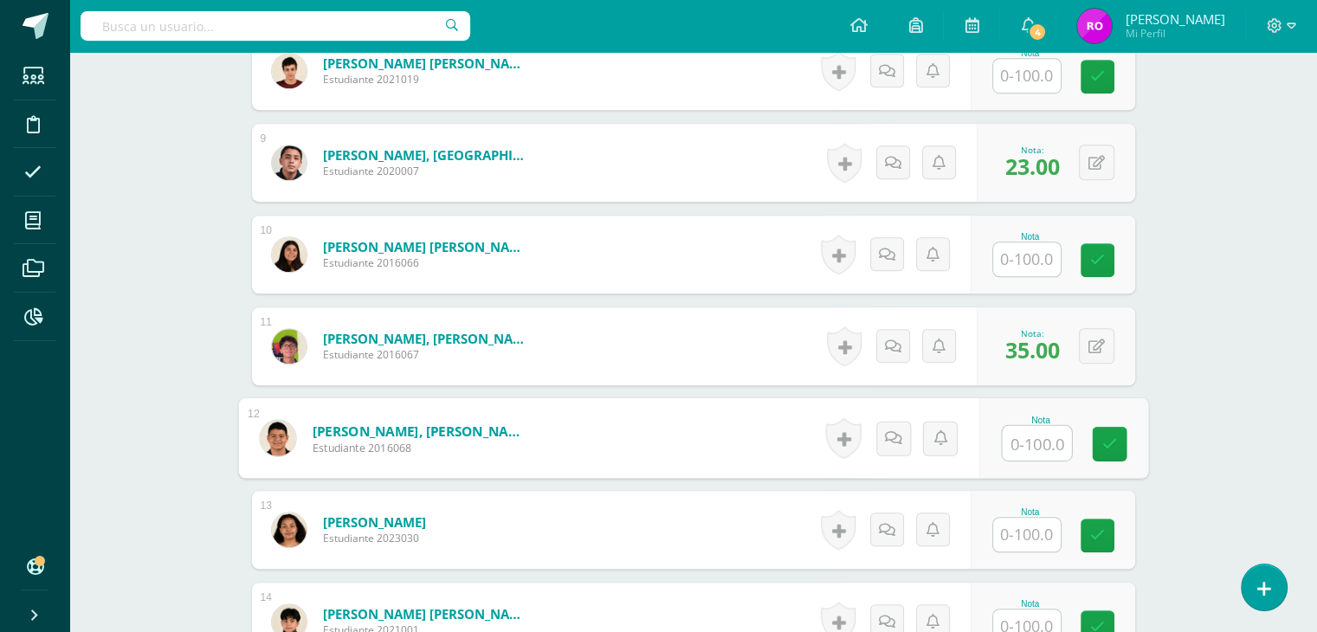
click at [1045, 444] on input "text" at bounding box center [1036, 443] width 69 height 35
type input "66"
click at [1102, 444] on icon at bounding box center [1110, 444] width 16 height 15
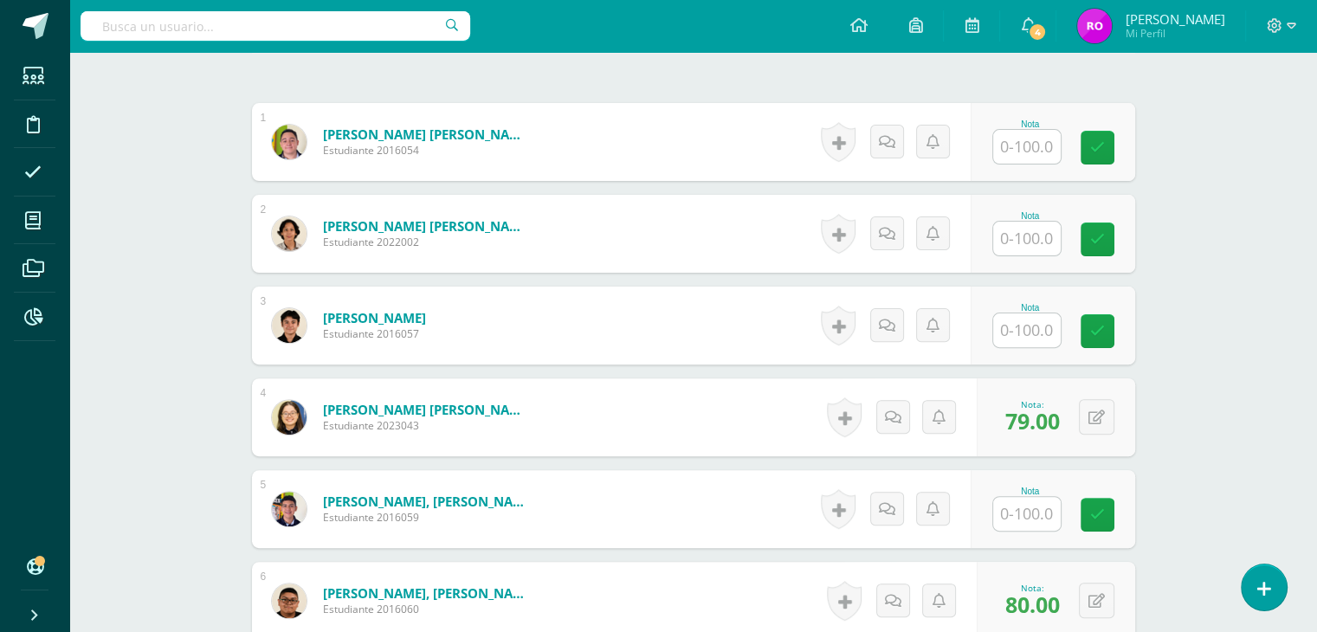
scroll to position [606, 0]
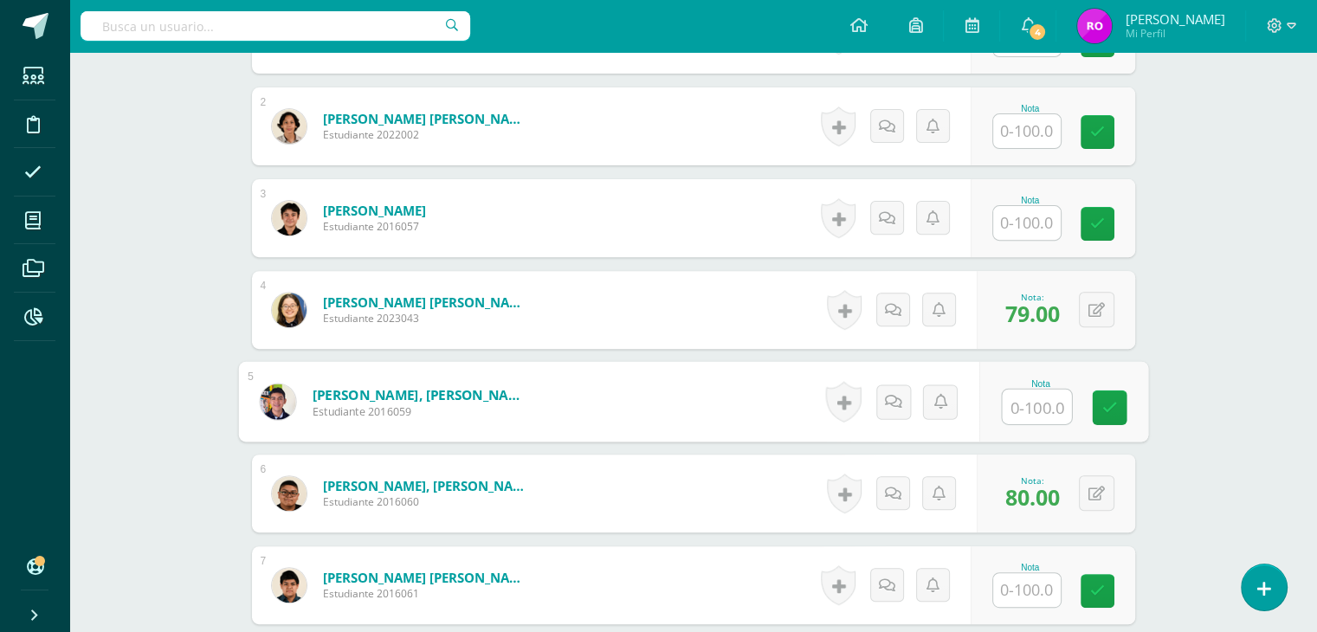
click at [1034, 411] on input "text" at bounding box center [1036, 407] width 69 height 35
type input "32"
click at [1113, 408] on icon at bounding box center [1110, 407] width 16 height 15
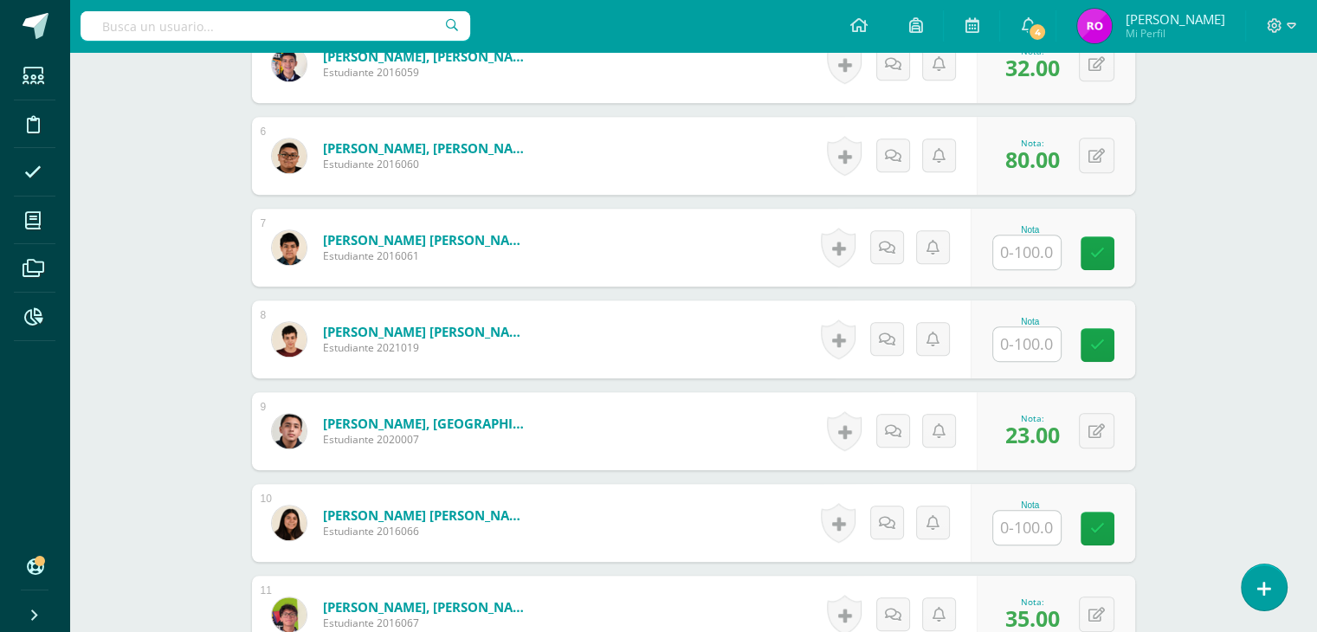
scroll to position [953, 0]
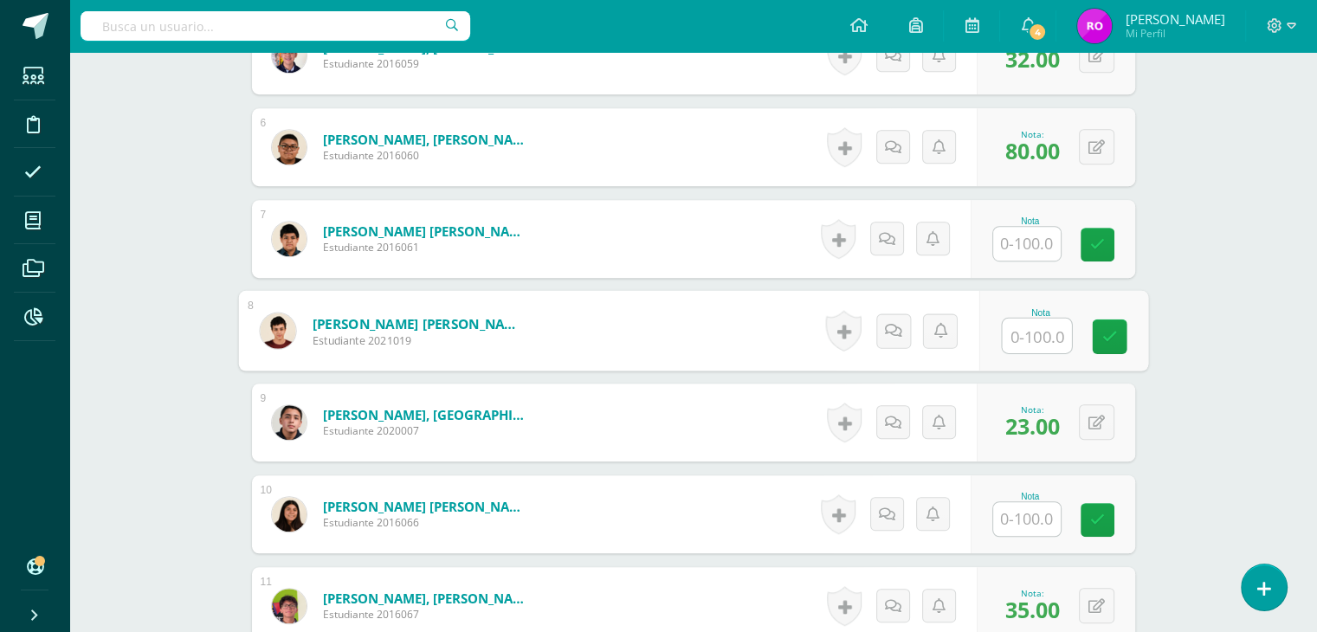
click at [1040, 340] on input "text" at bounding box center [1036, 336] width 69 height 35
type input "67"
click at [1119, 327] on link at bounding box center [1109, 337] width 35 height 35
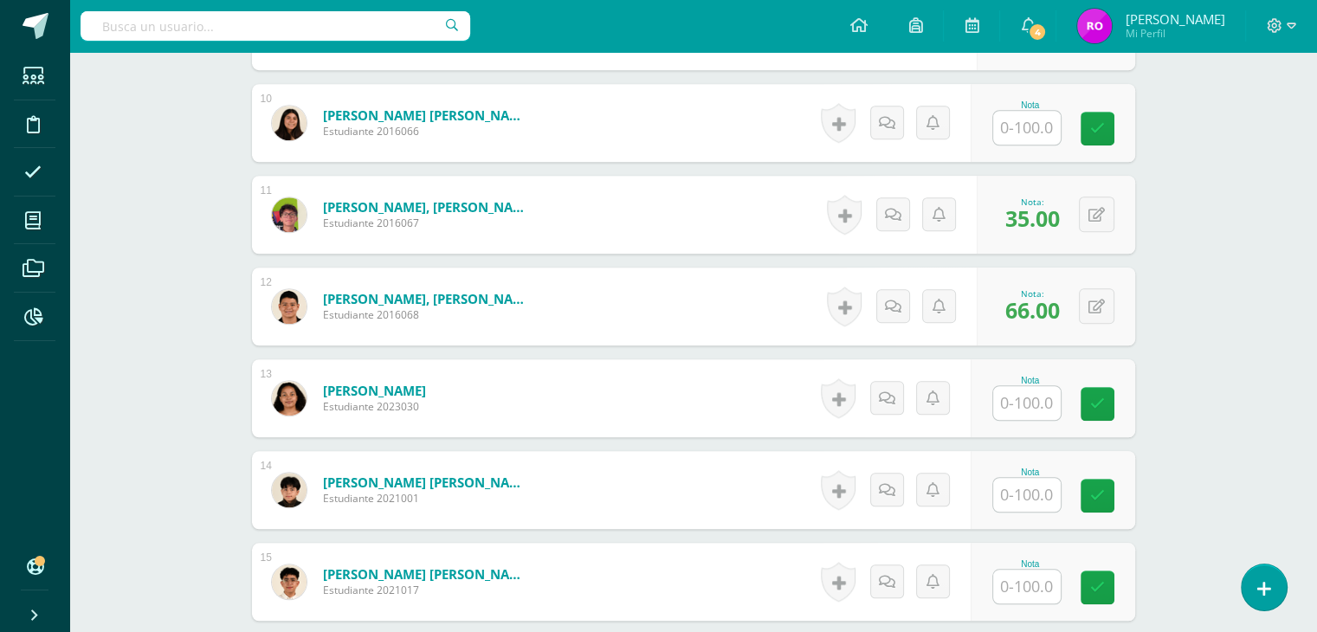
scroll to position [1386, 0]
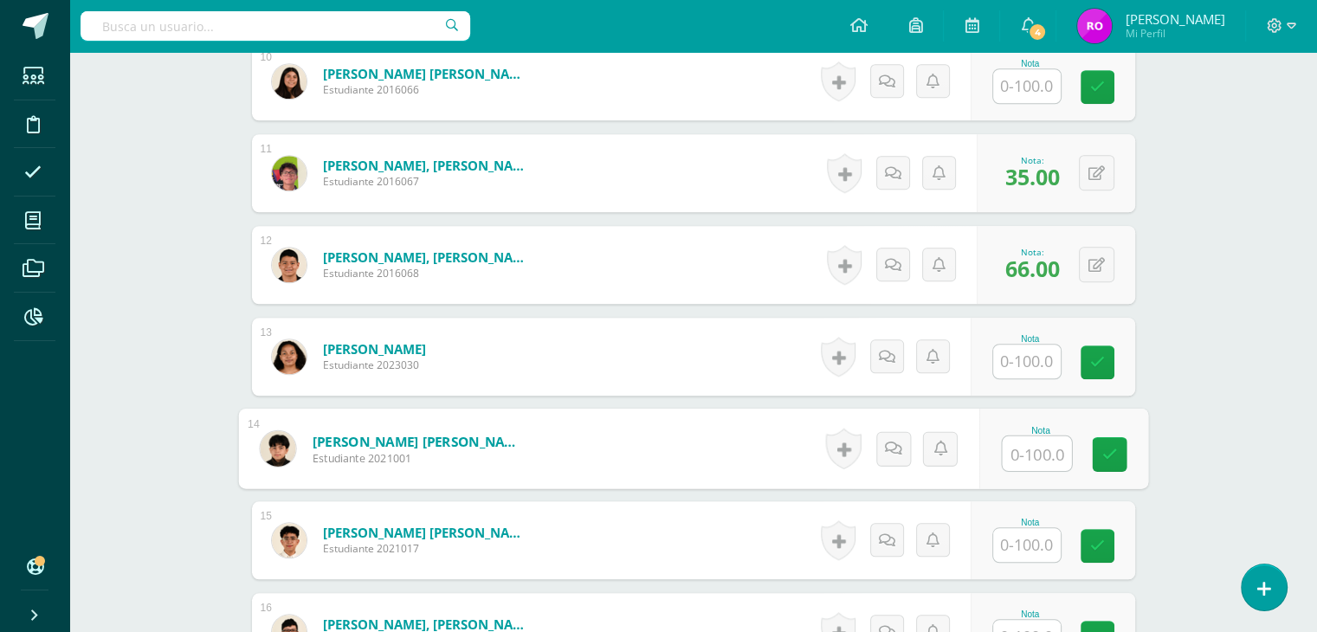
click at [1021, 452] on input "text" at bounding box center [1036, 454] width 69 height 35
type input "30"
click at [1103, 462] on link at bounding box center [1109, 454] width 35 height 35
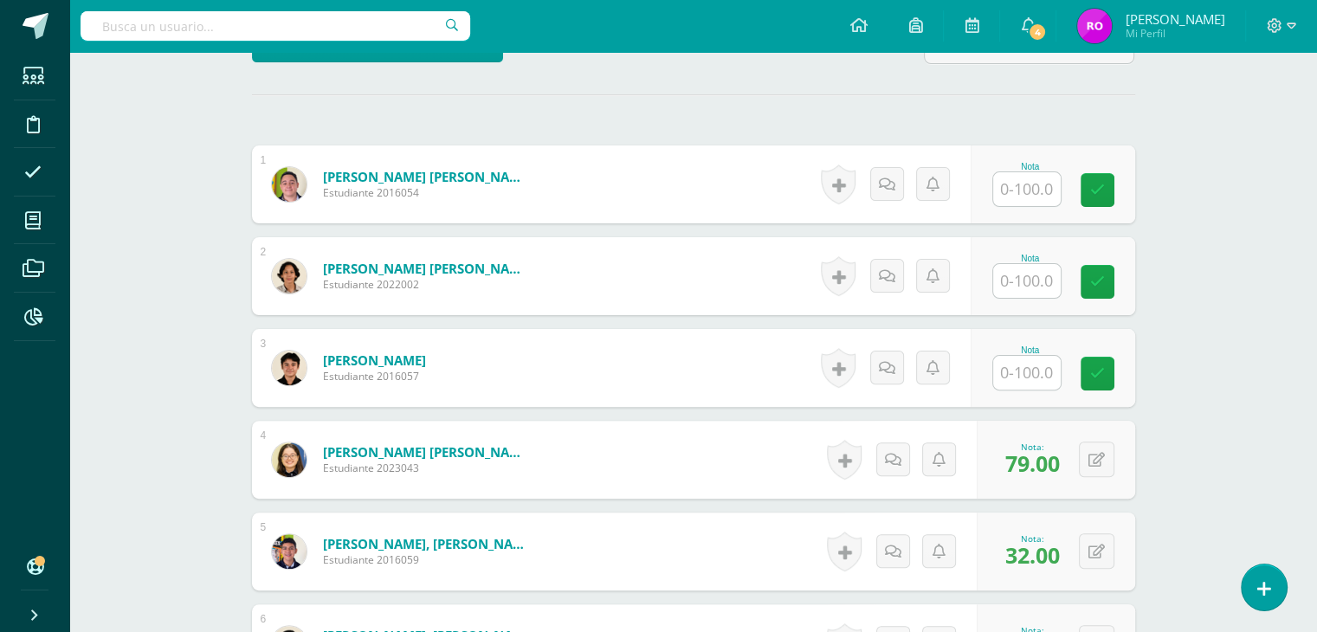
scroll to position [433, 0]
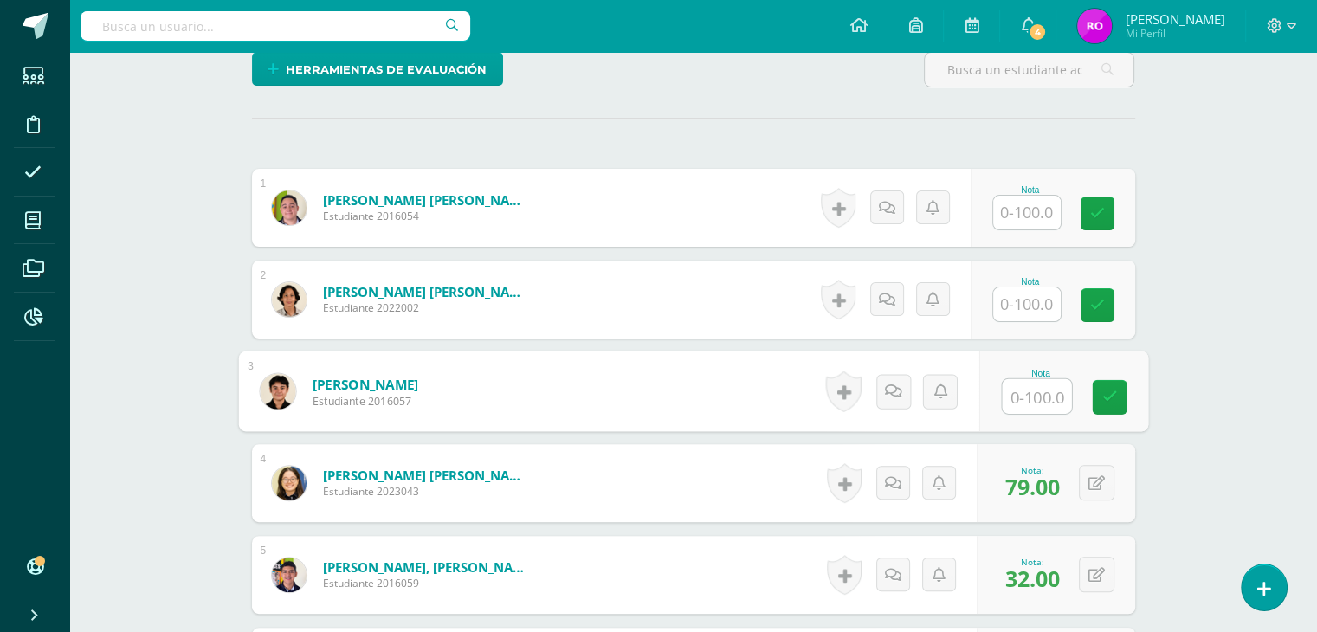
click at [1025, 389] on input "text" at bounding box center [1036, 396] width 69 height 35
type input "69"
click at [1112, 403] on icon at bounding box center [1110, 397] width 16 height 15
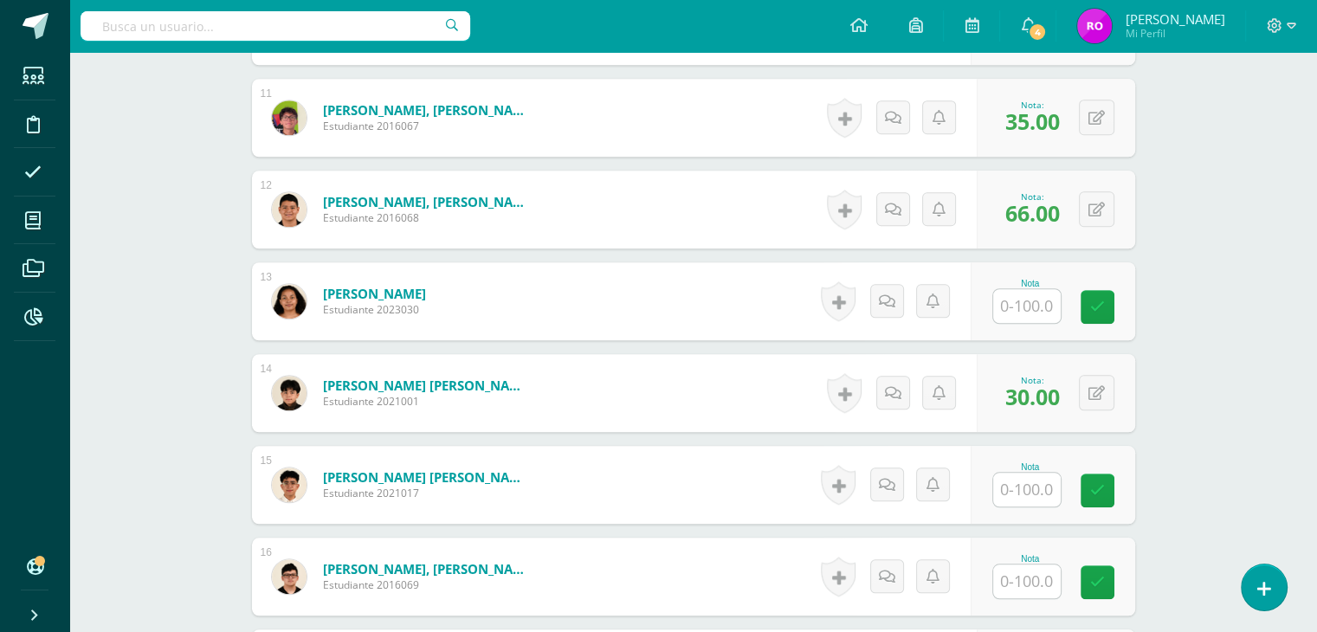
scroll to position [1472, 0]
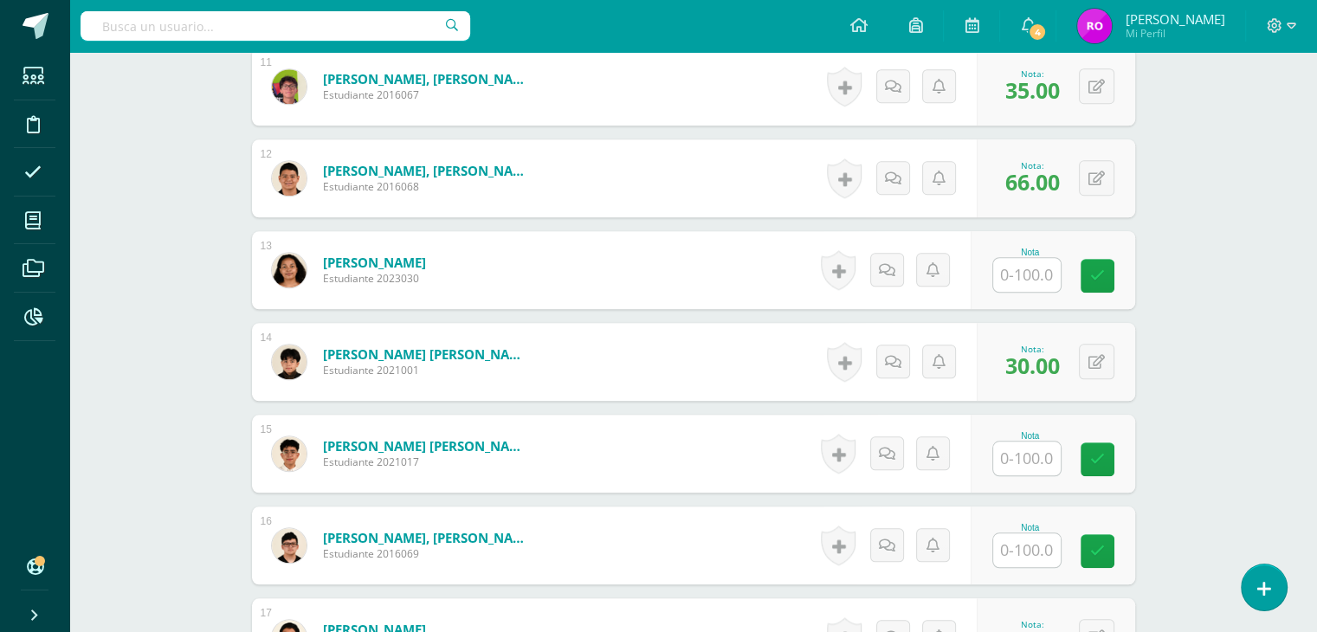
click at [1017, 554] on input "text" at bounding box center [1027, 551] width 68 height 34
type input "49"
click at [1113, 548] on icon at bounding box center [1110, 551] width 16 height 15
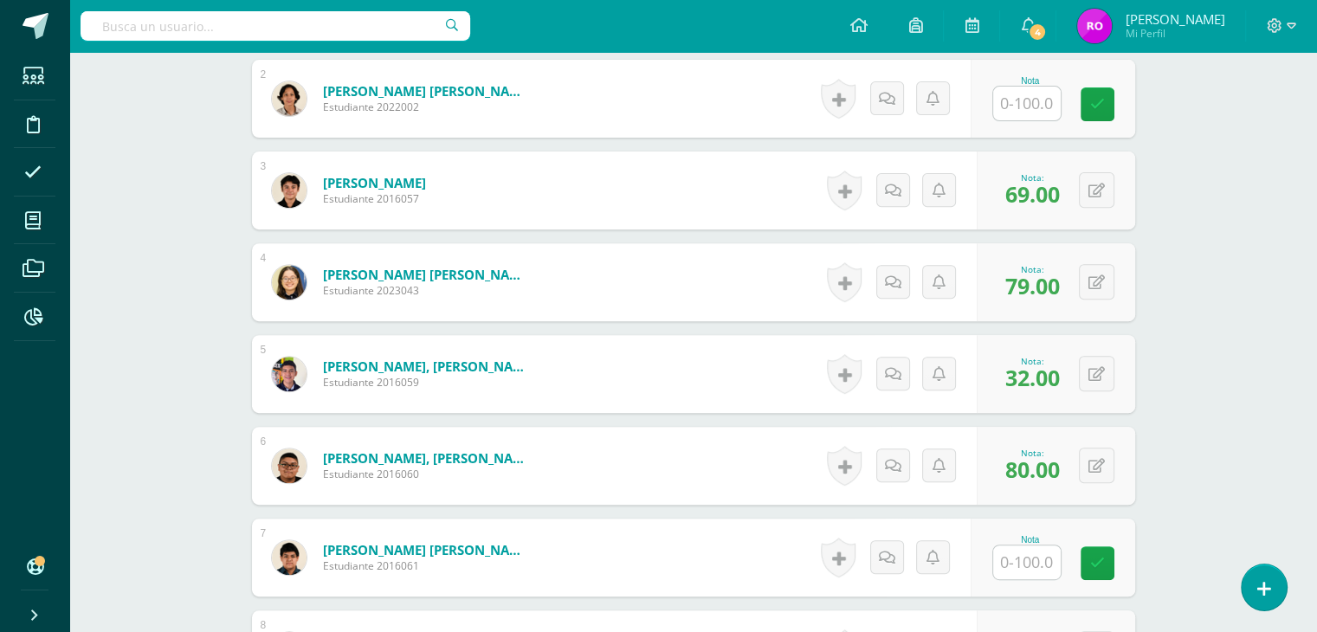
scroll to position [520, 0]
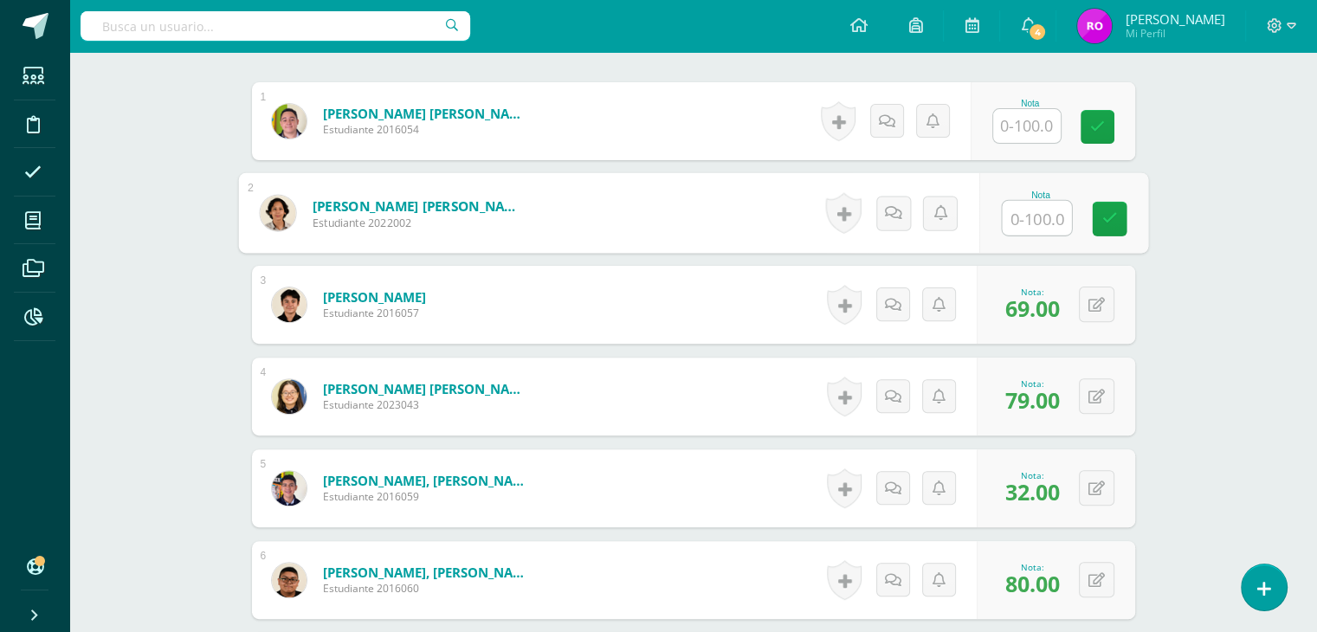
click at [1023, 223] on input "text" at bounding box center [1036, 218] width 69 height 35
type input "17"
click at [1108, 207] on link at bounding box center [1109, 219] width 35 height 35
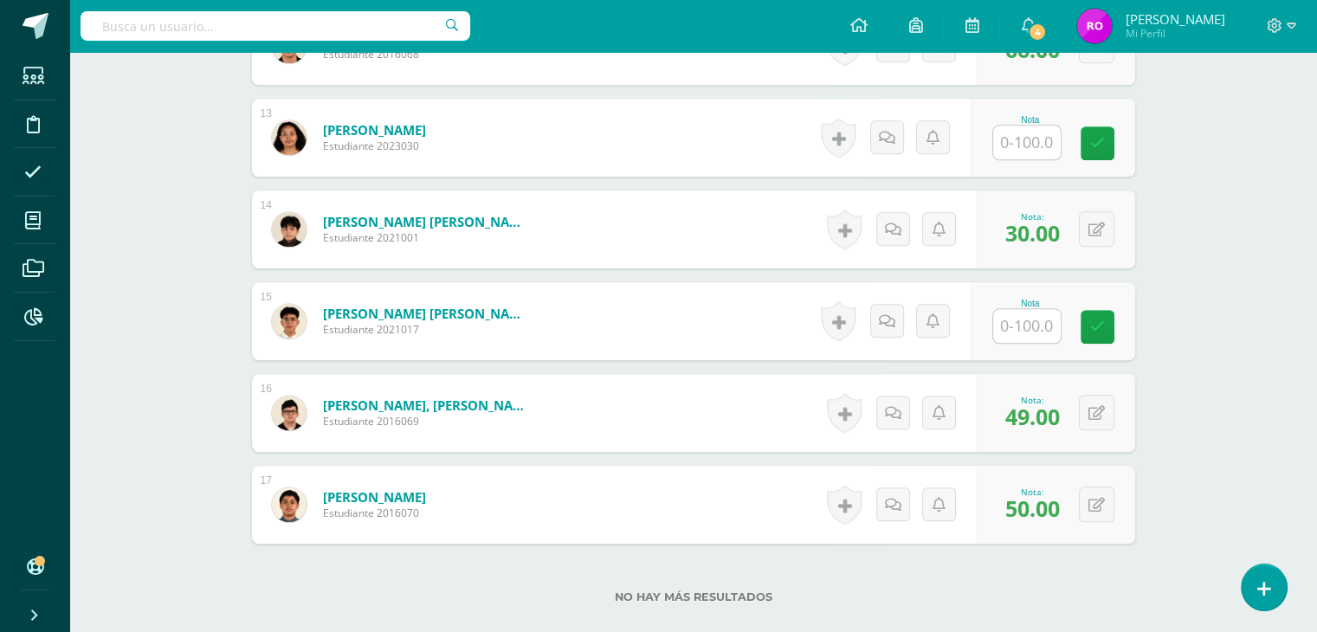
scroll to position [1646, 0]
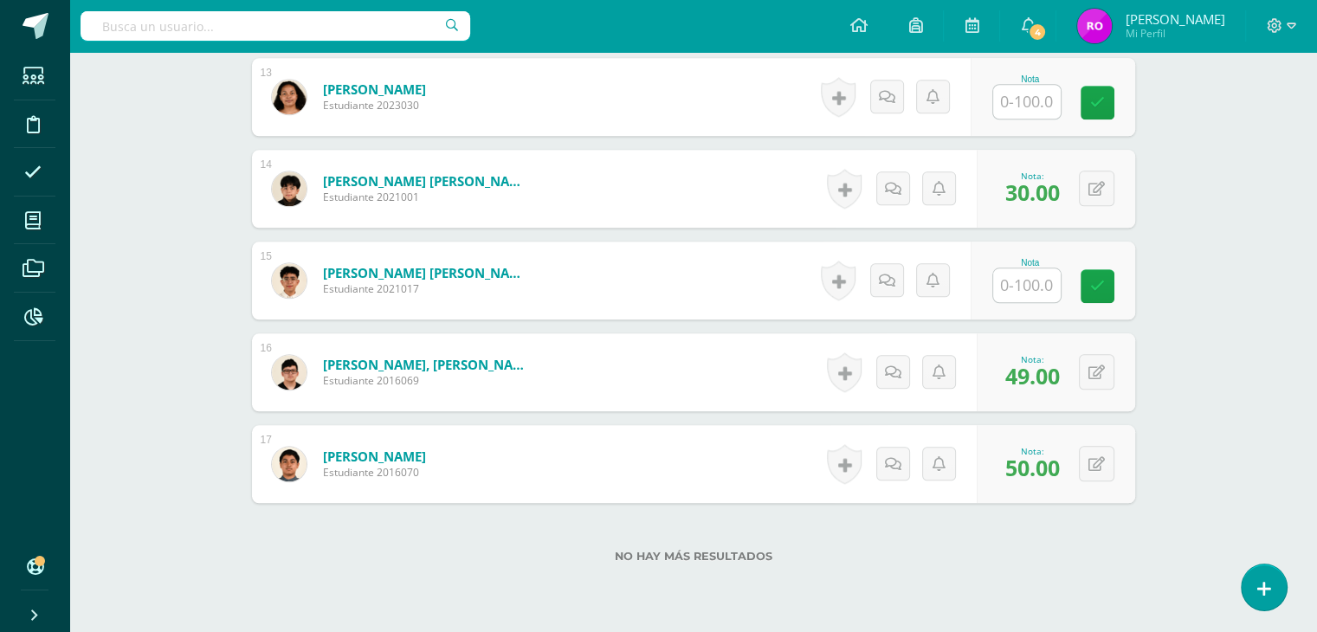
click at [1033, 293] on input "text" at bounding box center [1027, 285] width 68 height 34
type input "46"
click at [1102, 295] on link at bounding box center [1109, 286] width 35 height 35
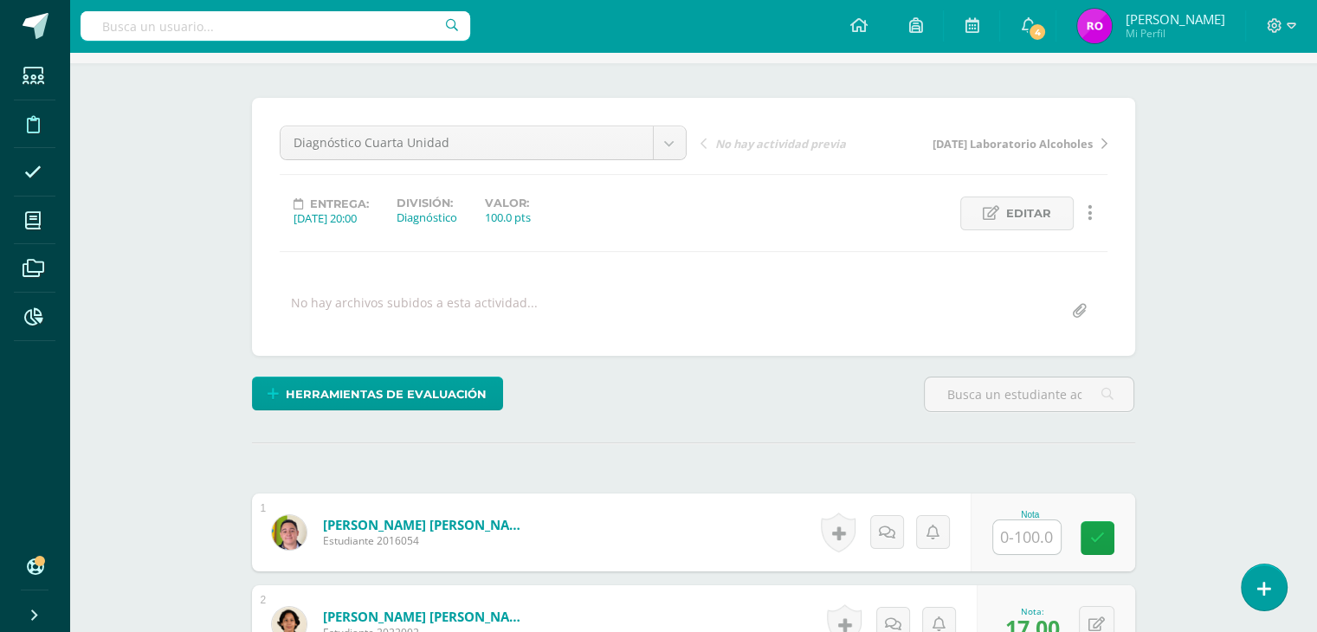
scroll to position [0, 0]
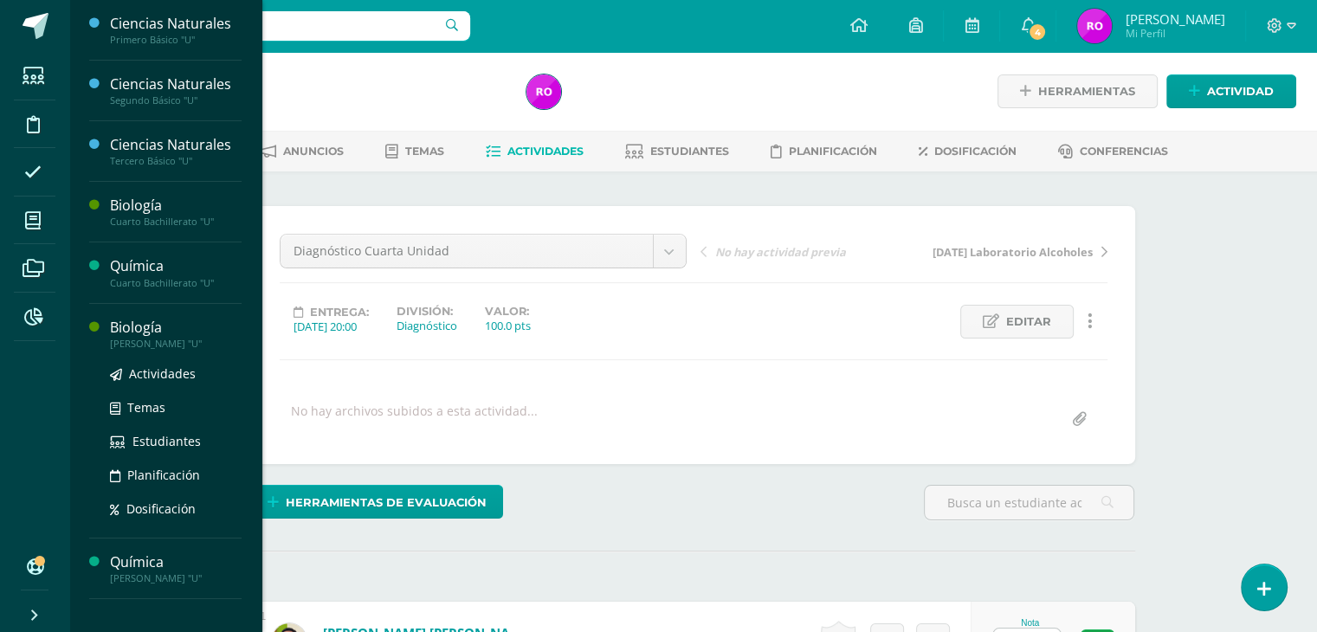
click at [134, 340] on div "[PERSON_NAME] "U"" at bounding box center [176, 344] width 132 height 12
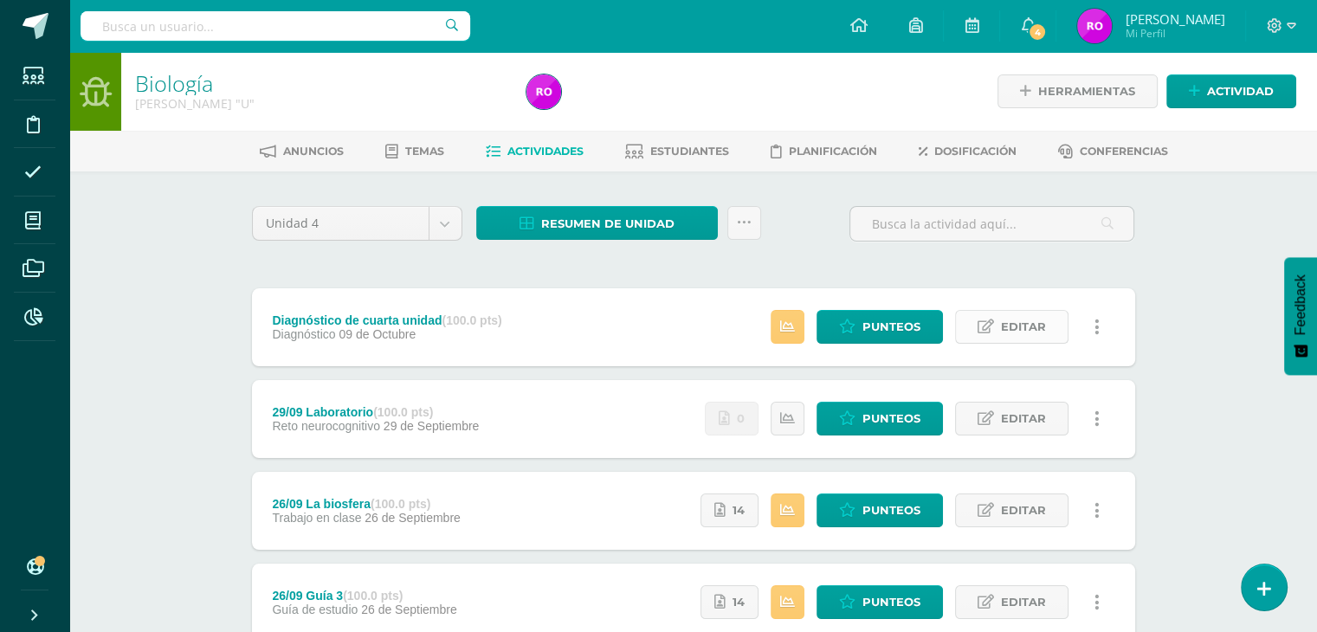
click at [972, 323] on link "Editar" at bounding box center [1011, 327] width 113 height 34
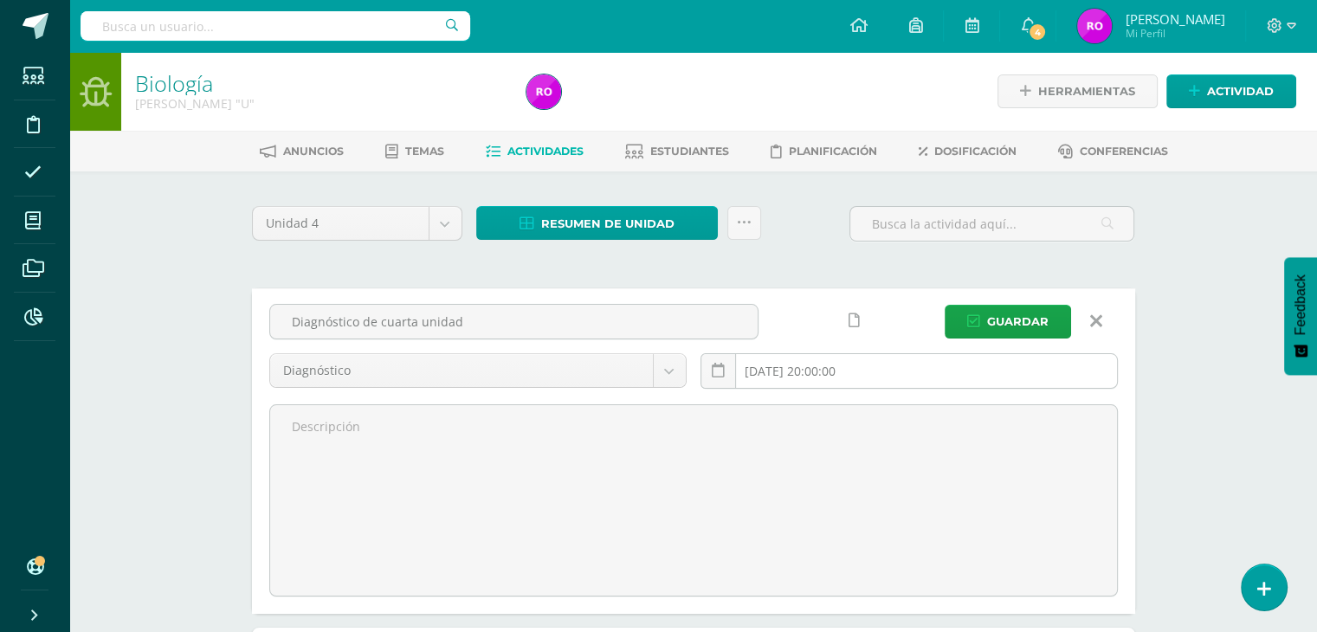
click at [877, 368] on input "[DATE] 20:00:00" at bounding box center [910, 371] width 416 height 34
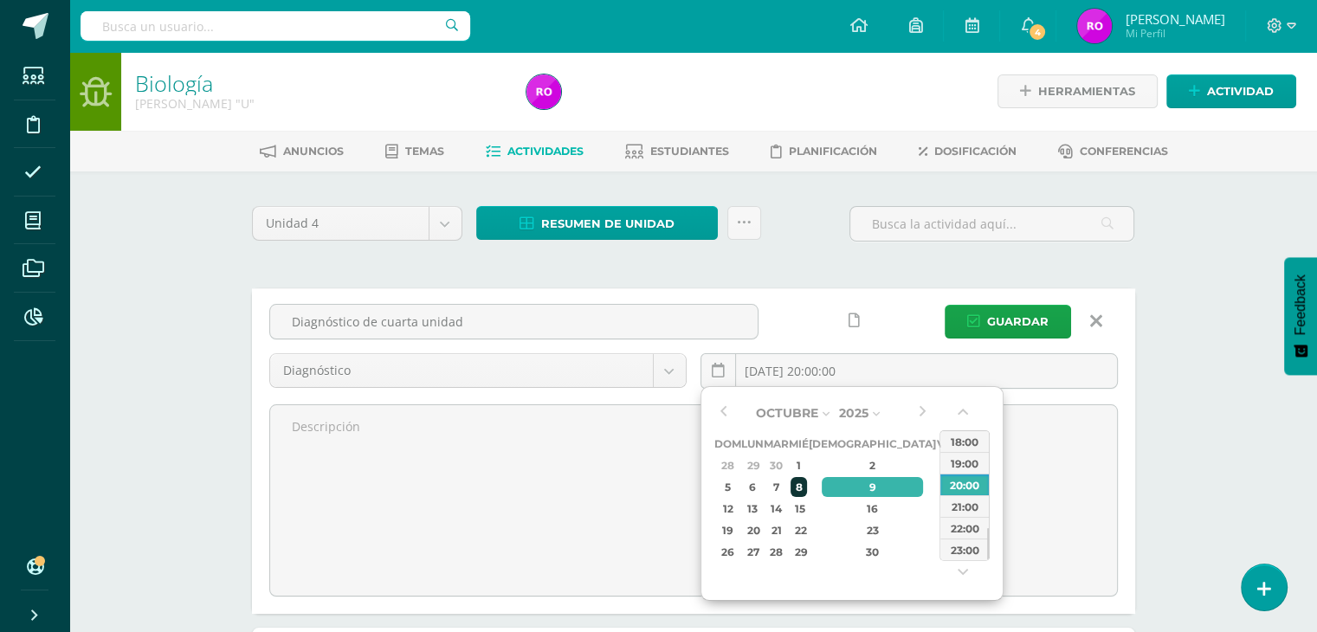
click at [806, 484] on div "8" at bounding box center [799, 487] width 16 height 20
type input "[DATE] 20:00"
click at [1022, 322] on span "Guardar" at bounding box center [1017, 322] width 61 height 32
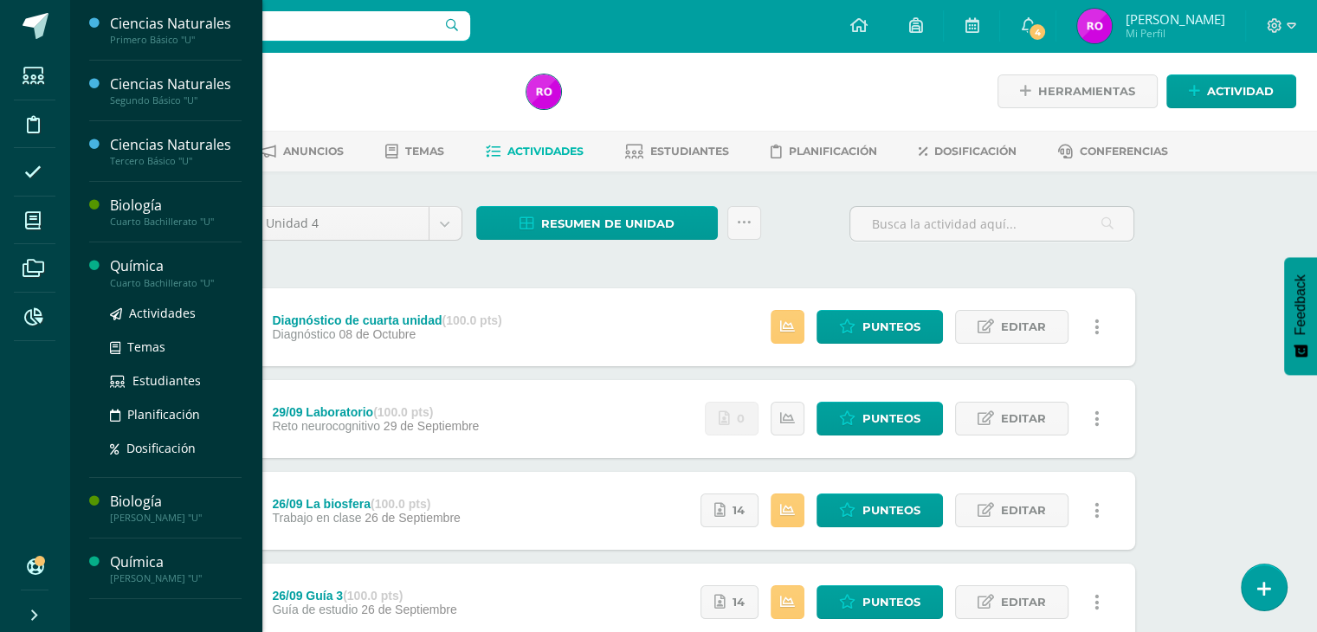
click at [120, 272] on div "Química" at bounding box center [176, 266] width 132 height 20
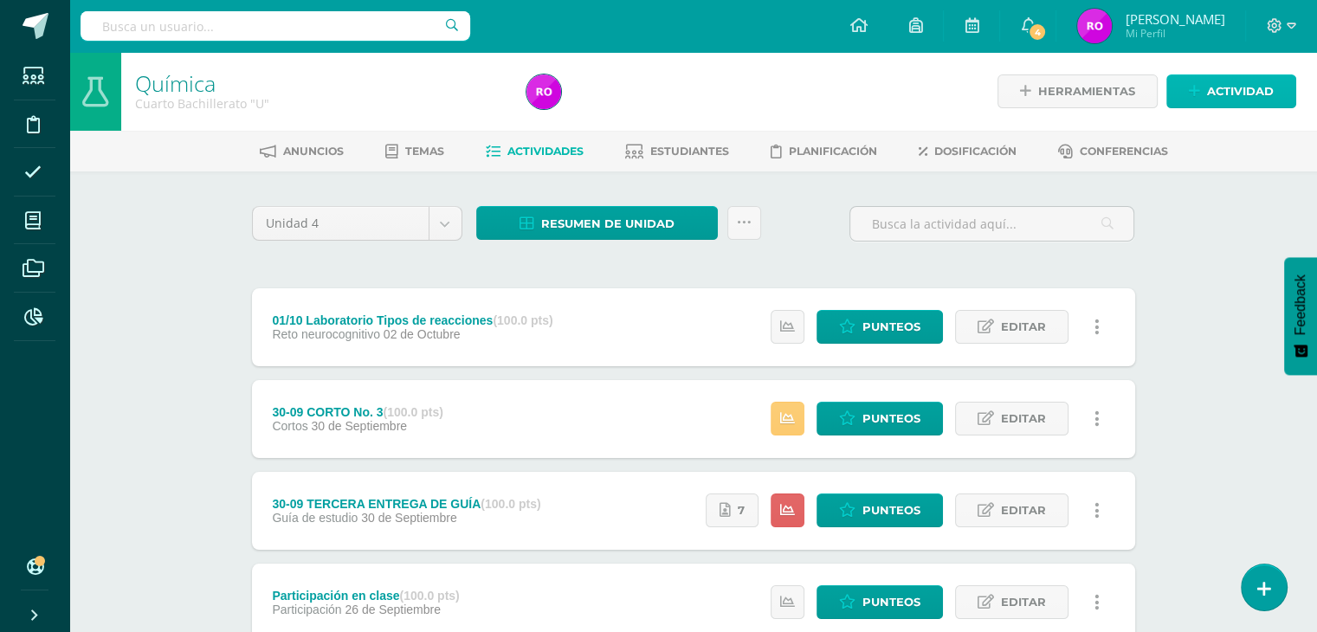
click at [1202, 81] on link "Actividad" at bounding box center [1232, 91] width 130 height 34
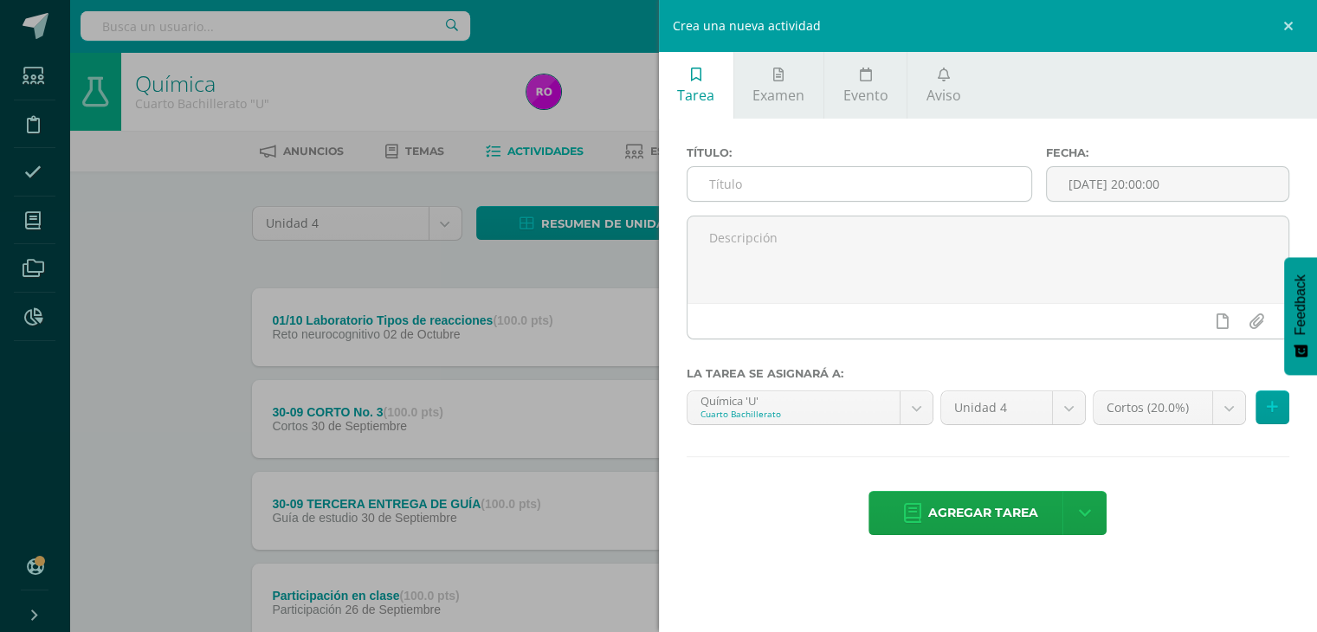
click at [873, 185] on input "text" at bounding box center [860, 184] width 345 height 34
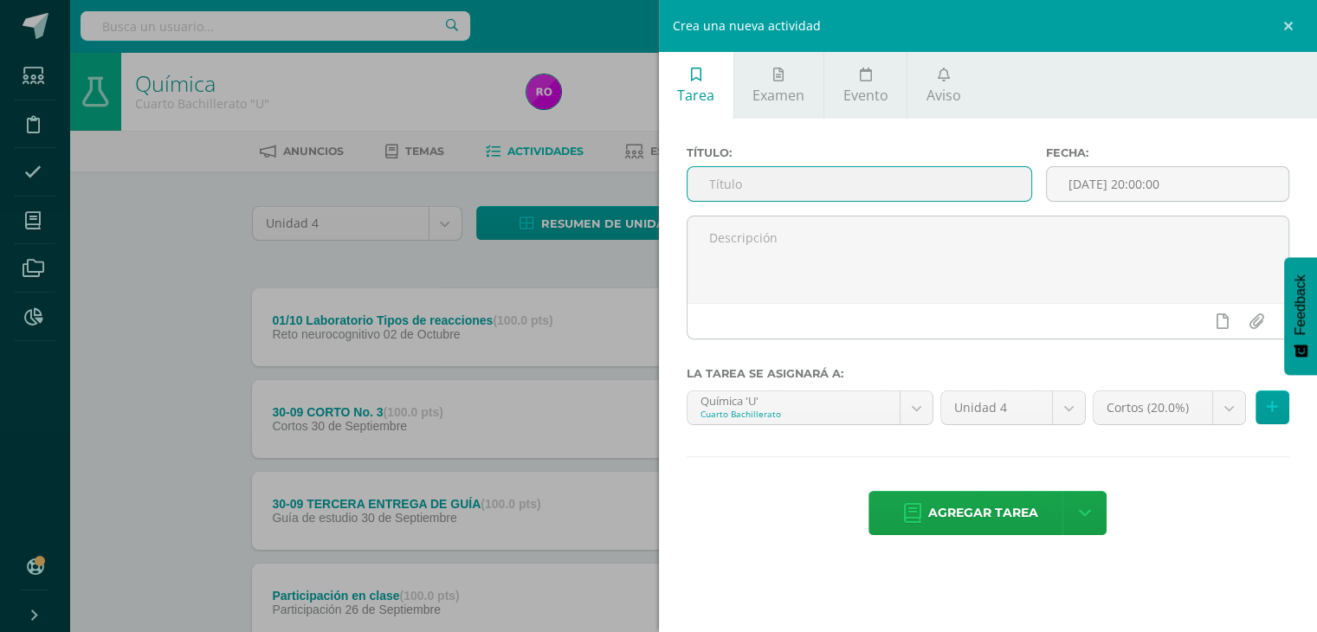
click at [873, 187] on input "text" at bounding box center [860, 184] width 345 height 34
type input "Diagnóstico Cuarta Unidad"
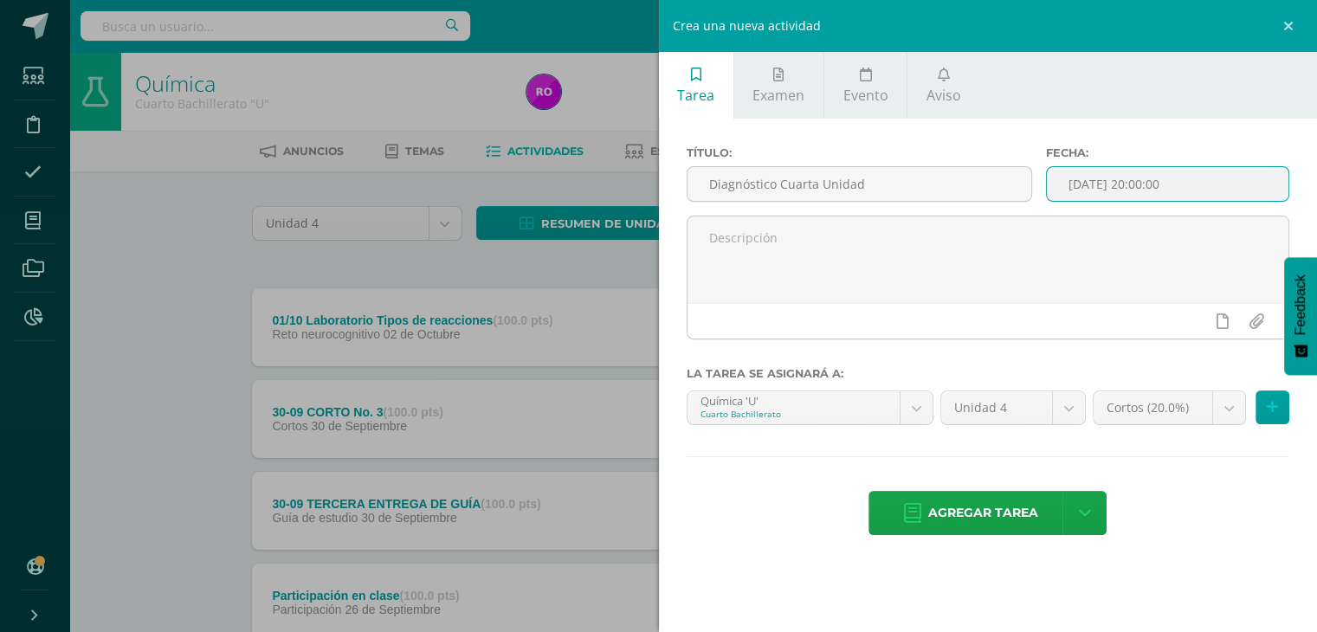
click at [1191, 194] on input "[DATE] 20:00:00" at bounding box center [1168, 184] width 242 height 34
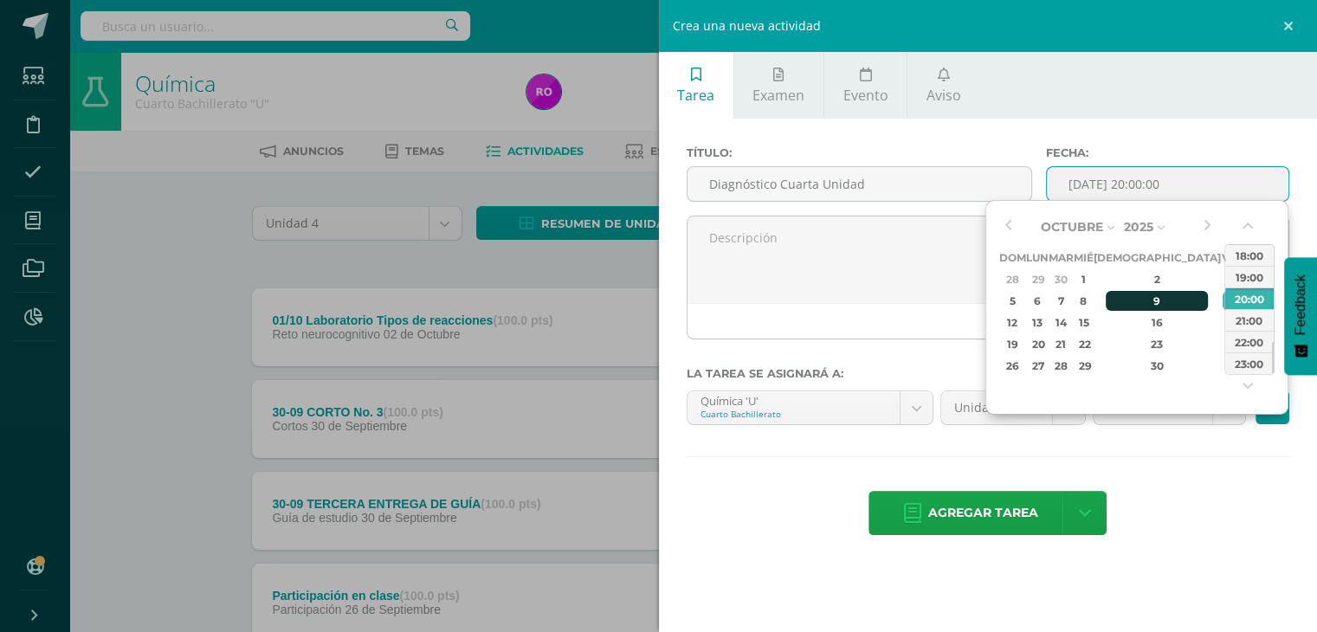
click at [1135, 301] on div "9" at bounding box center [1157, 301] width 102 height 20
click at [1245, 269] on div "12:00" at bounding box center [1250, 264] width 49 height 22
type input "2025-10-09 12:00"
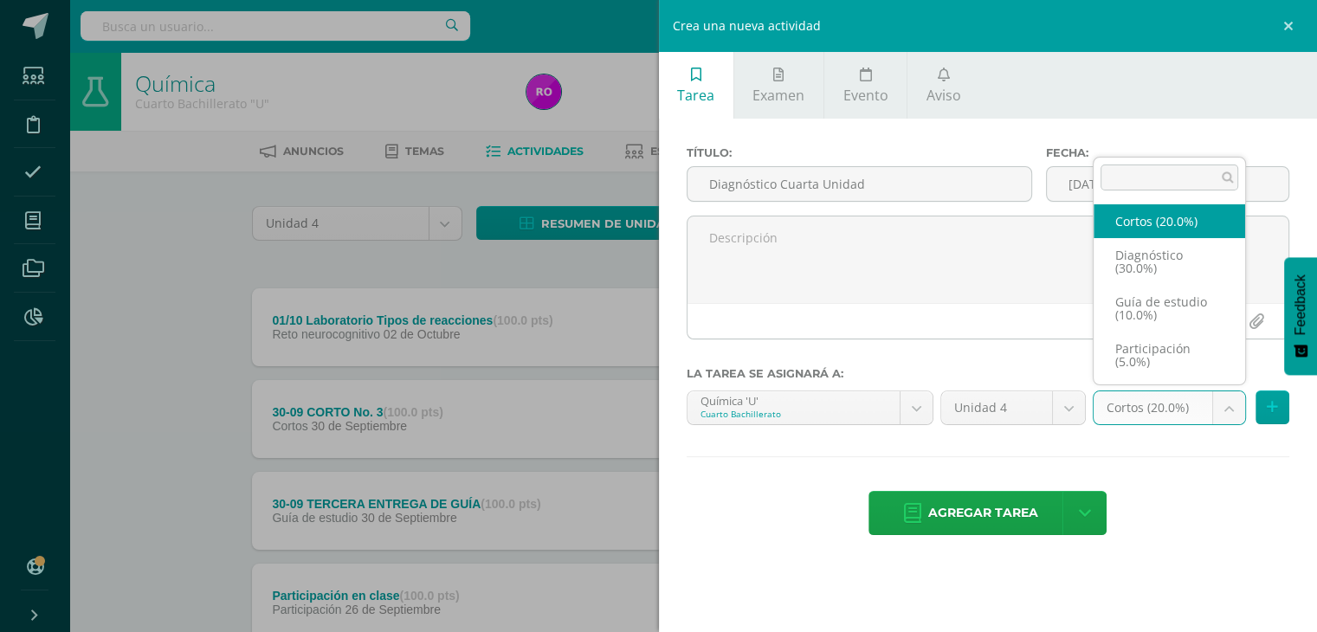
select select "202622"
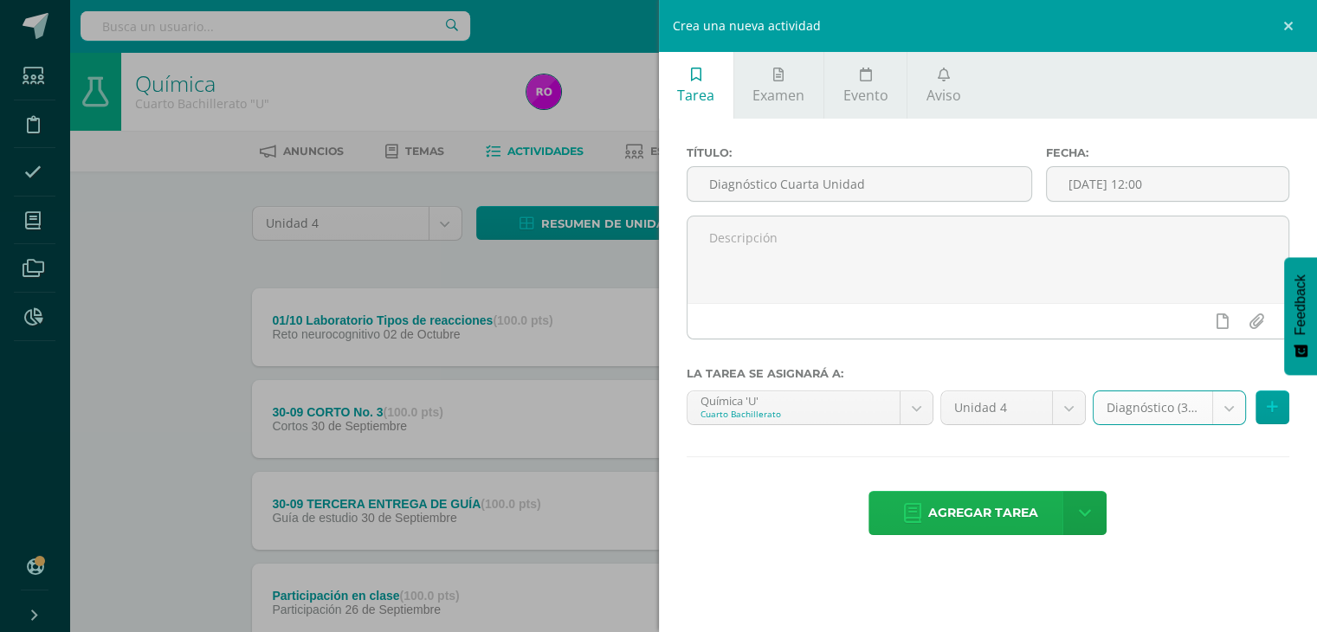
click at [961, 501] on span "Agregar tarea" at bounding box center [983, 513] width 110 height 42
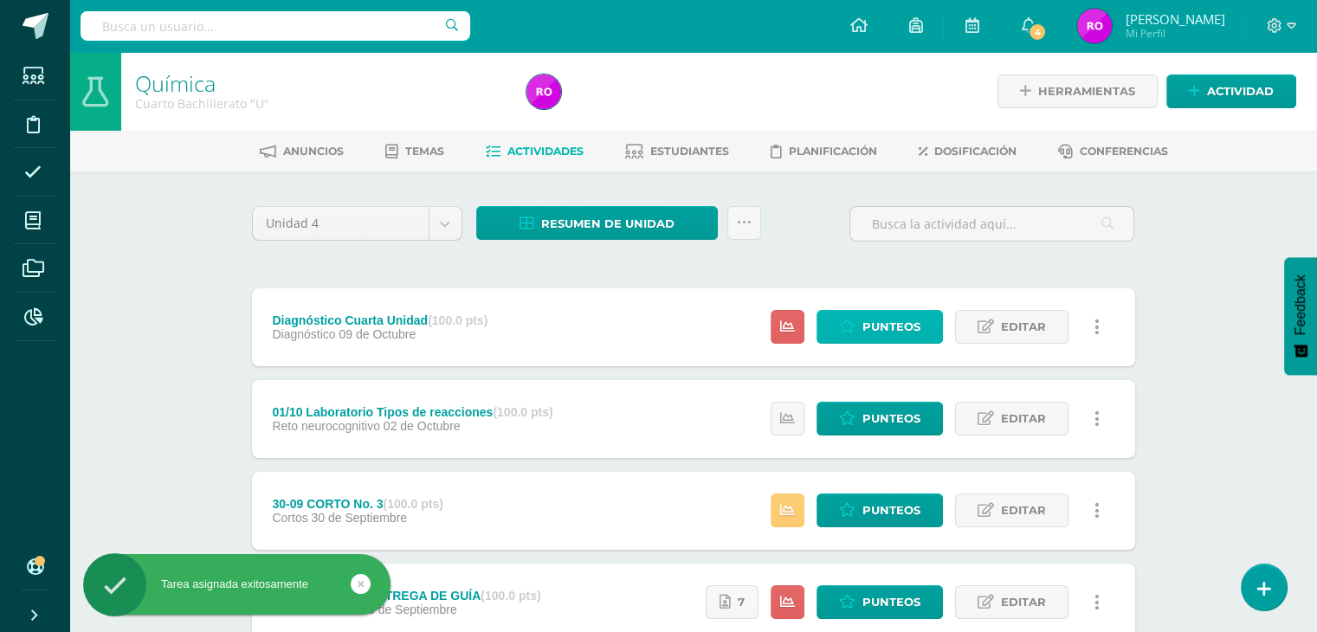
click at [883, 322] on span "Punteos" at bounding box center [892, 327] width 58 height 32
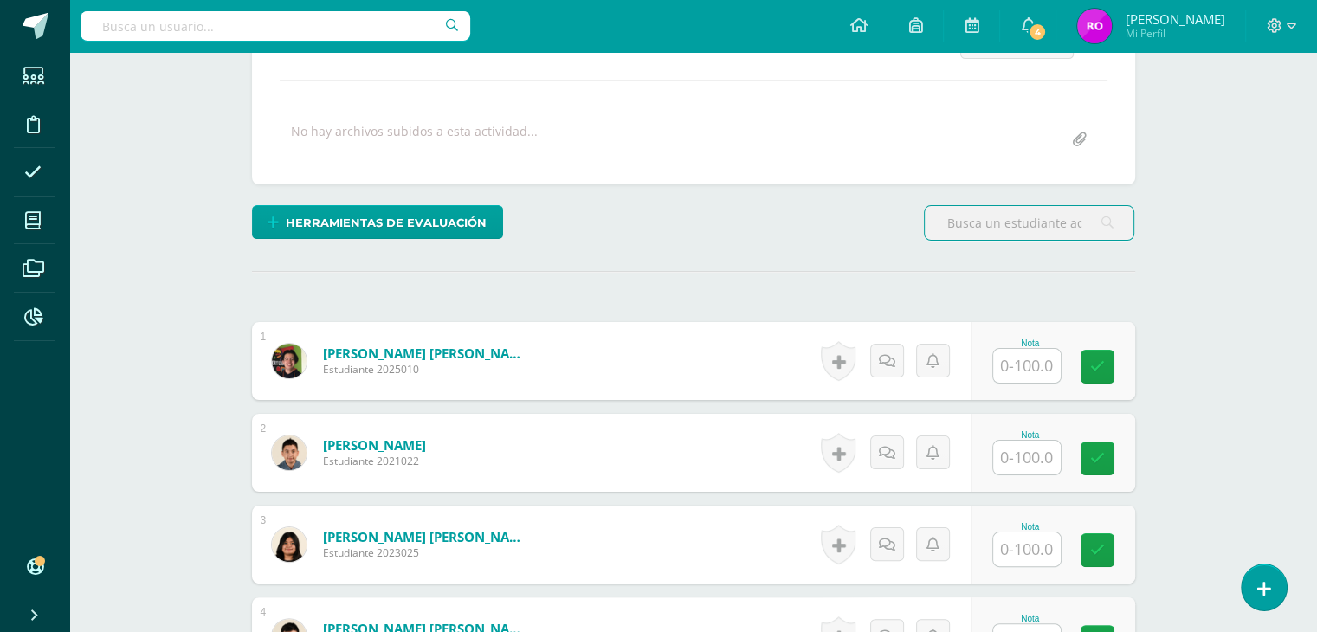
scroll to position [346, 0]
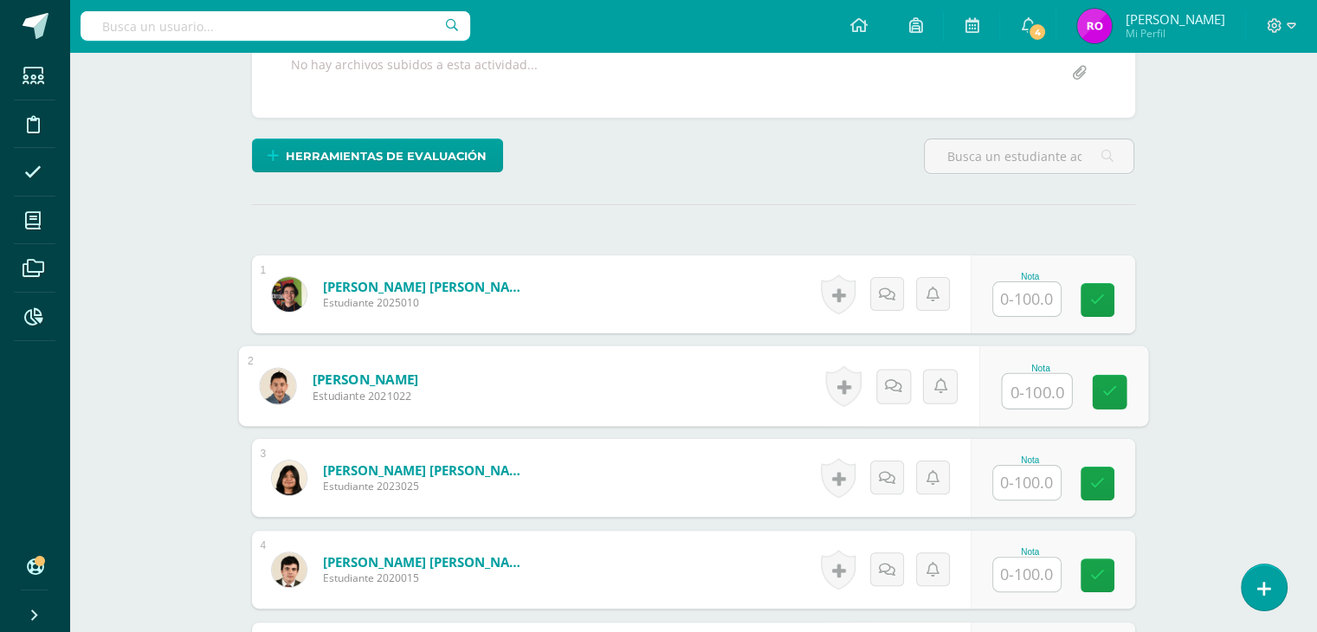
click at [1043, 403] on input "text" at bounding box center [1036, 391] width 69 height 35
type input "18"
click at [1110, 390] on icon at bounding box center [1110, 392] width 16 height 15
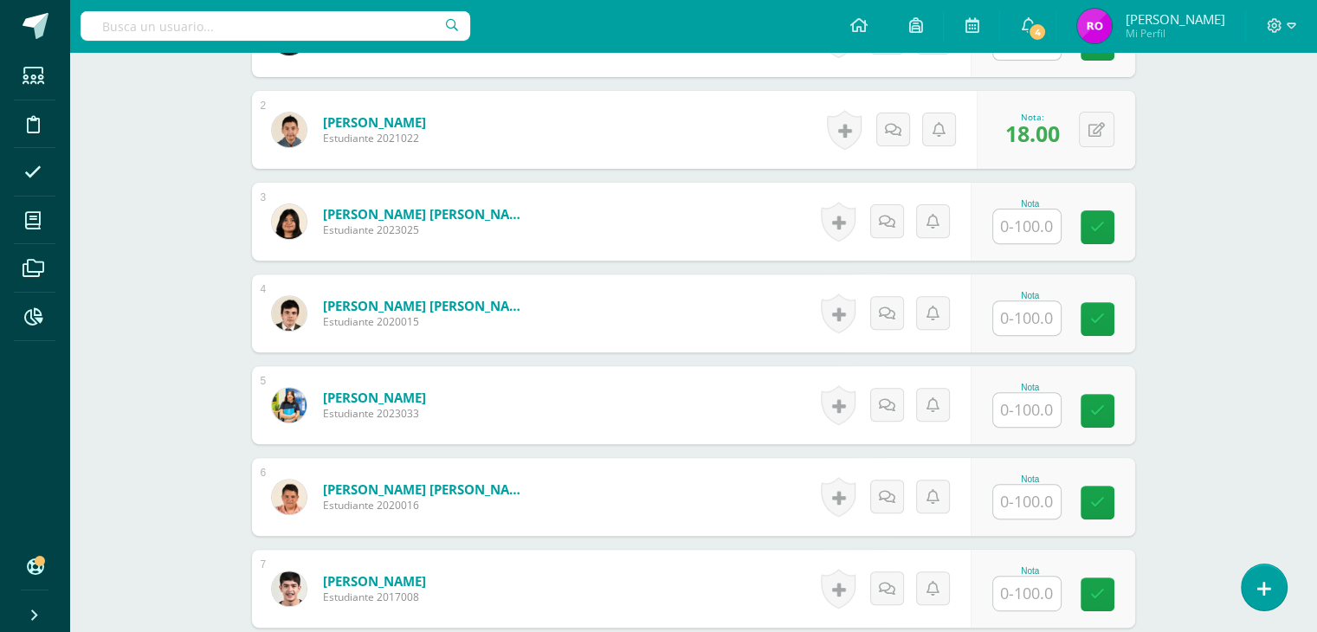
scroll to position [606, 0]
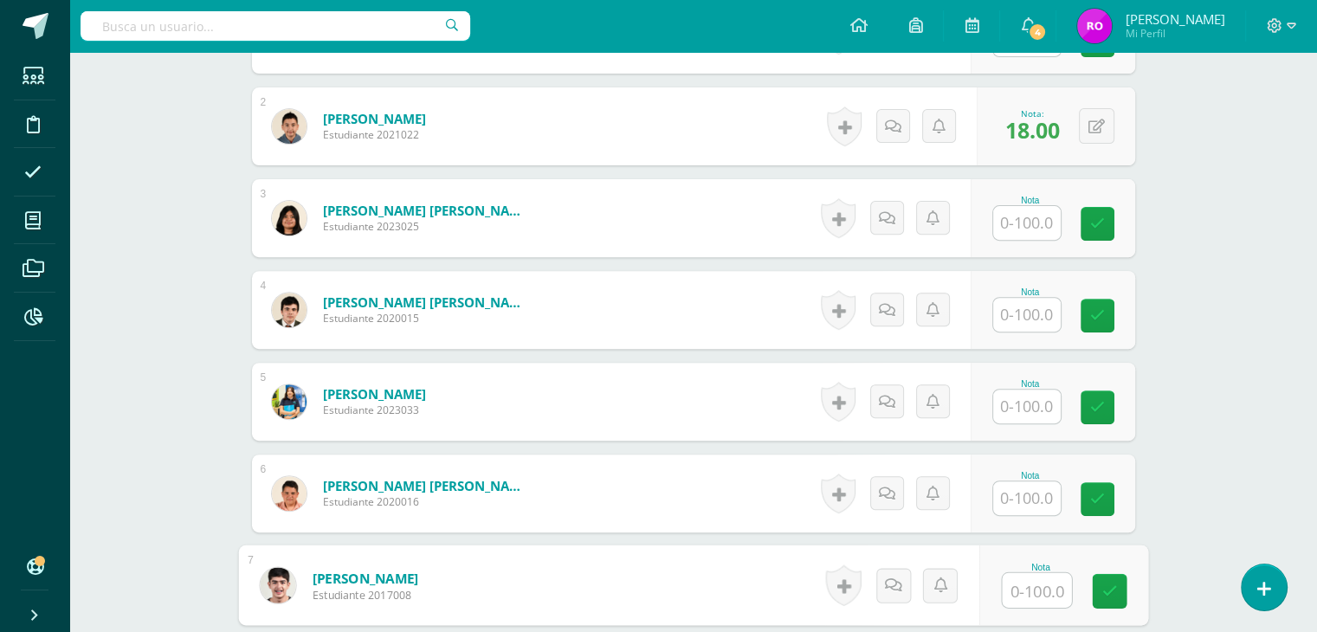
click at [1045, 586] on input "text" at bounding box center [1036, 590] width 69 height 35
type input "25"
click at [1105, 593] on icon at bounding box center [1110, 591] width 16 height 15
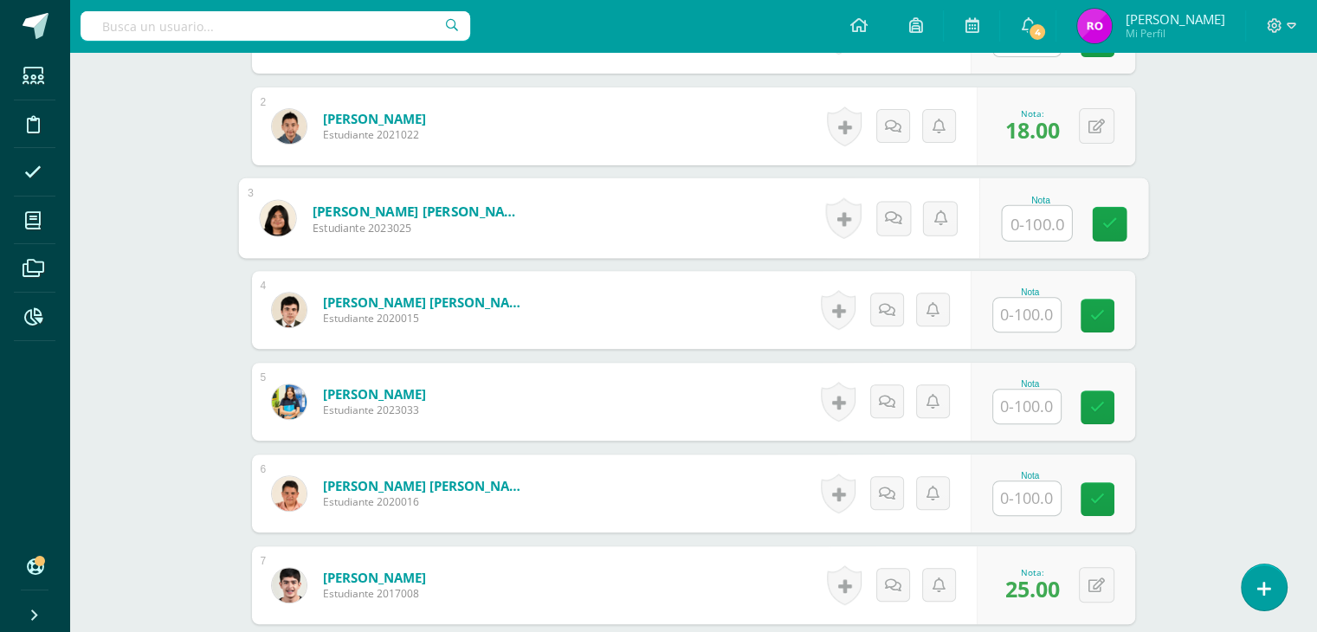
click at [1025, 222] on input "text" at bounding box center [1036, 223] width 69 height 35
type input "48"
click at [1105, 220] on icon at bounding box center [1110, 224] width 16 height 15
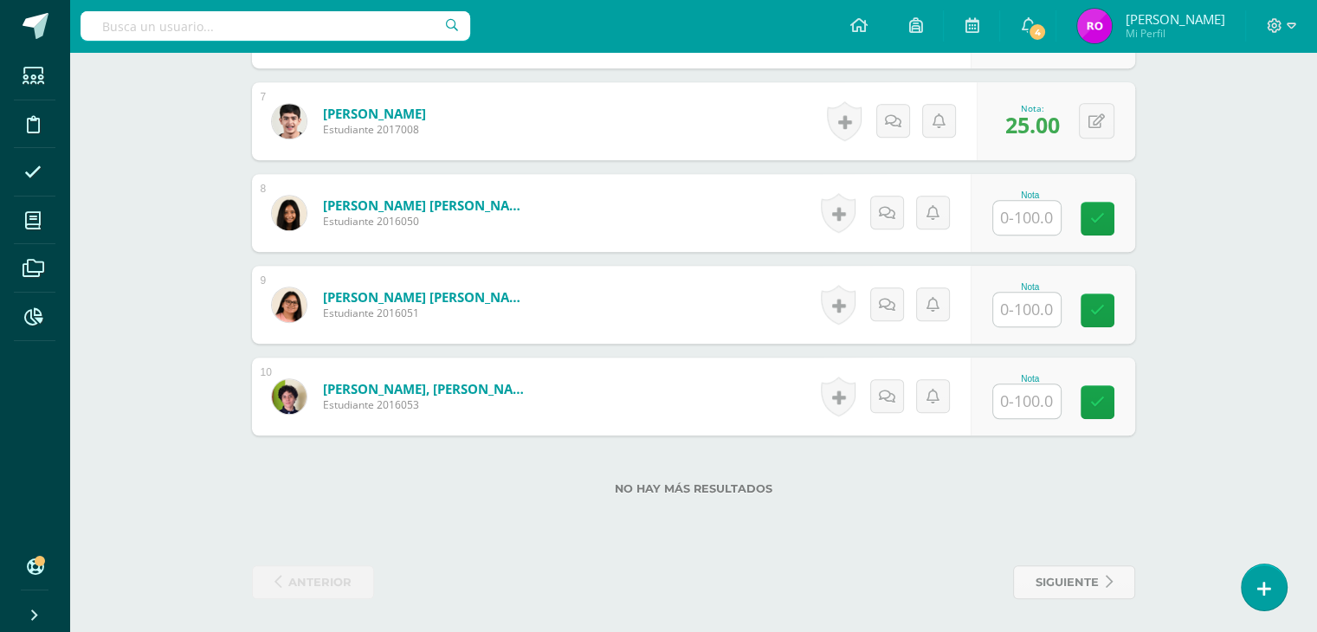
scroll to position [1071, 0]
click at [1029, 402] on input "text" at bounding box center [1036, 401] width 69 height 35
type input "44"
click at [1122, 410] on link at bounding box center [1109, 402] width 35 height 35
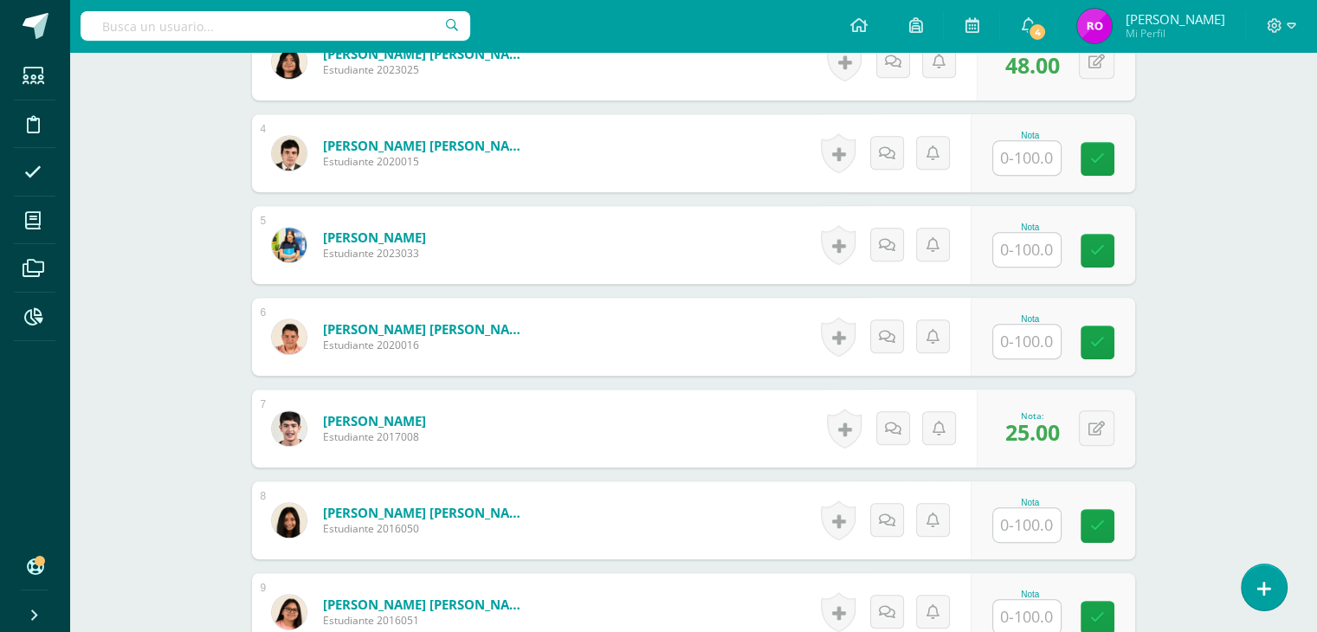
scroll to position [725, 0]
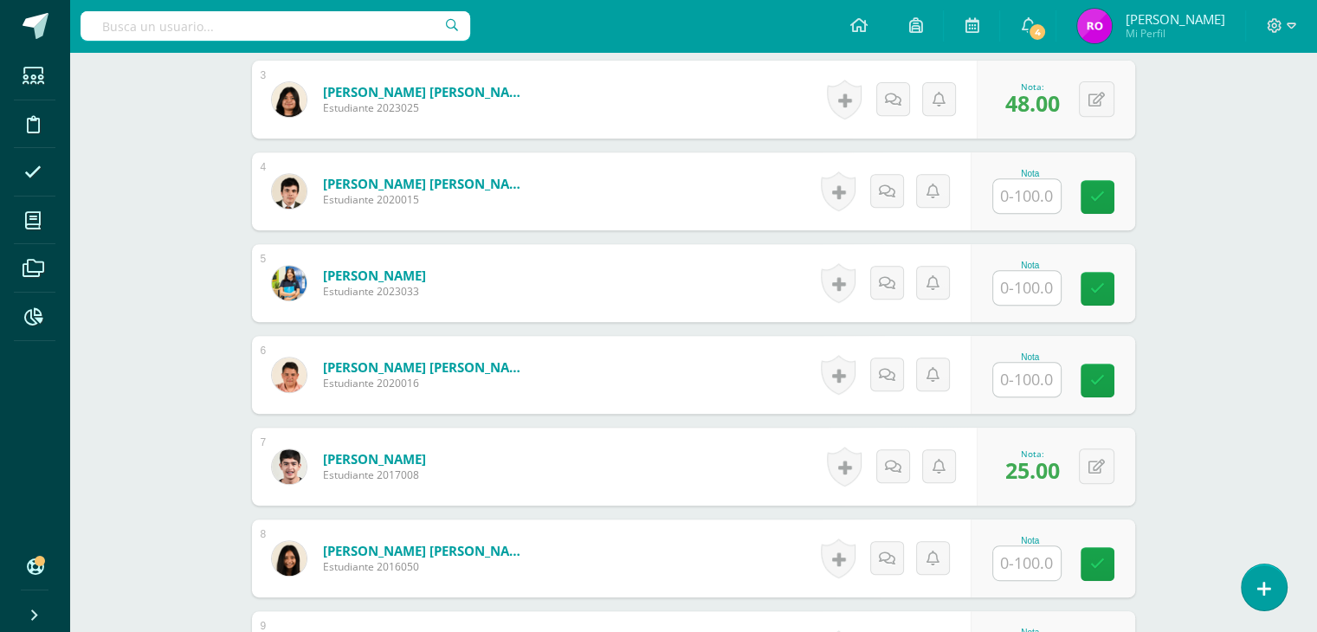
click at [1021, 203] on input "text" at bounding box center [1027, 196] width 68 height 34
type input "50"
click at [1112, 190] on icon at bounding box center [1110, 197] width 16 height 15
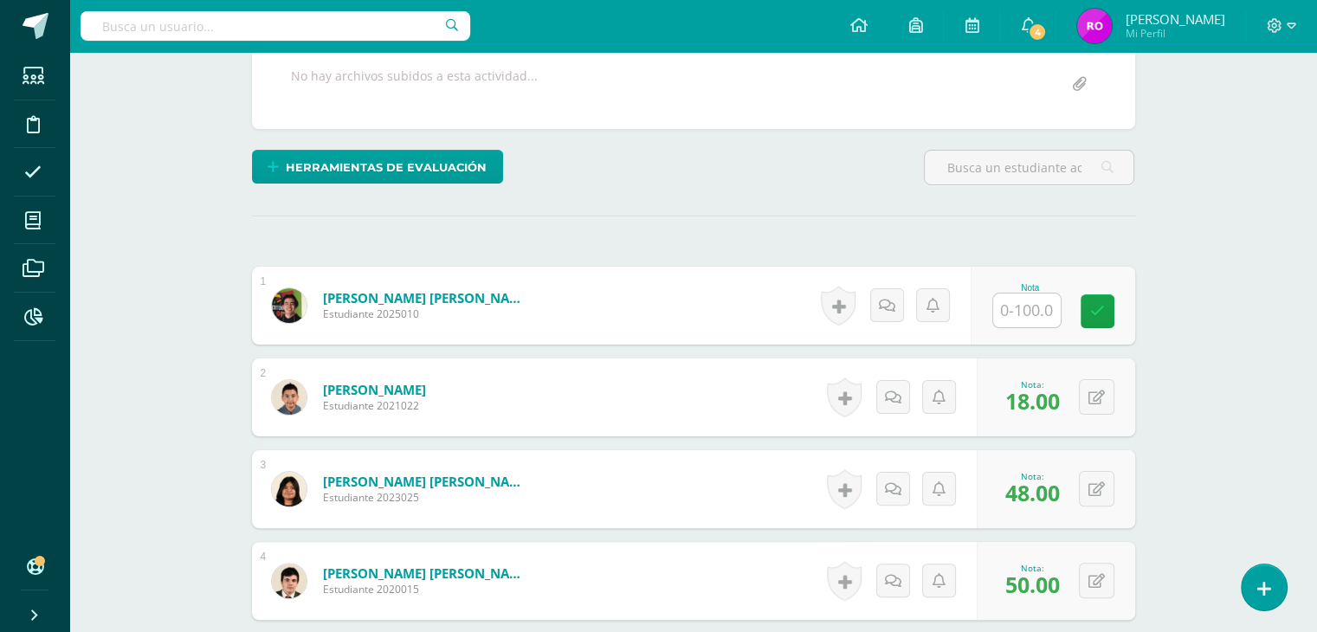
scroll to position [433, 0]
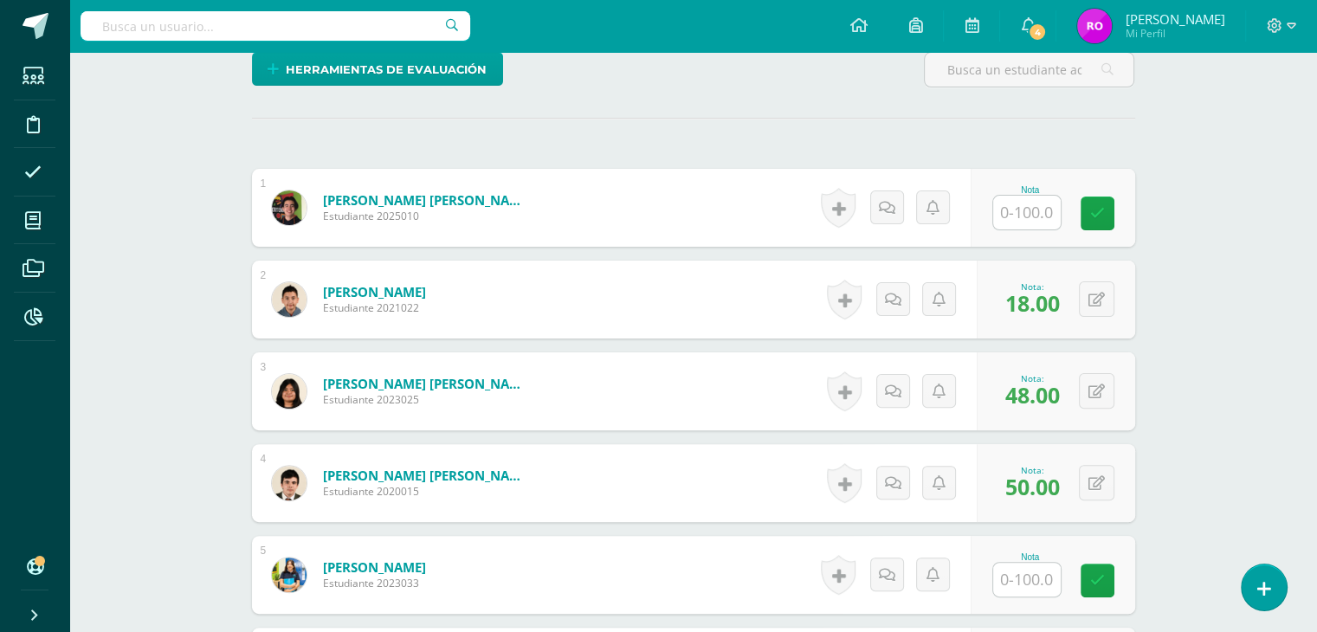
click at [1039, 217] on input "text" at bounding box center [1027, 213] width 68 height 34
type input "87"
click at [1119, 223] on link at bounding box center [1109, 214] width 35 height 35
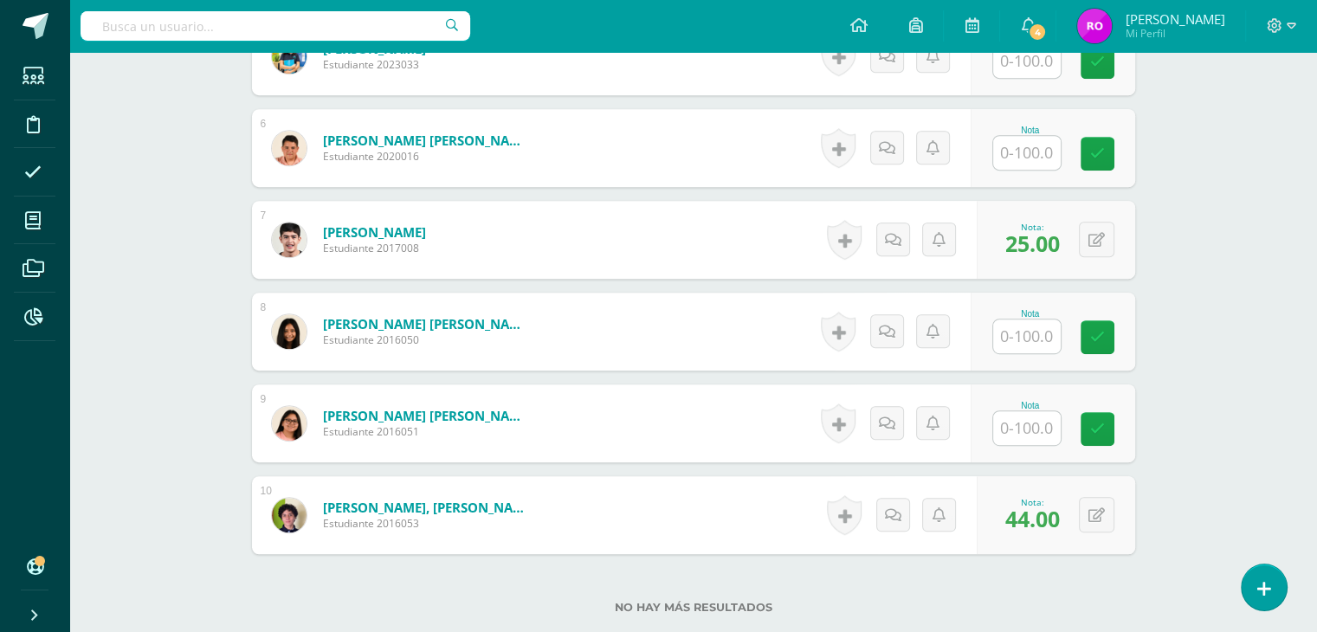
scroll to position [953, 0]
click at [1037, 424] on input "text" at bounding box center [1027, 428] width 68 height 34
type input "35"
click at [1097, 427] on link at bounding box center [1109, 428] width 35 height 35
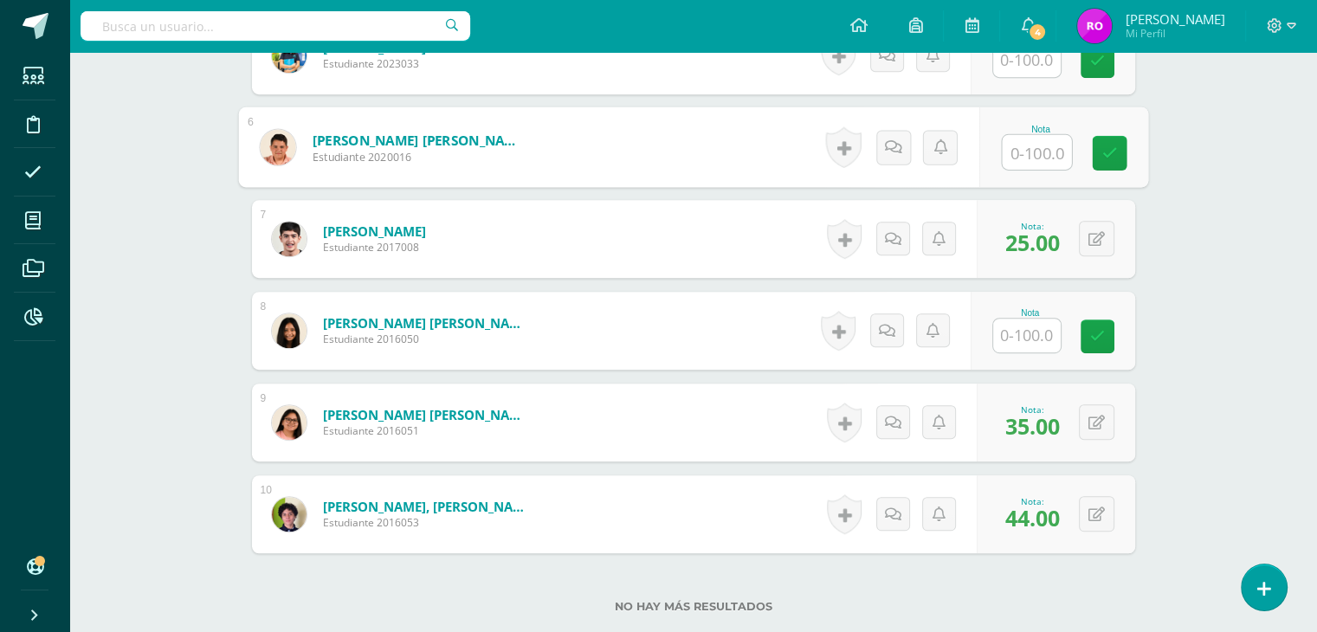
click at [1015, 156] on input "text" at bounding box center [1036, 152] width 69 height 35
type input "42"
click at [1115, 151] on icon at bounding box center [1110, 153] width 16 height 15
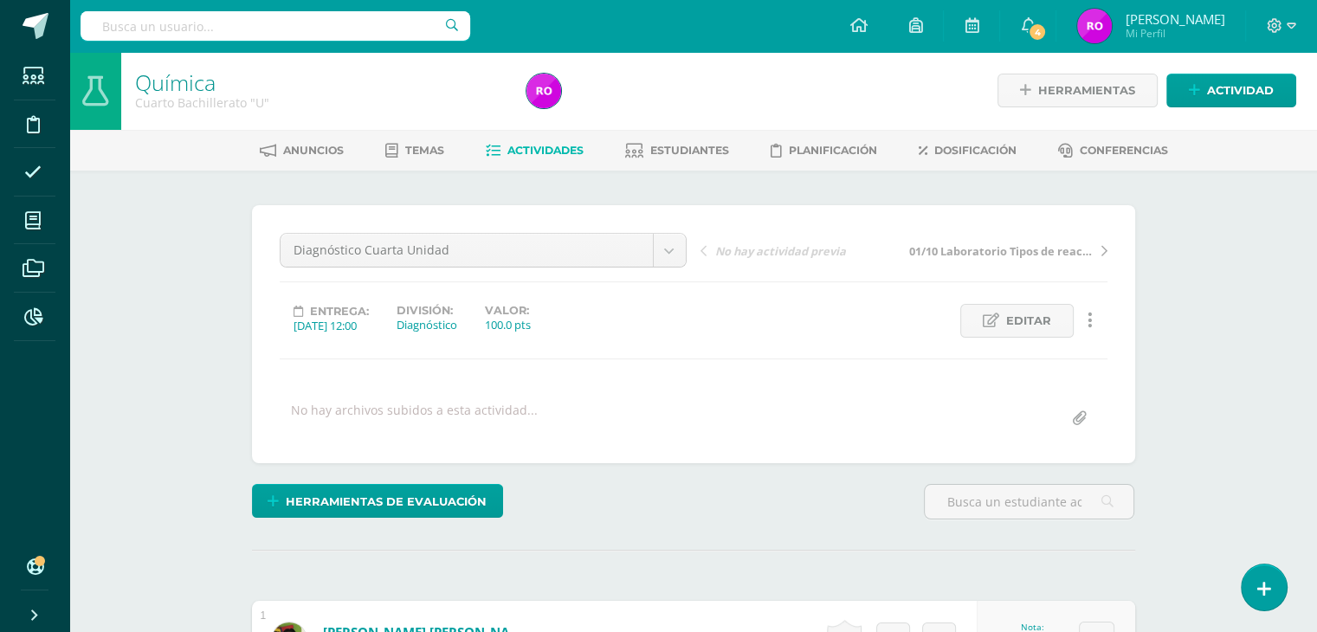
scroll to position [0, 0]
